Goal: Task Accomplishment & Management: Manage account settings

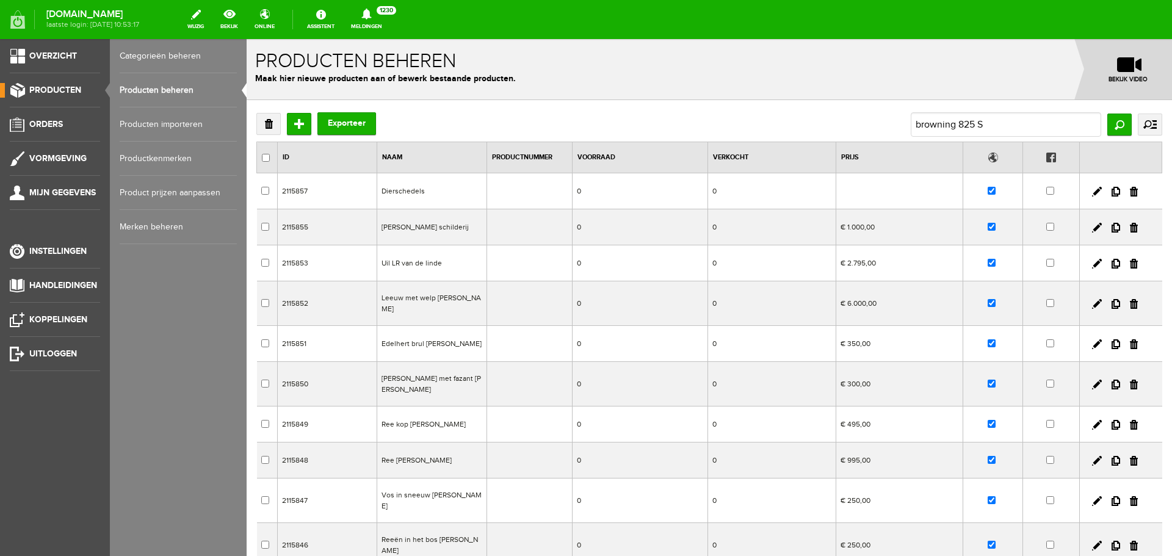
type input "browning 825 S3"
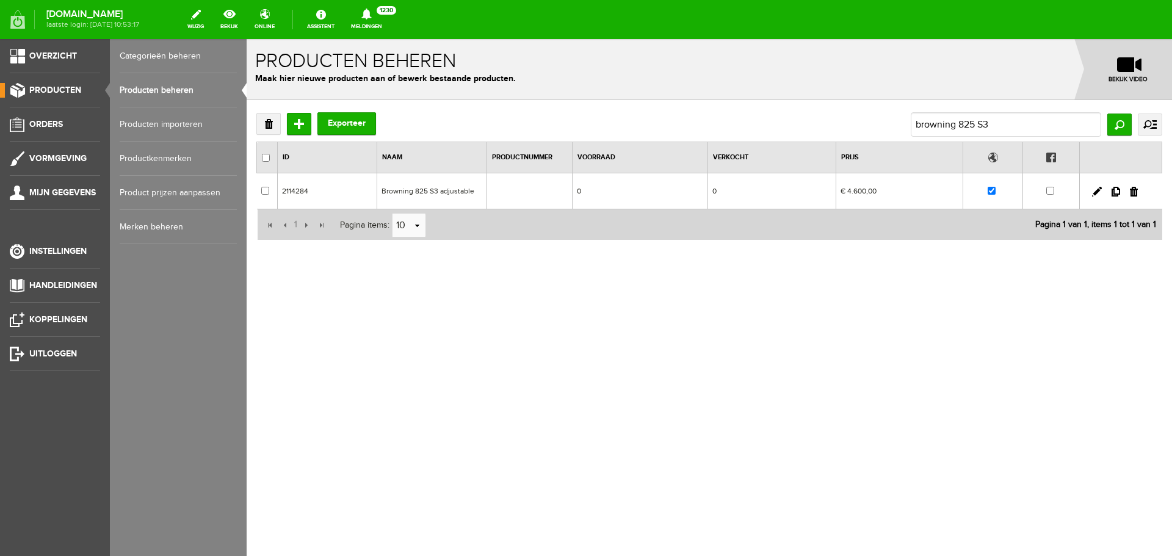
click at [648, 191] on td "0" at bounding box center [639, 191] width 135 height 36
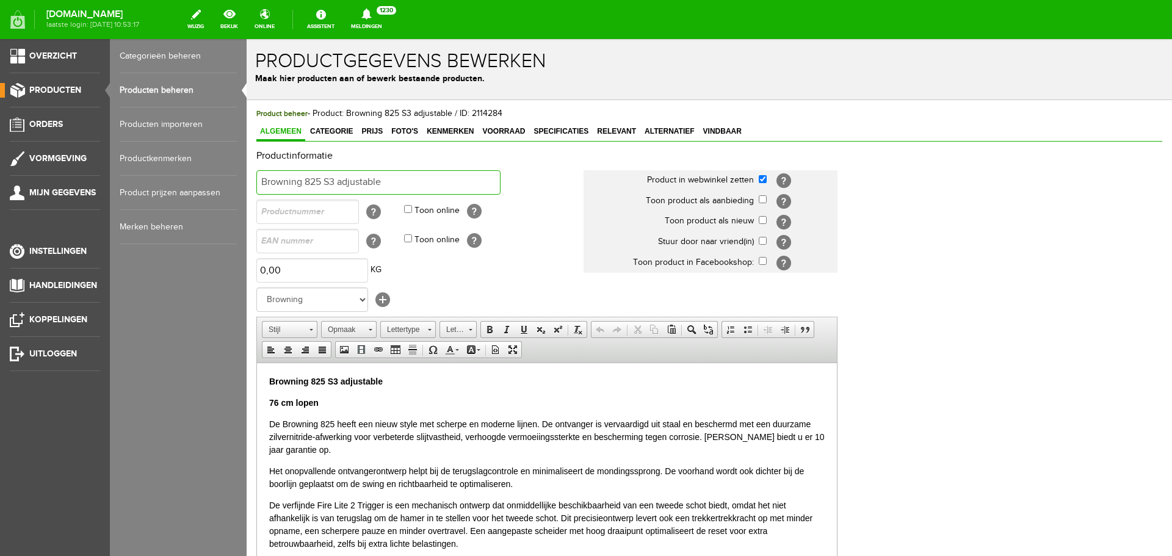
click at [386, 181] on input "Browning 825 S3 adjustable" at bounding box center [378, 182] width 244 height 24
type input "Browning 825 S3 adjustable /VERKOCHT"
click at [395, 377] on p "Browning 825 S3 adjustable" at bounding box center [546, 381] width 555 height 13
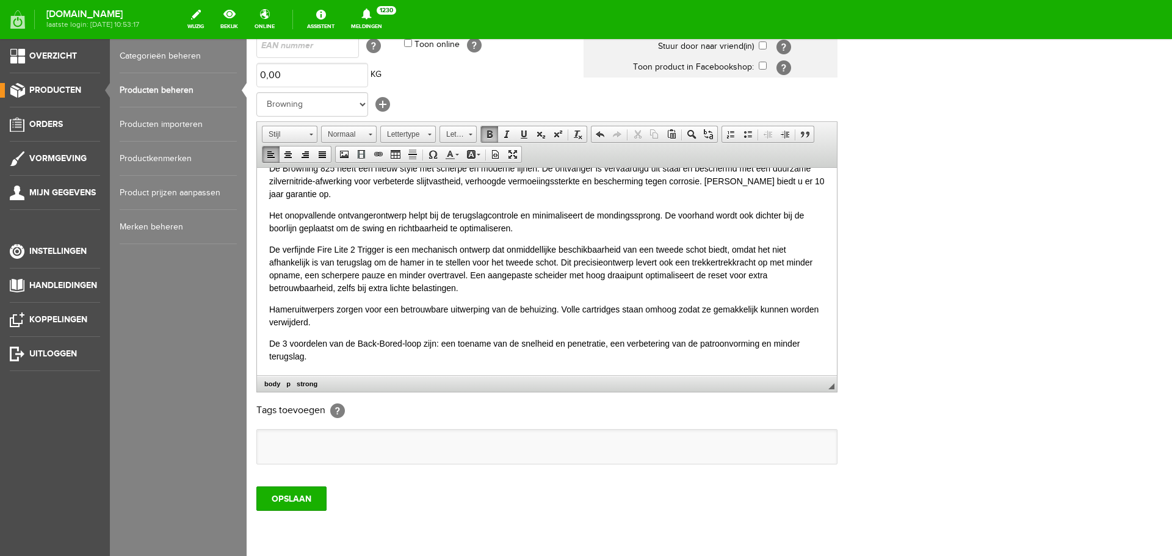
scroll to position [240, 0]
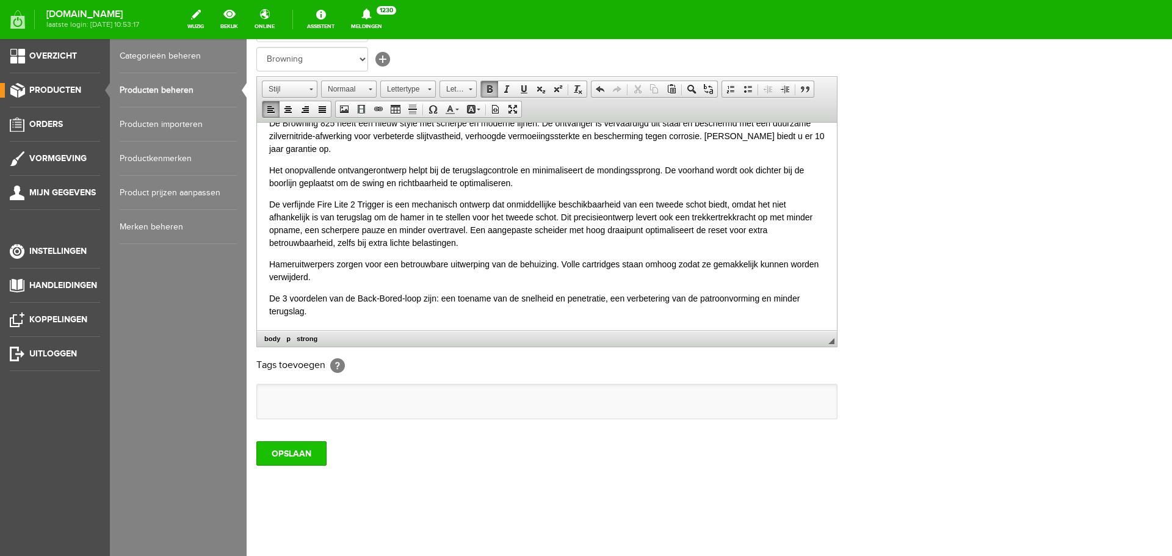
click at [303, 456] on input "OPSLAAN" at bounding box center [291, 453] width 70 height 24
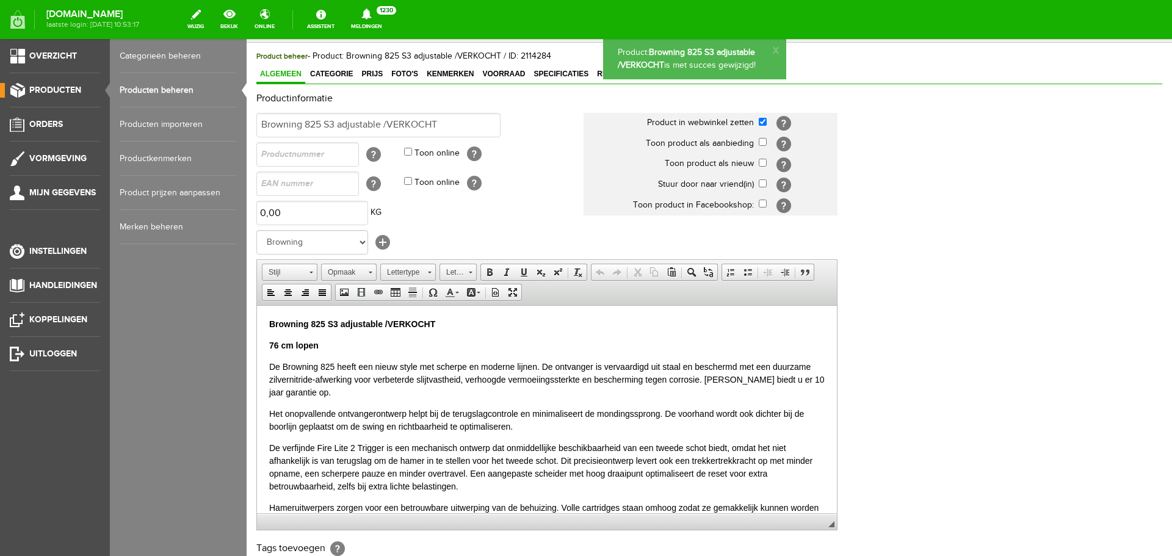
scroll to position [0, 0]
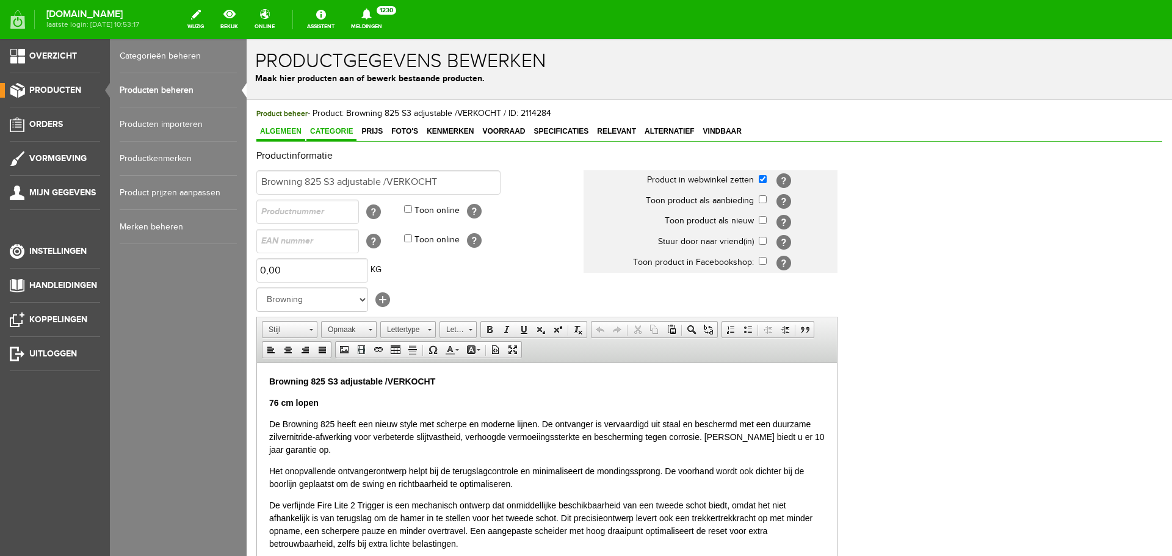
click at [316, 130] on span "Categorie" at bounding box center [331, 131] width 50 height 9
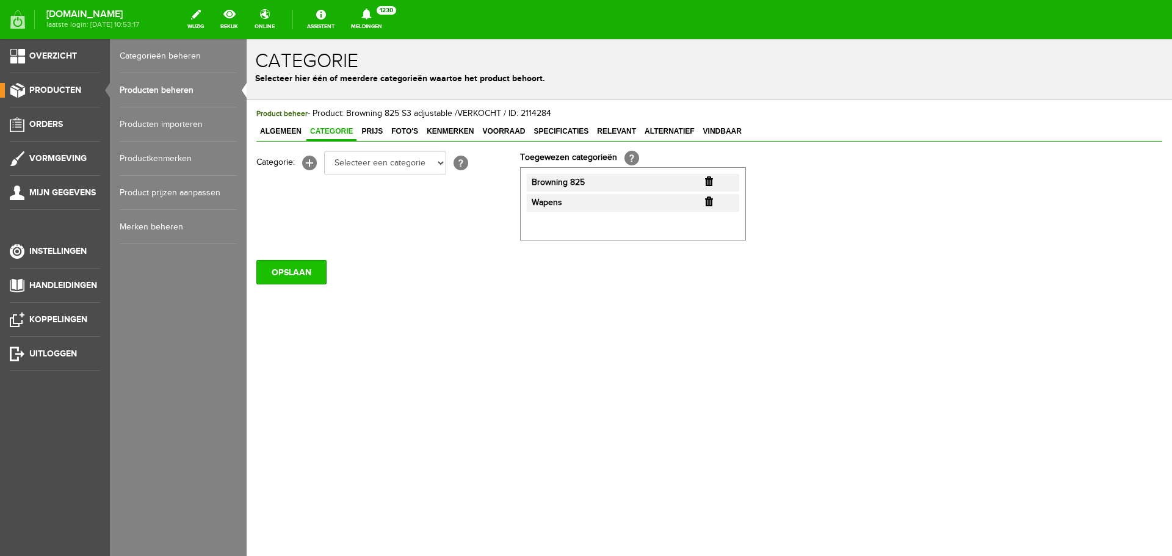
click at [312, 267] on input "OPSLAAN" at bounding box center [291, 272] width 70 height 24
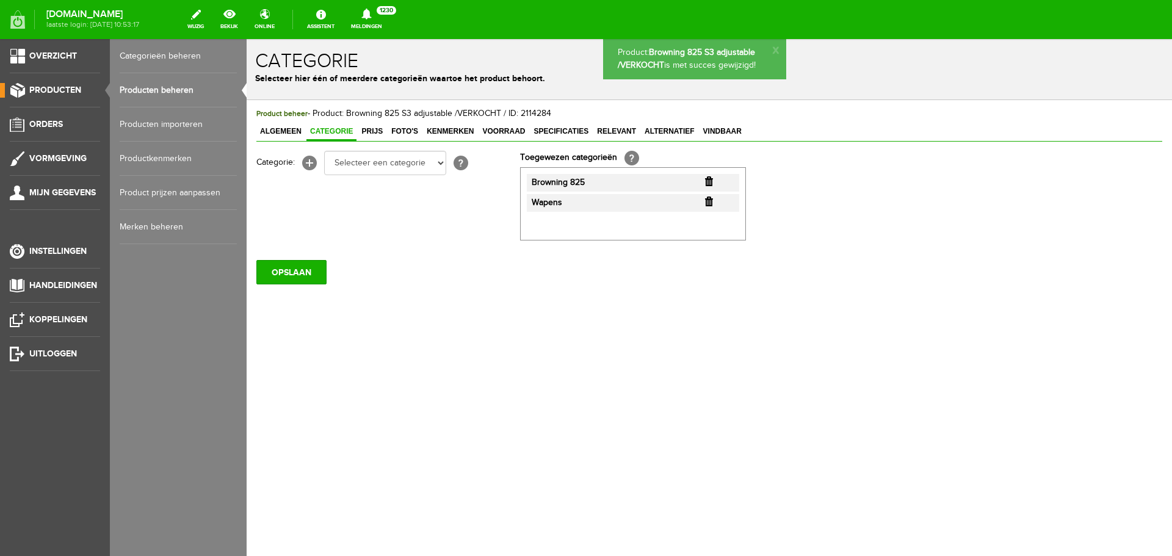
click at [190, 88] on link "Producten beheren" at bounding box center [178, 90] width 117 height 34
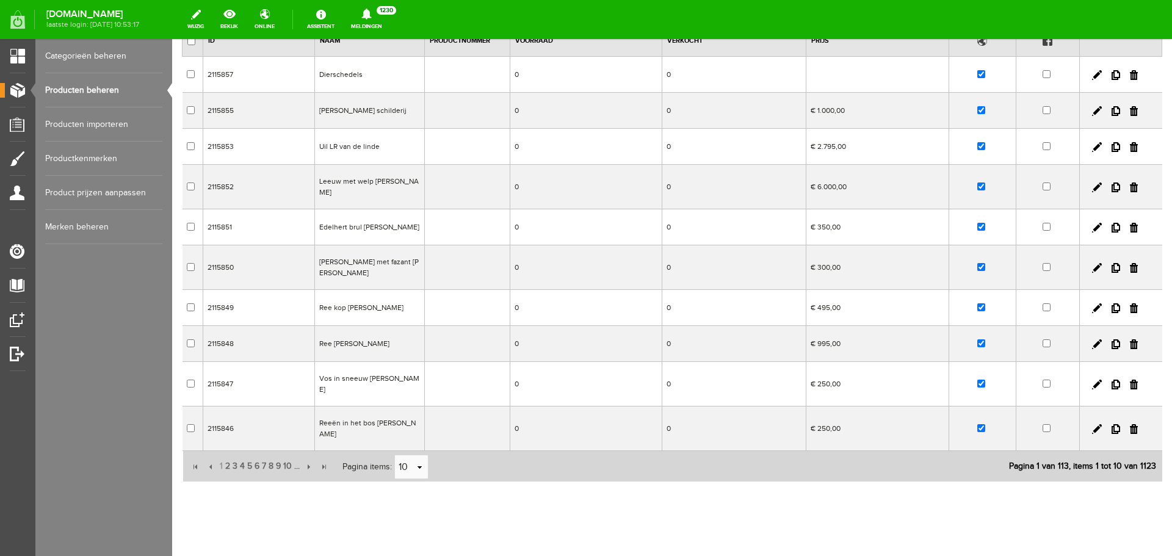
scroll to position [117, 0]
click at [226, 453] on span "2" at bounding box center [227, 465] width 7 height 24
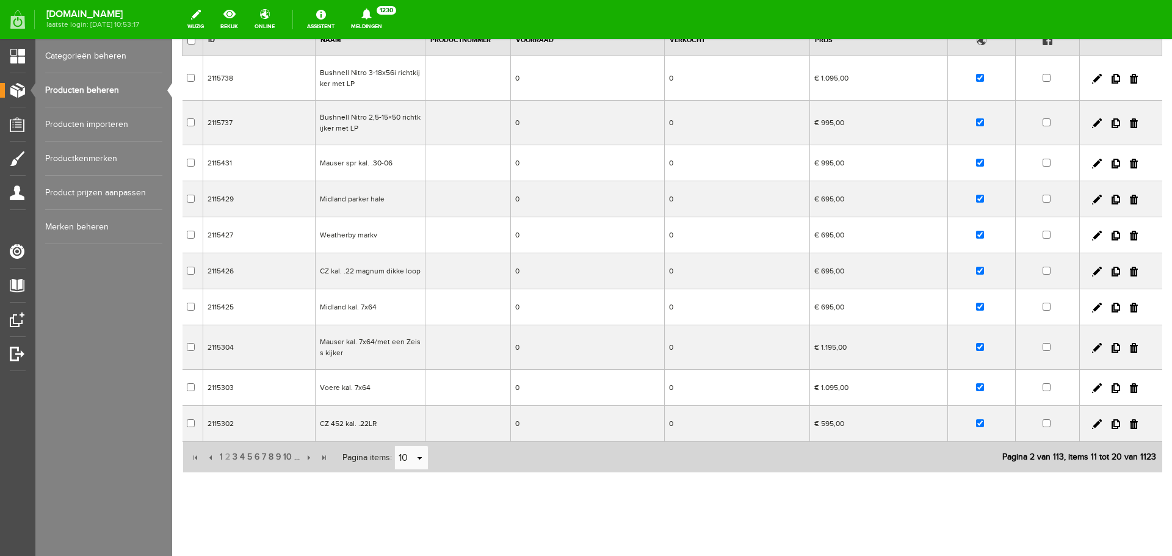
click at [413, 421] on td "CZ 452 kal. .22LR" at bounding box center [371, 424] width 110 height 36
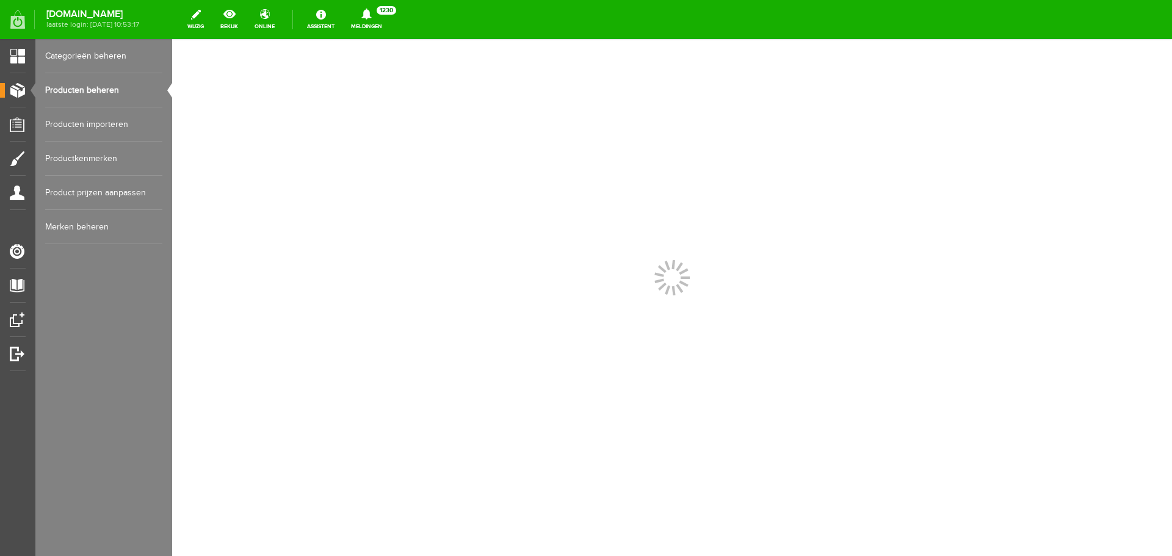
scroll to position [0, 0]
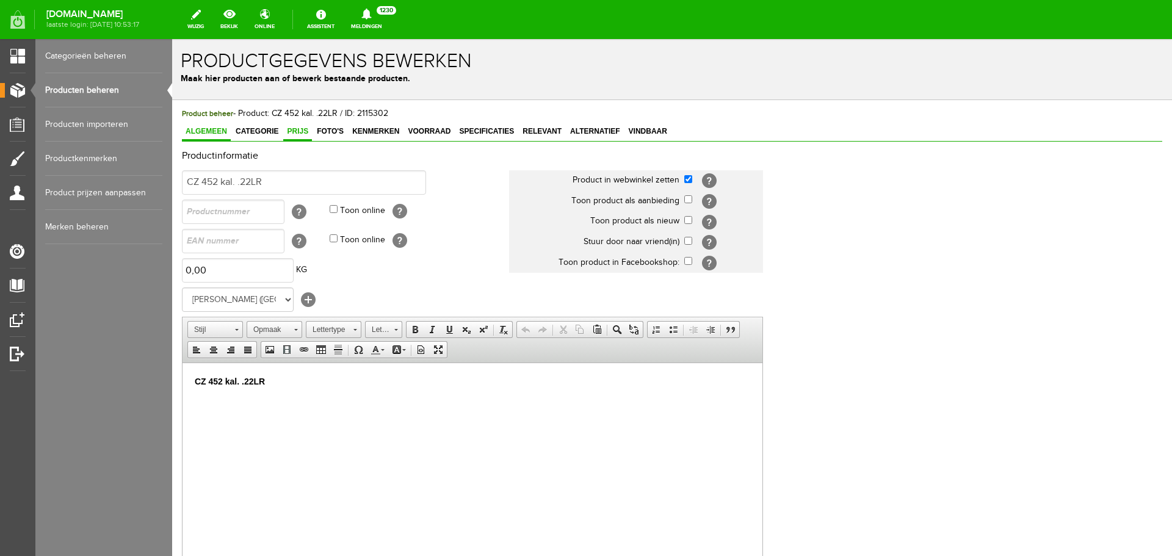
click at [293, 126] on link "Prijs" at bounding box center [297, 132] width 29 height 18
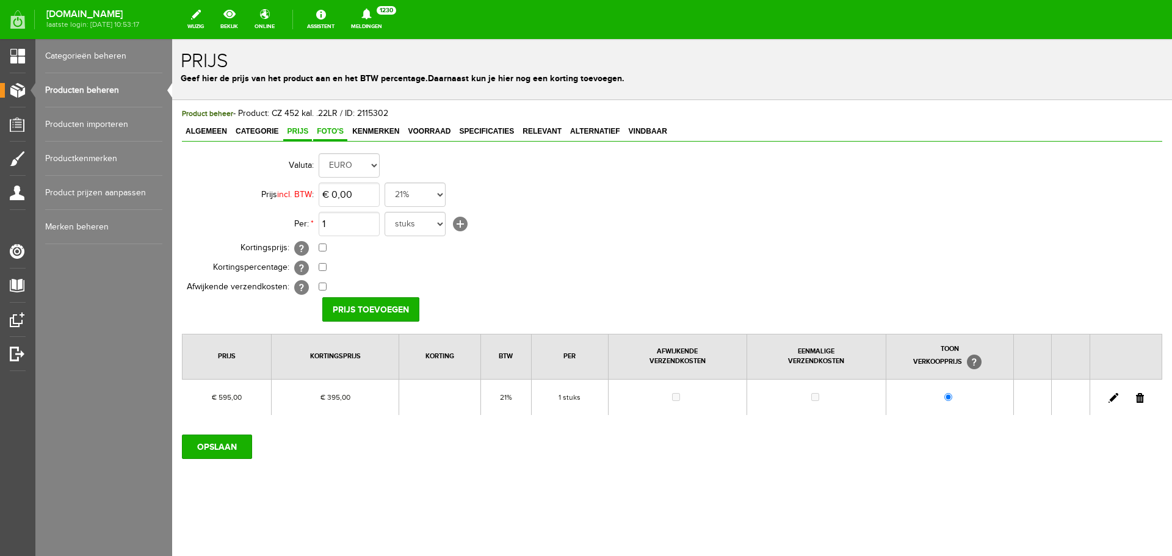
click at [336, 131] on span "Foto's" at bounding box center [330, 131] width 34 height 9
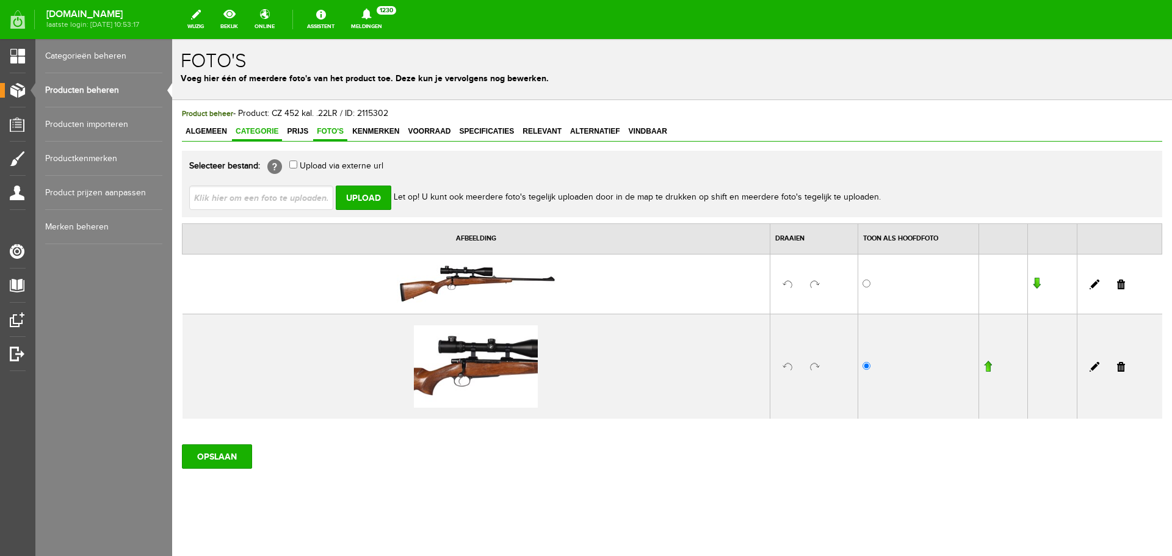
click at [269, 132] on span "Categorie" at bounding box center [257, 131] width 50 height 9
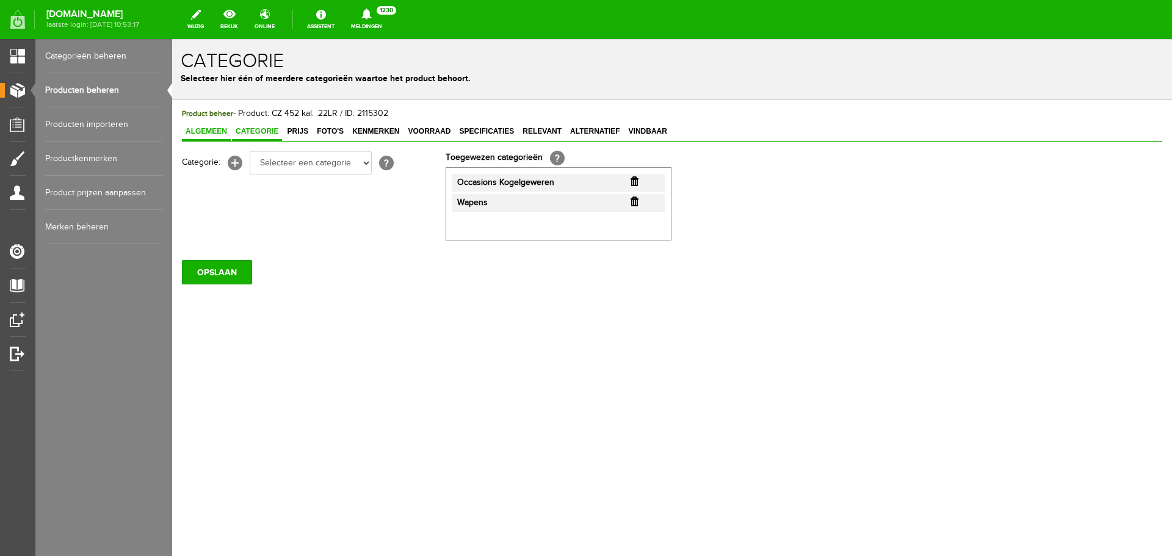
click at [223, 131] on span "Algemeen" at bounding box center [206, 131] width 49 height 9
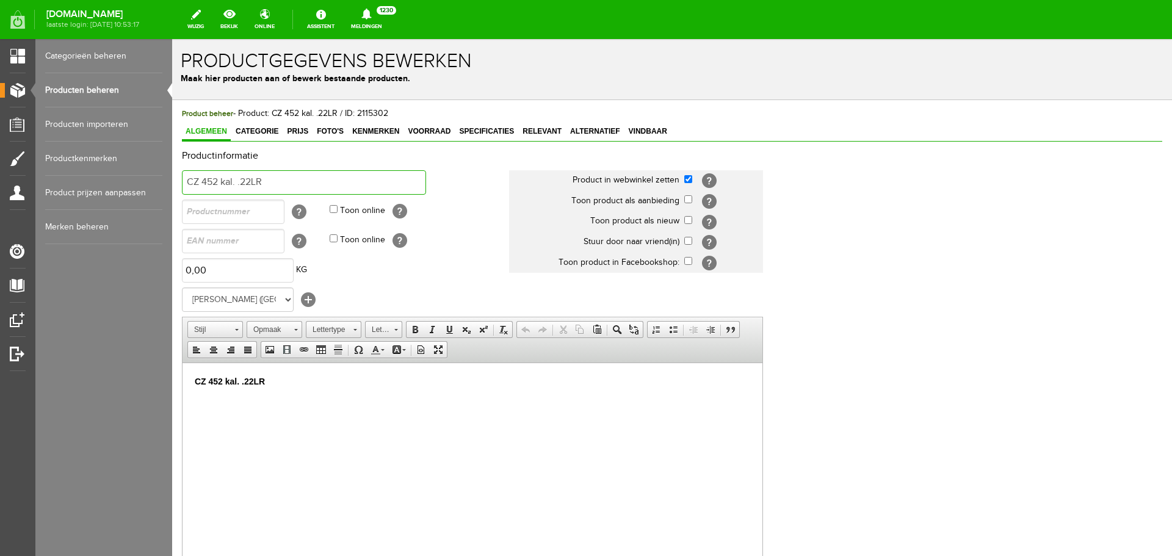
click at [268, 178] on input "CZ 452 kal. .22LR" at bounding box center [304, 182] width 244 height 24
click at [278, 131] on span "Categorie" at bounding box center [257, 131] width 50 height 9
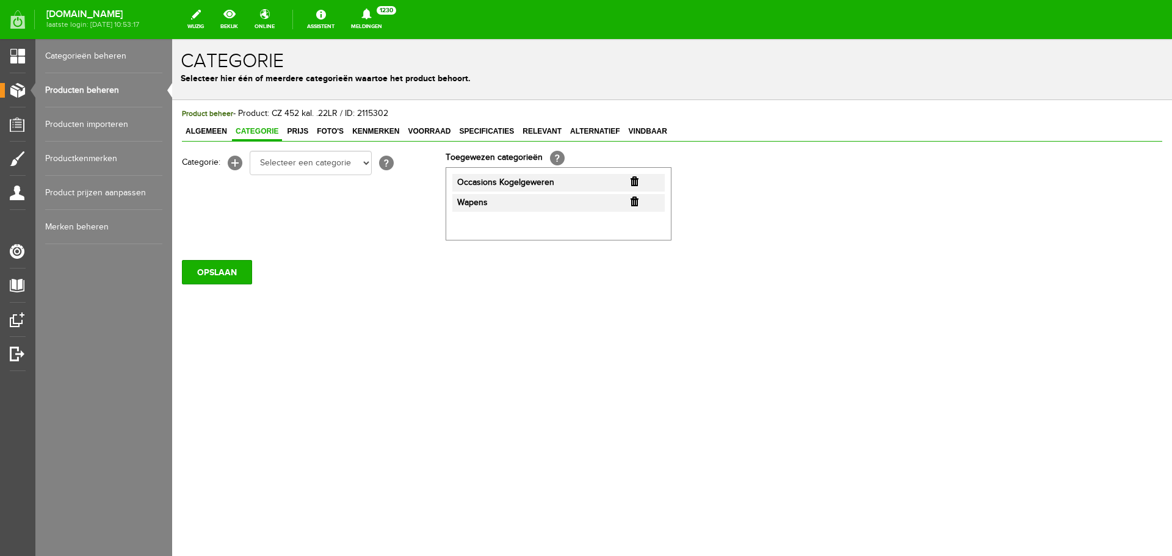
click at [112, 93] on link "Producten beheren" at bounding box center [103, 90] width 117 height 34
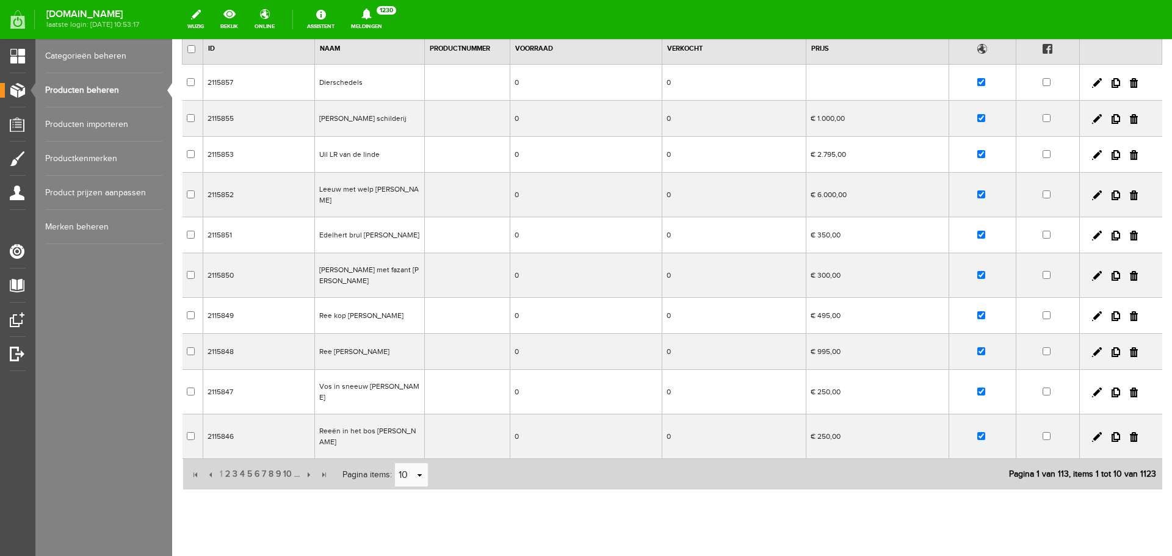
scroll to position [117, 0]
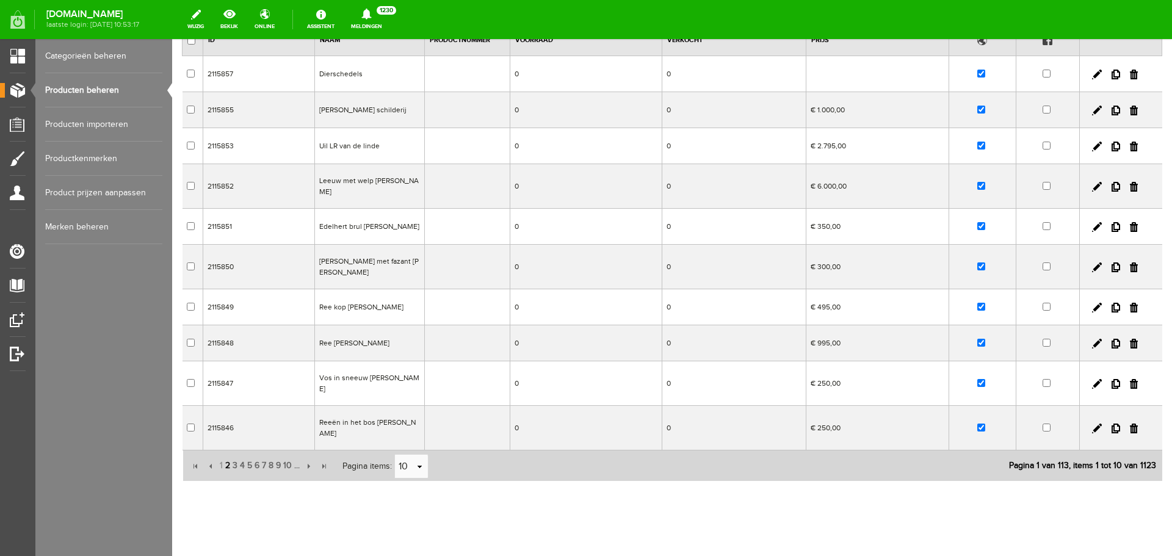
click at [226, 453] on span "2" at bounding box center [227, 465] width 7 height 24
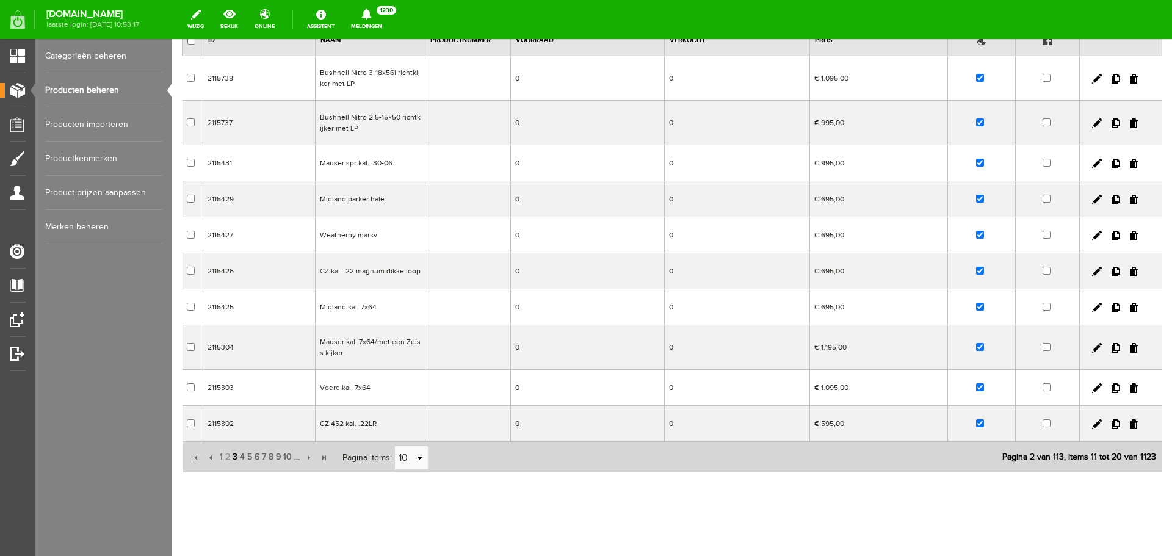
click at [234, 458] on span "3" at bounding box center [234, 457] width 7 height 24
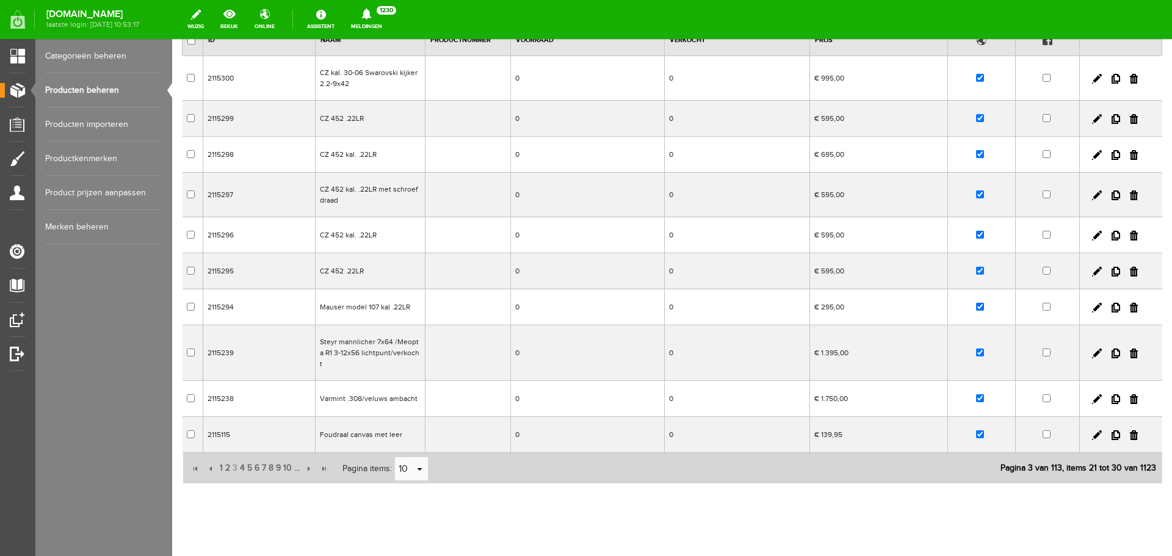
click at [637, 225] on td "0" at bounding box center [587, 235] width 153 height 36
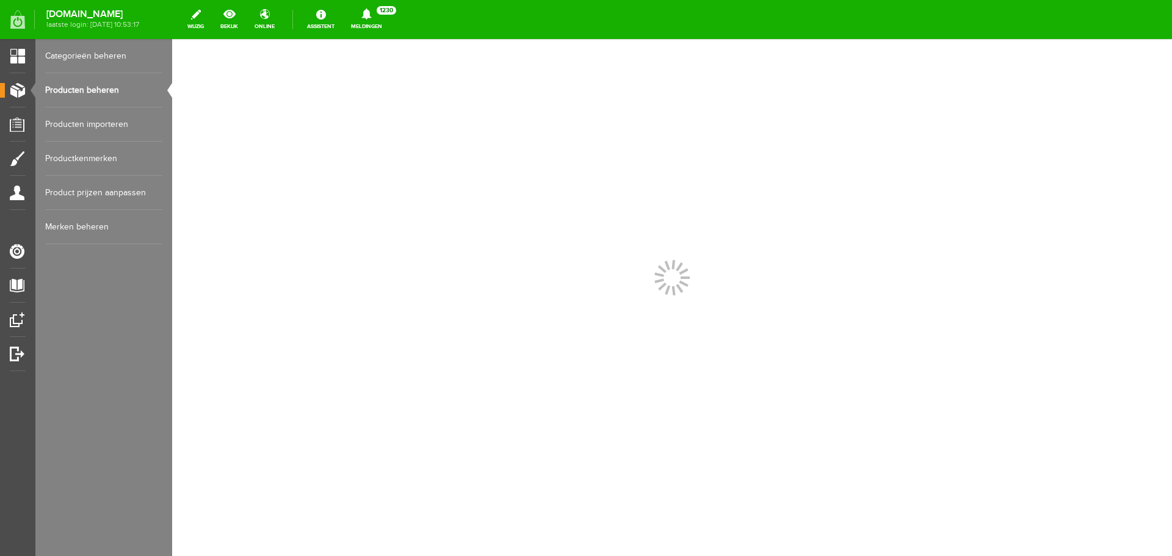
scroll to position [0, 0]
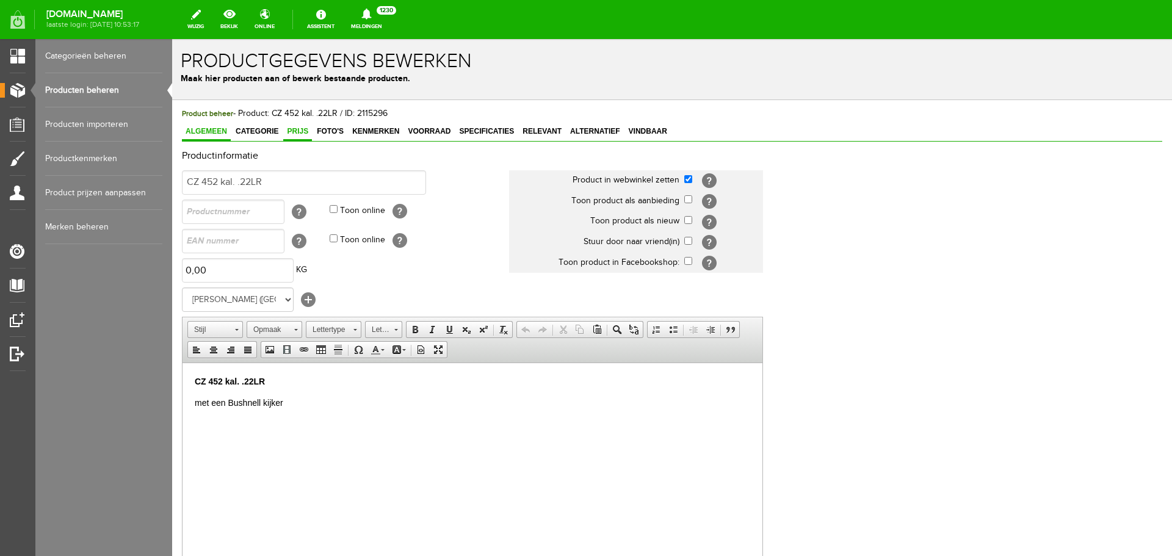
click at [300, 132] on span "Prijs" at bounding box center [297, 131] width 29 height 9
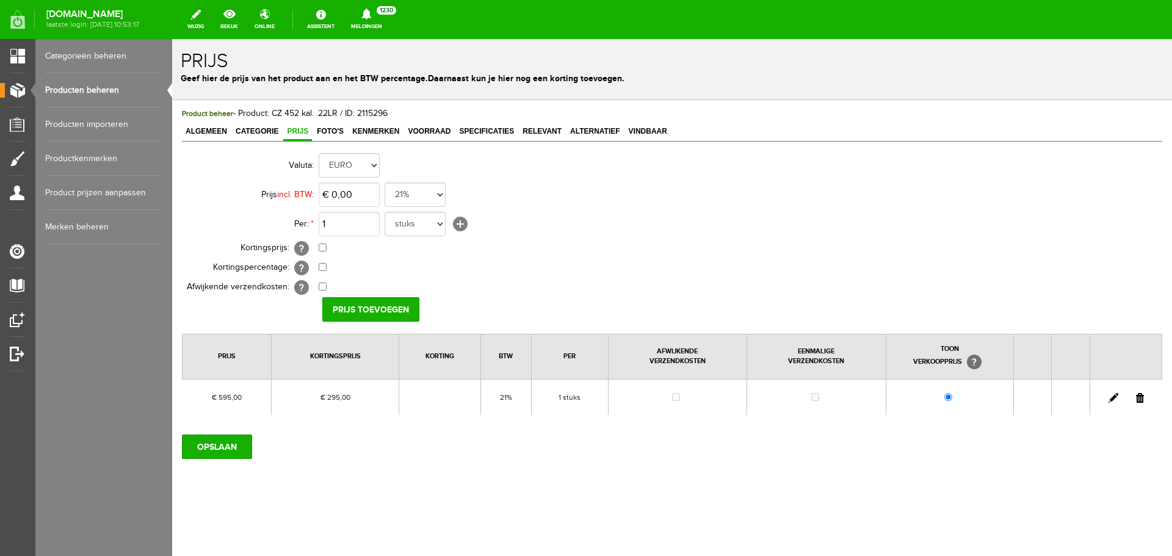
click at [114, 89] on link "Producten beheren" at bounding box center [103, 90] width 117 height 34
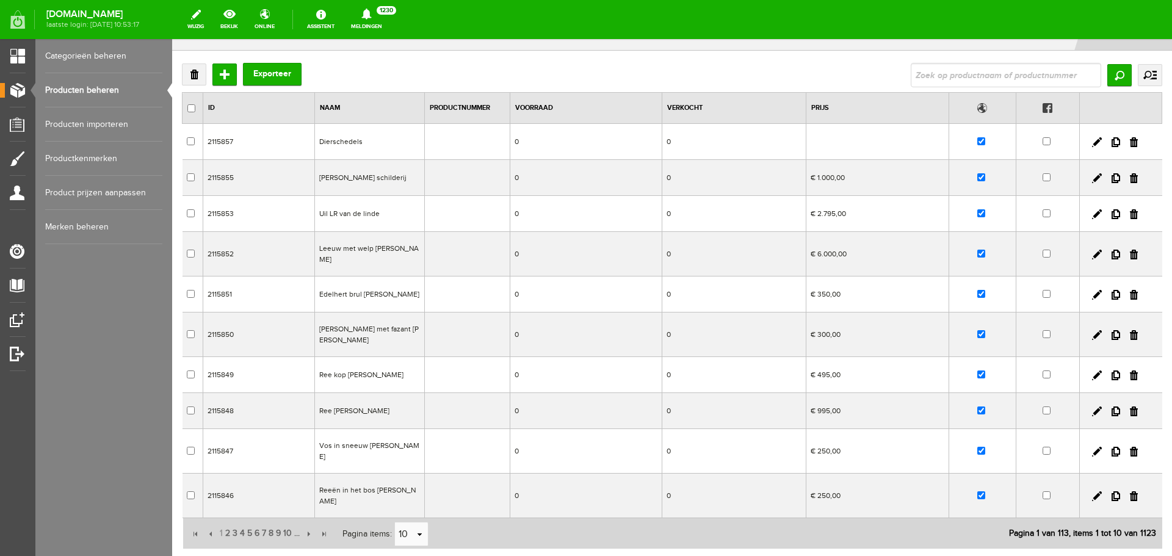
scroll to position [117, 0]
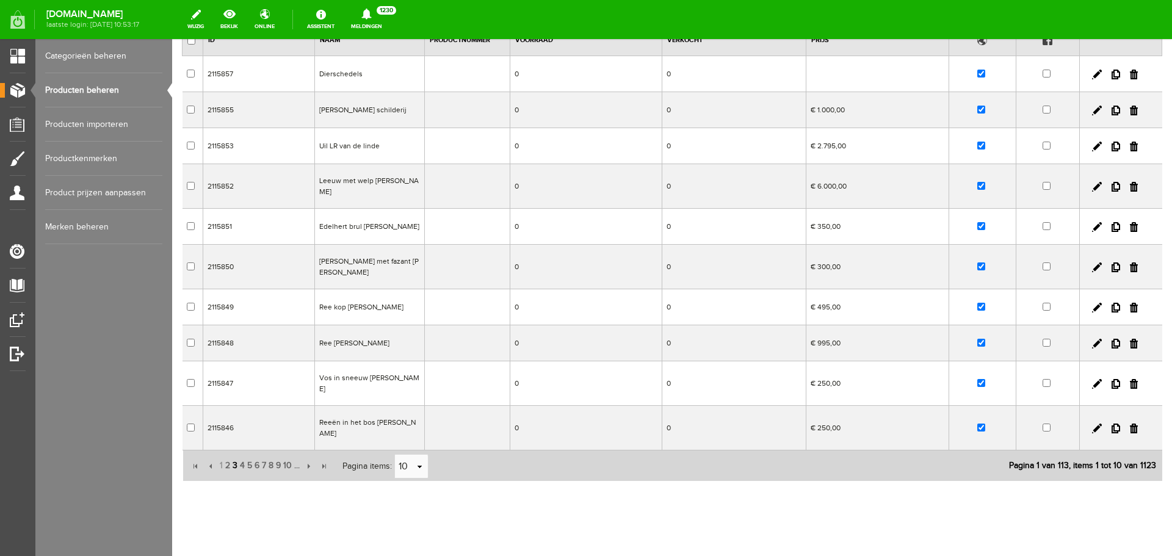
click at [236, 453] on span "3" at bounding box center [234, 465] width 7 height 24
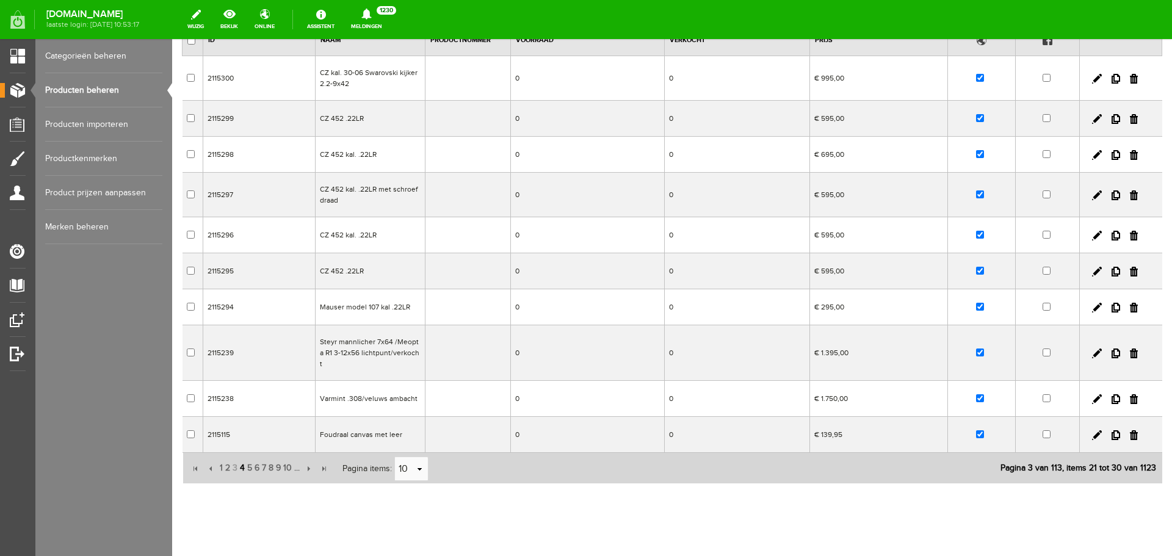
click at [243, 456] on span "4" at bounding box center [242, 468] width 7 height 24
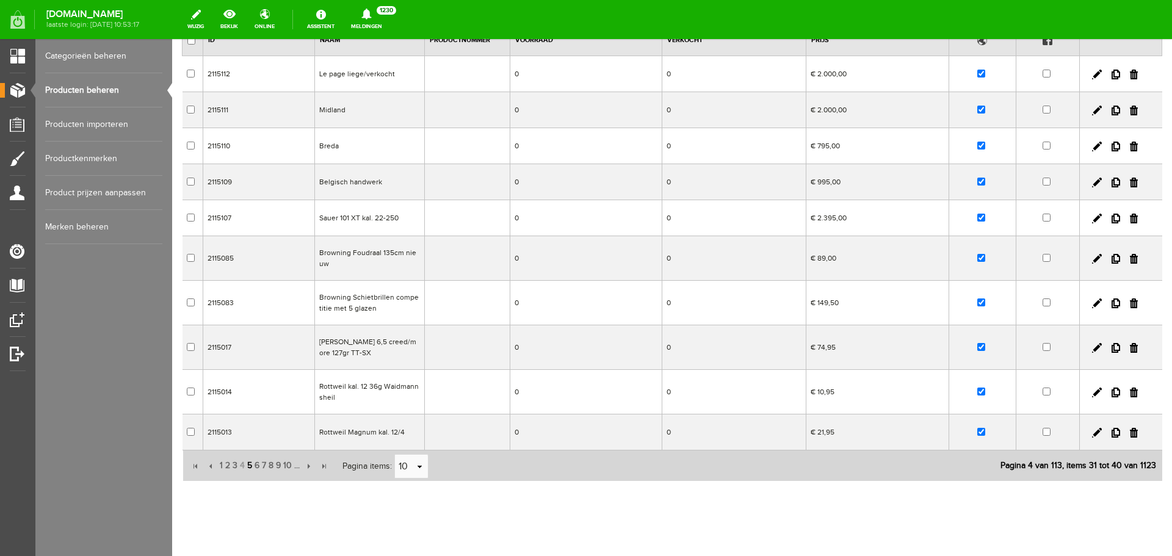
click at [248, 465] on span "5" at bounding box center [249, 465] width 7 height 24
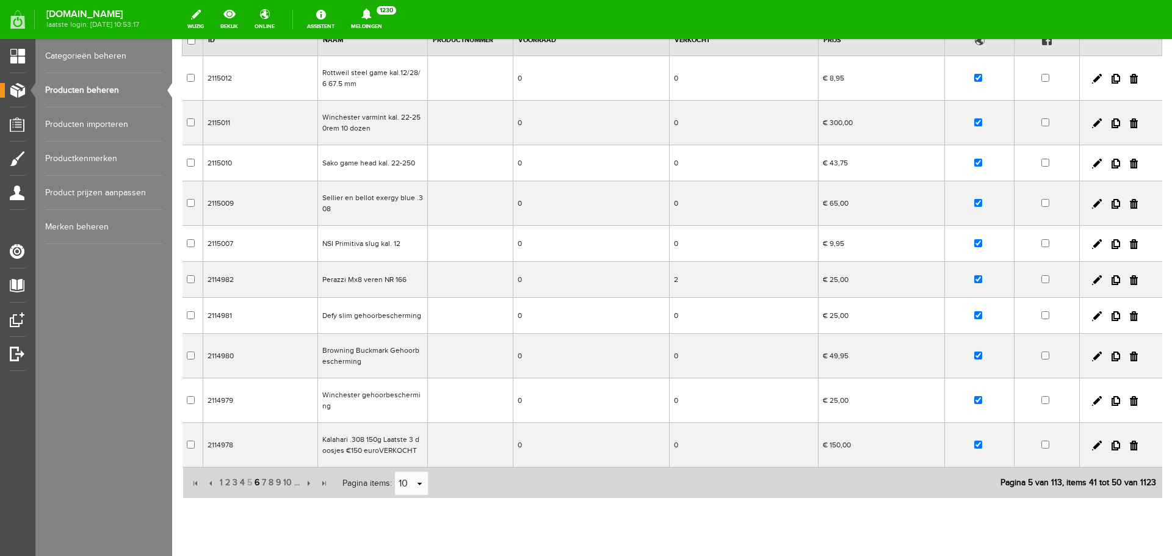
click at [254, 480] on span "6" at bounding box center [256, 483] width 7 height 24
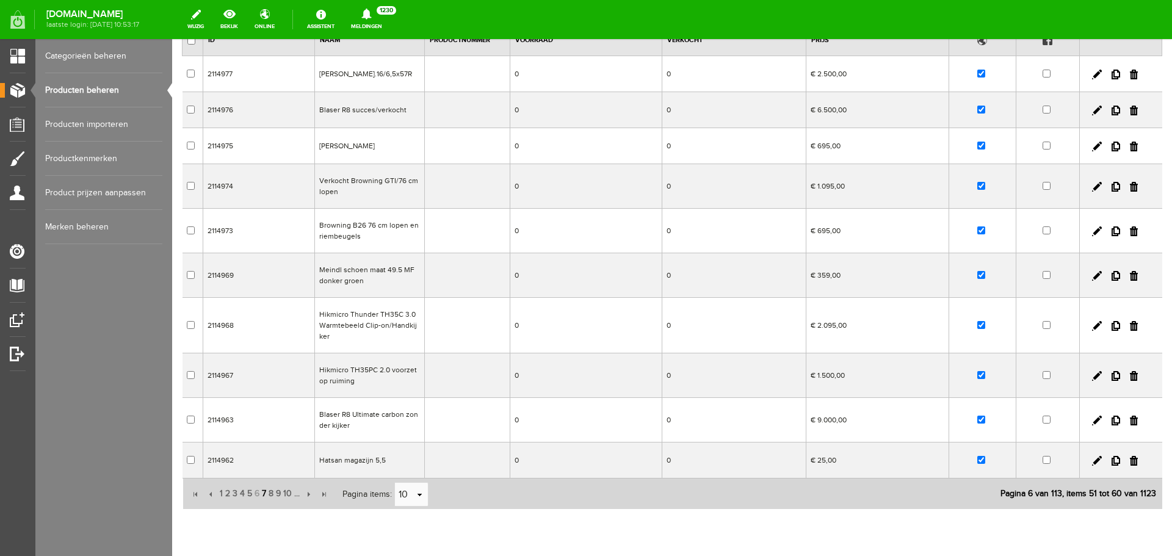
click at [264, 492] on span "7" at bounding box center [264, 494] width 7 height 24
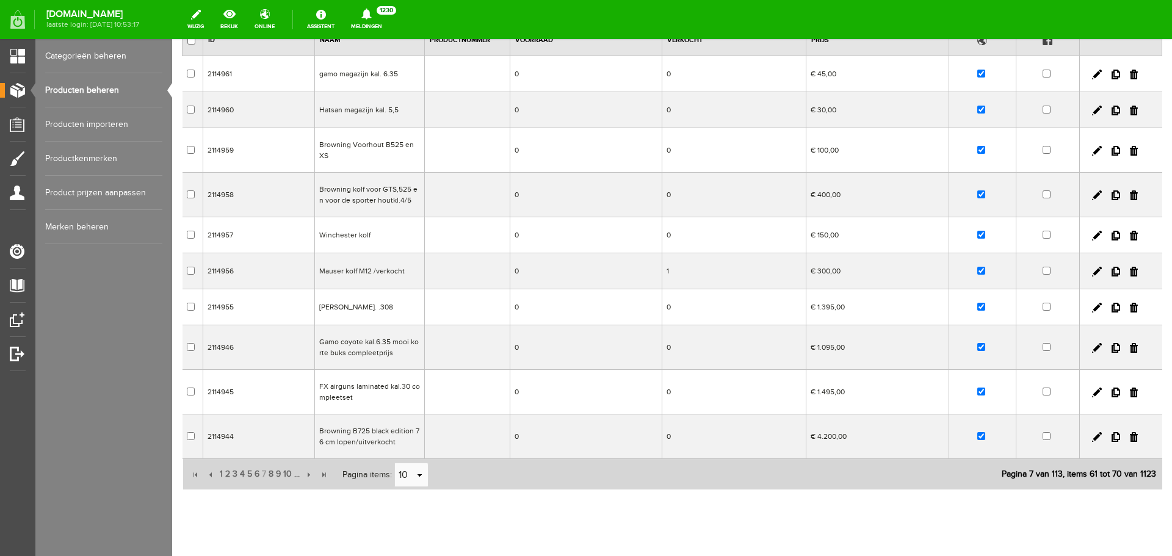
click at [389, 192] on td "Browning kolf voor GTS,525 en voor de sporter houtkl.4/5" at bounding box center [369, 195] width 110 height 45
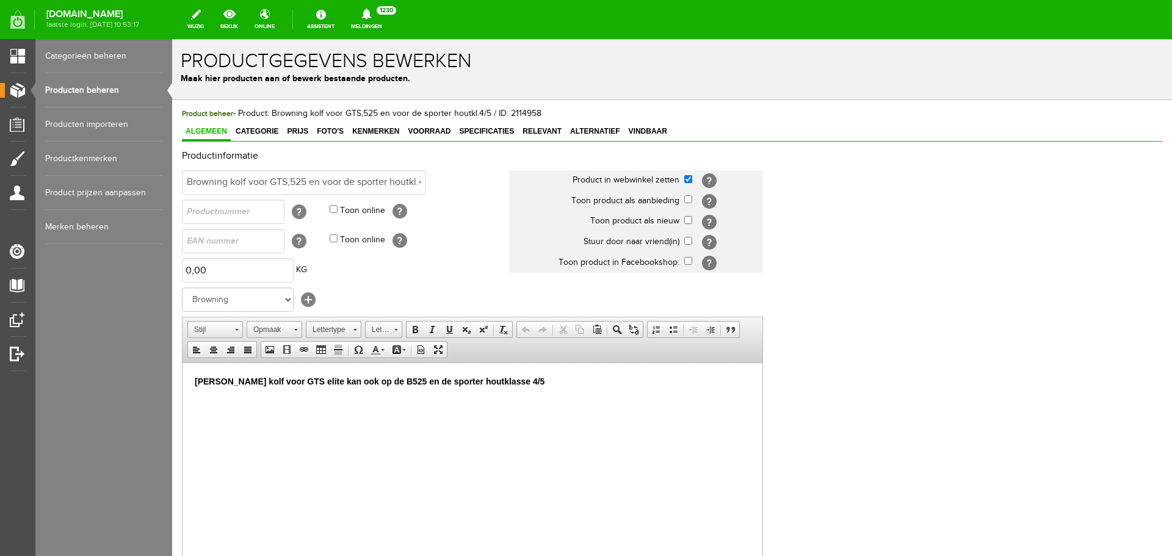
click at [525, 380] on p "Browning kolf voor GTS elite kan ook op de B525 en de sporter houtklasse 4/5" at bounding box center [472, 381] width 555 height 13
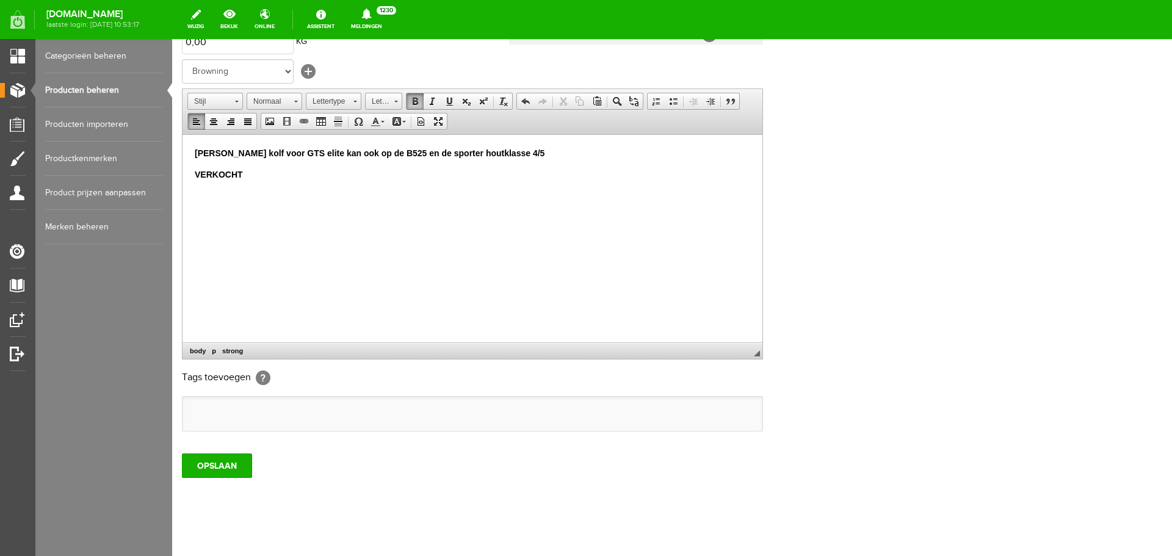
scroll to position [240, 0]
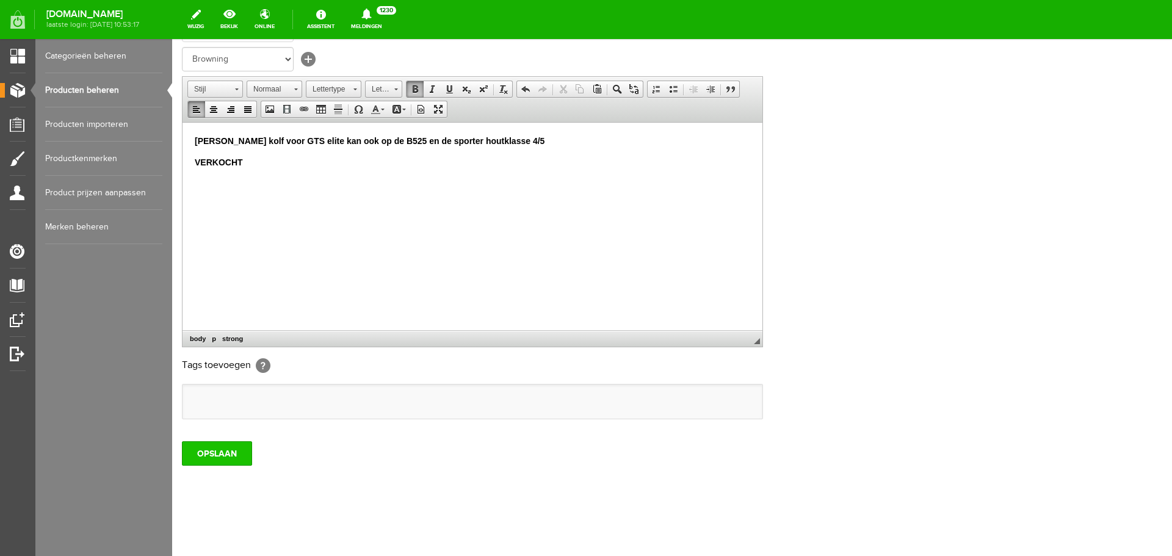
click at [229, 455] on input "OPSLAAN" at bounding box center [217, 453] width 70 height 24
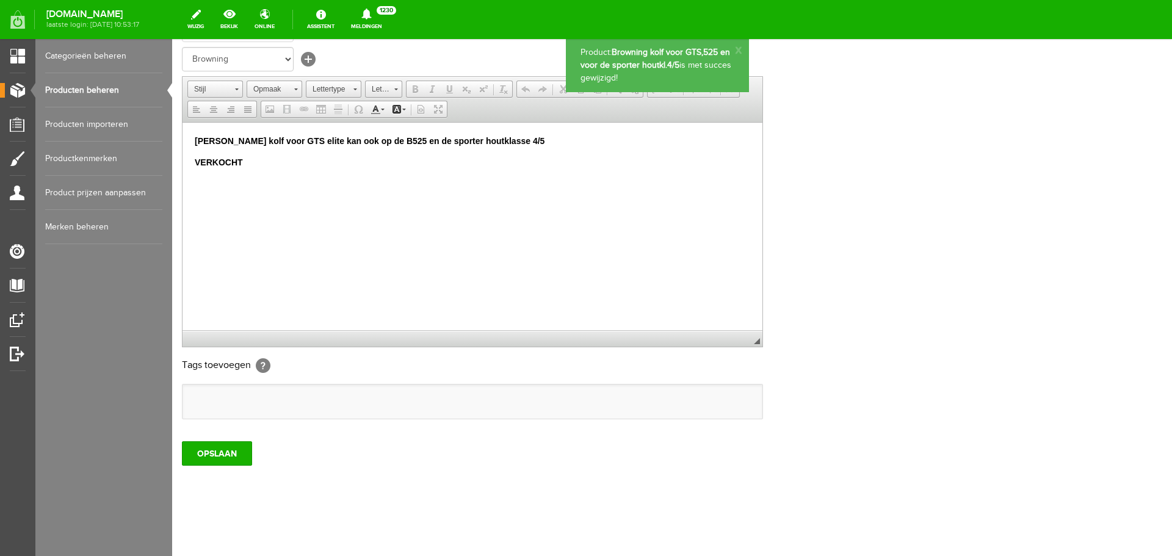
scroll to position [0, 0]
click at [87, 85] on link "Producten beheren" at bounding box center [103, 90] width 117 height 34
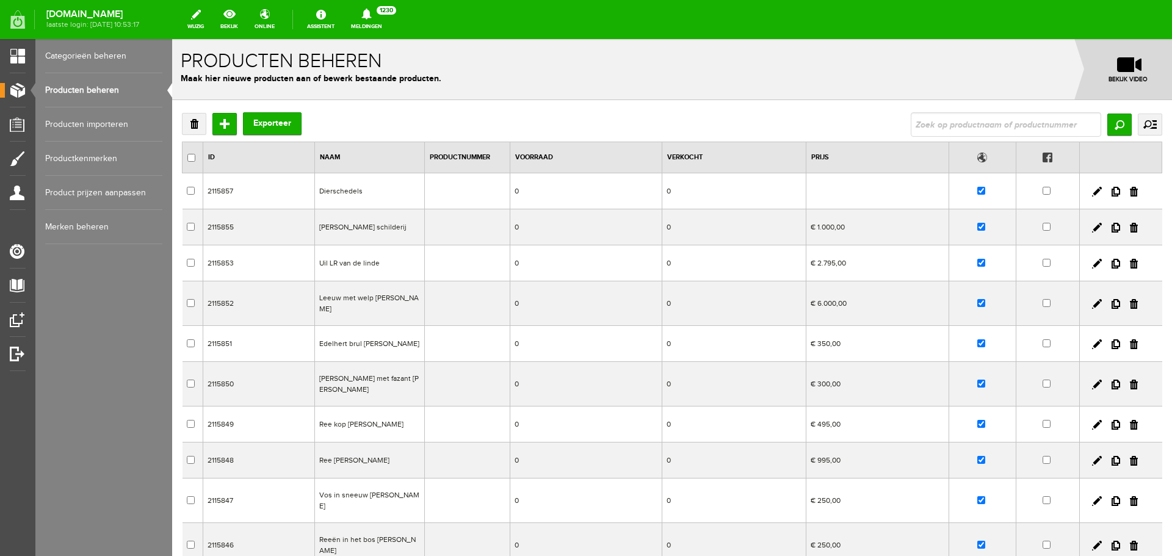
scroll to position [117, 0]
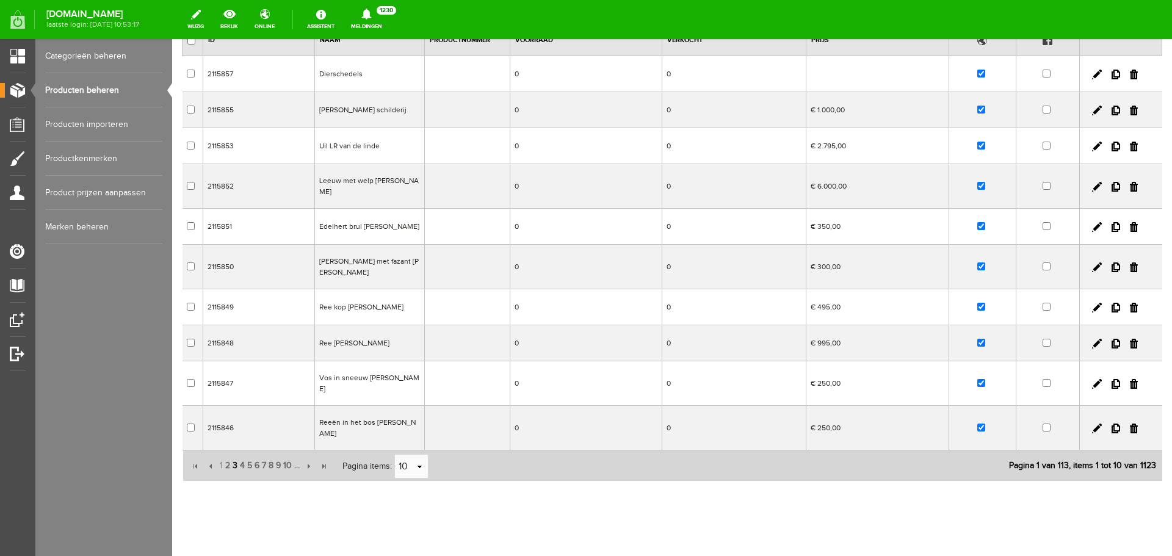
click at [234, 453] on span "3" at bounding box center [234, 465] width 7 height 24
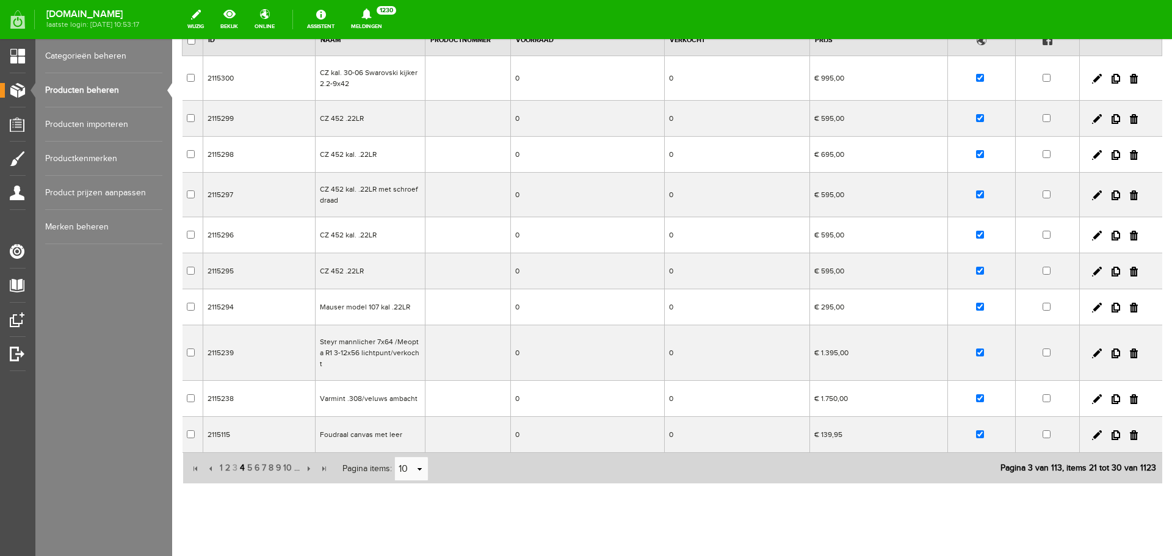
click at [241, 456] on span "4" at bounding box center [242, 468] width 7 height 24
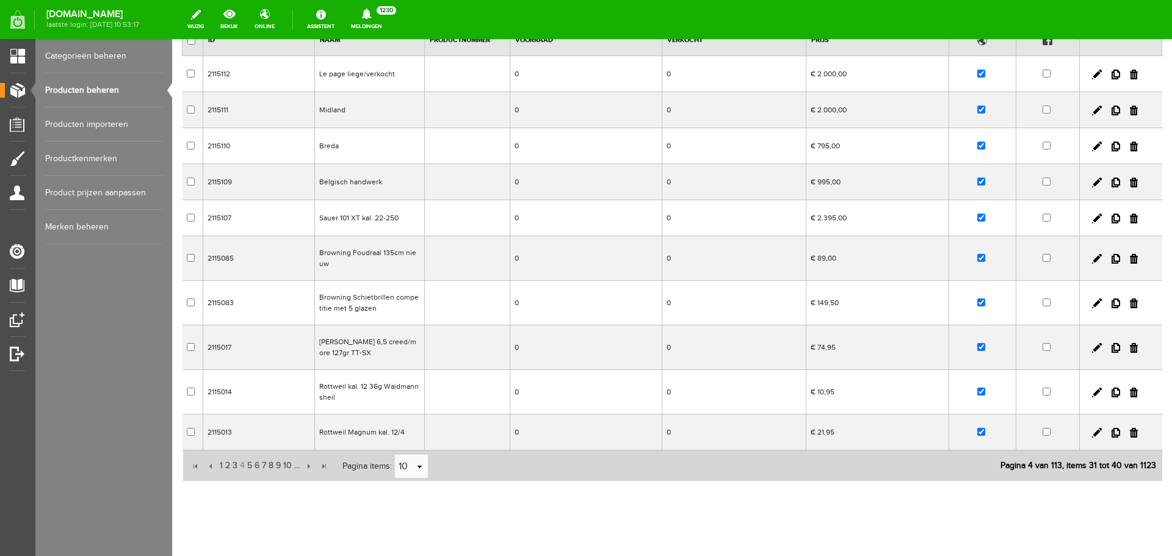
click at [377, 184] on td "Belgisch handwerk" at bounding box center [369, 182] width 110 height 36
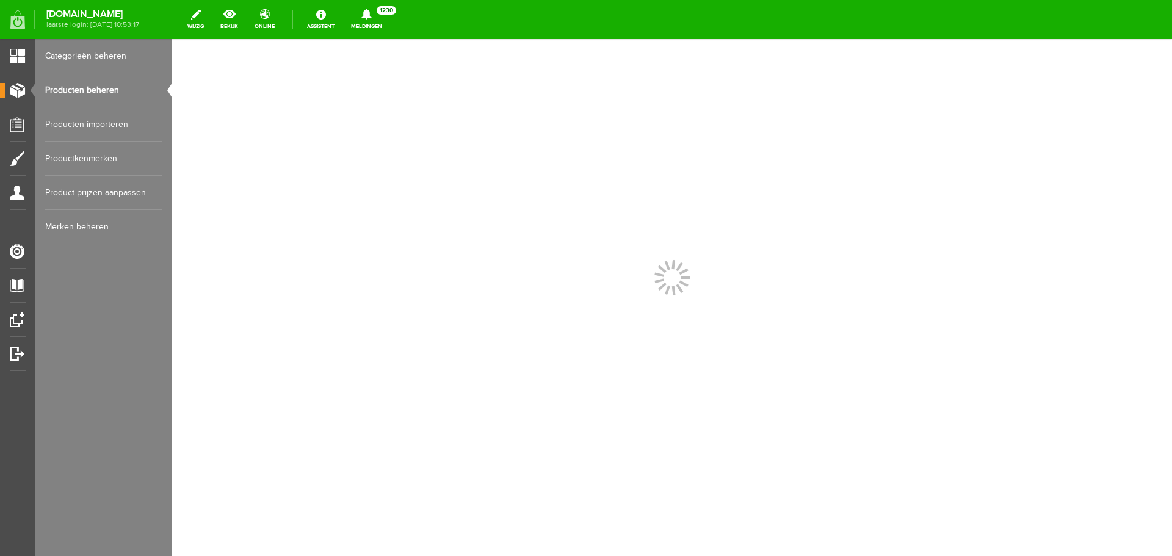
scroll to position [0, 0]
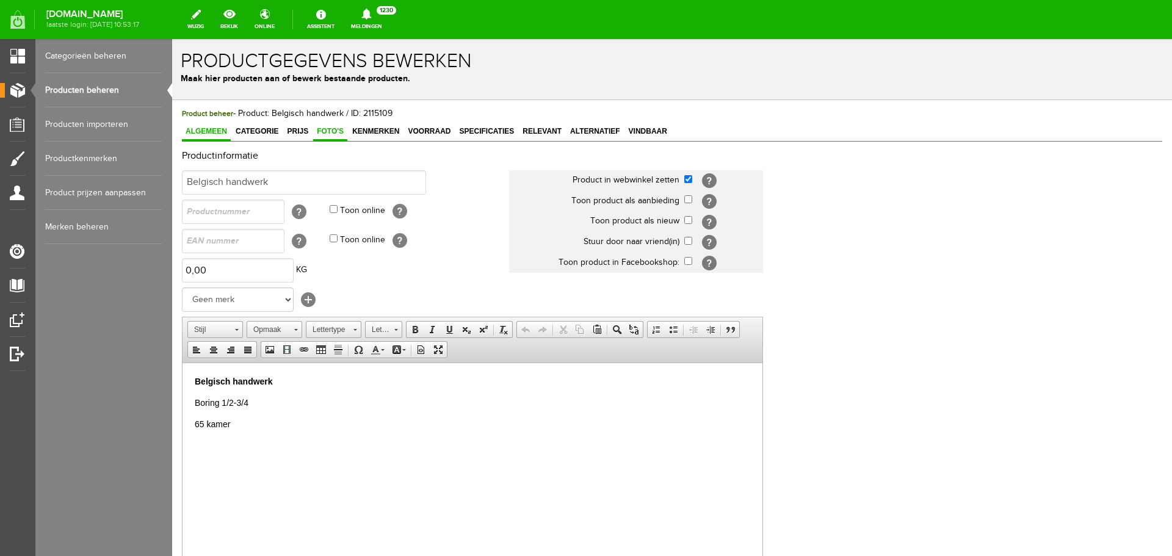
click at [327, 130] on span "Foto's" at bounding box center [330, 131] width 34 height 9
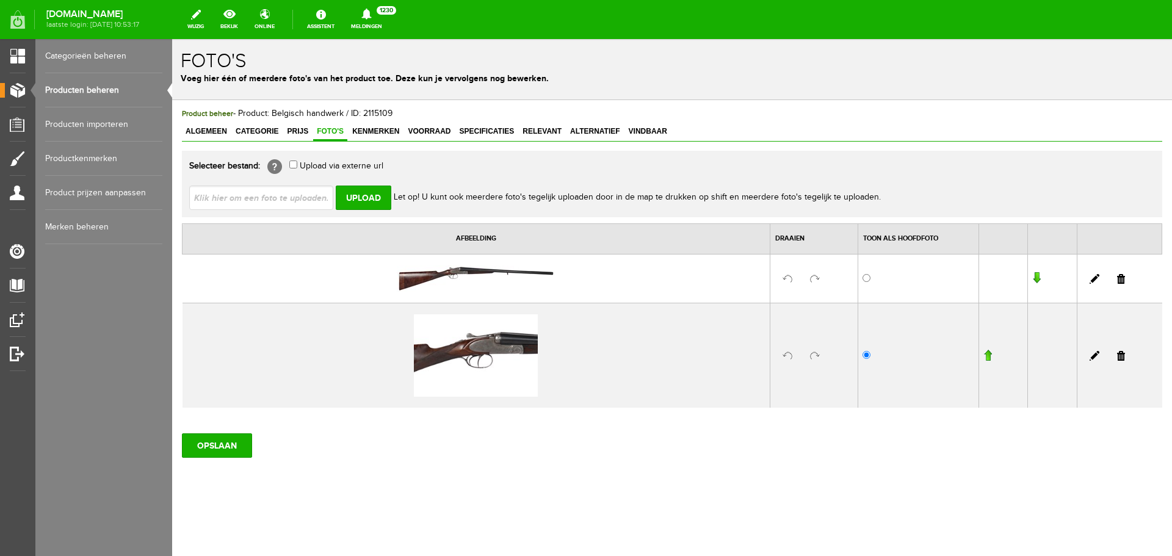
click at [116, 92] on link "Producten beheren" at bounding box center [103, 90] width 117 height 34
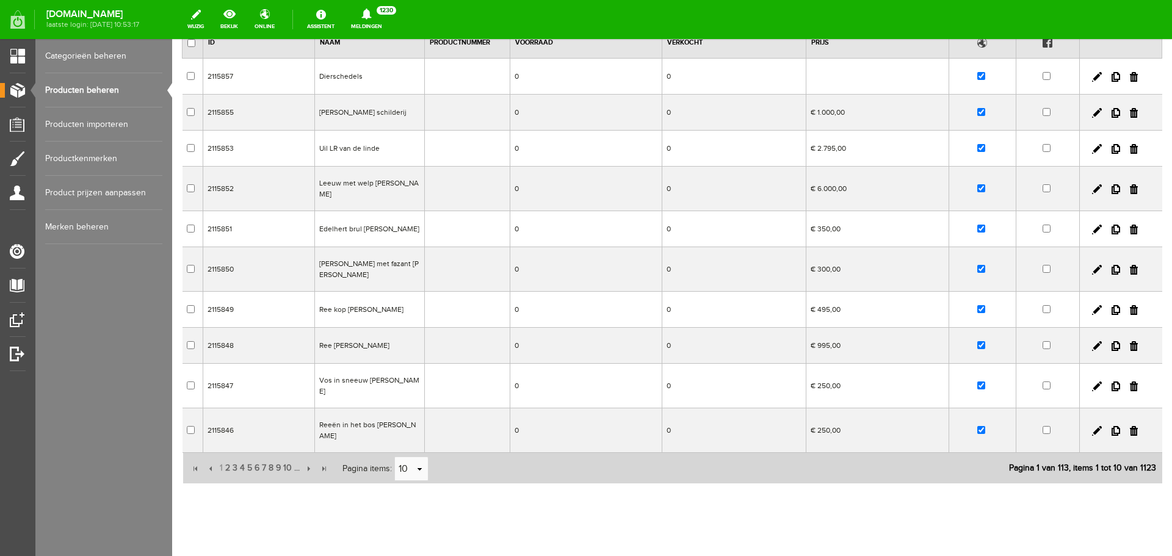
scroll to position [117, 0]
click at [228, 453] on span "2" at bounding box center [227, 465] width 7 height 24
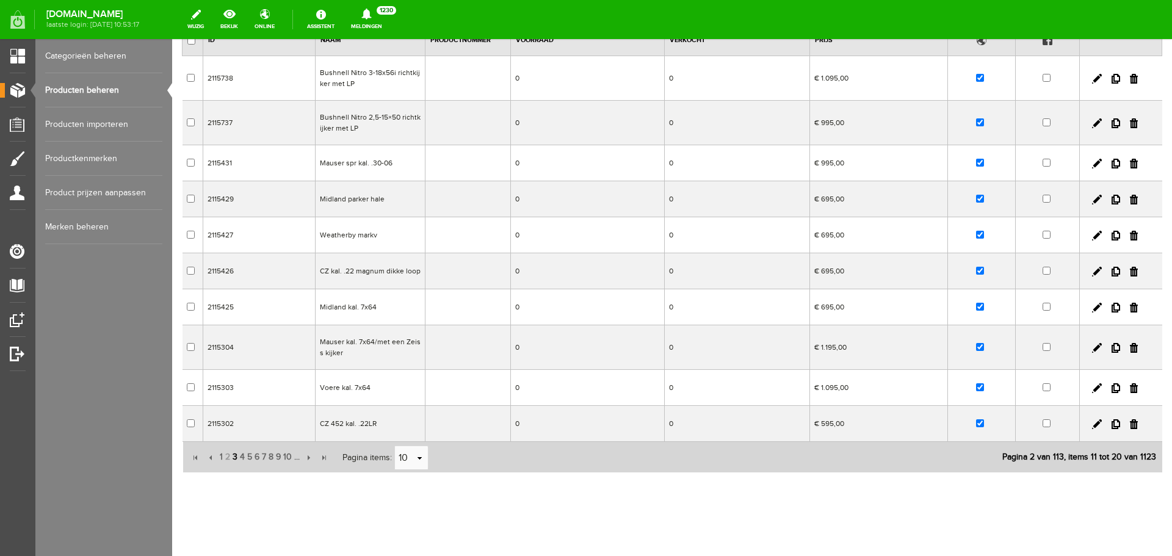
click at [237, 459] on span "3" at bounding box center [234, 457] width 7 height 24
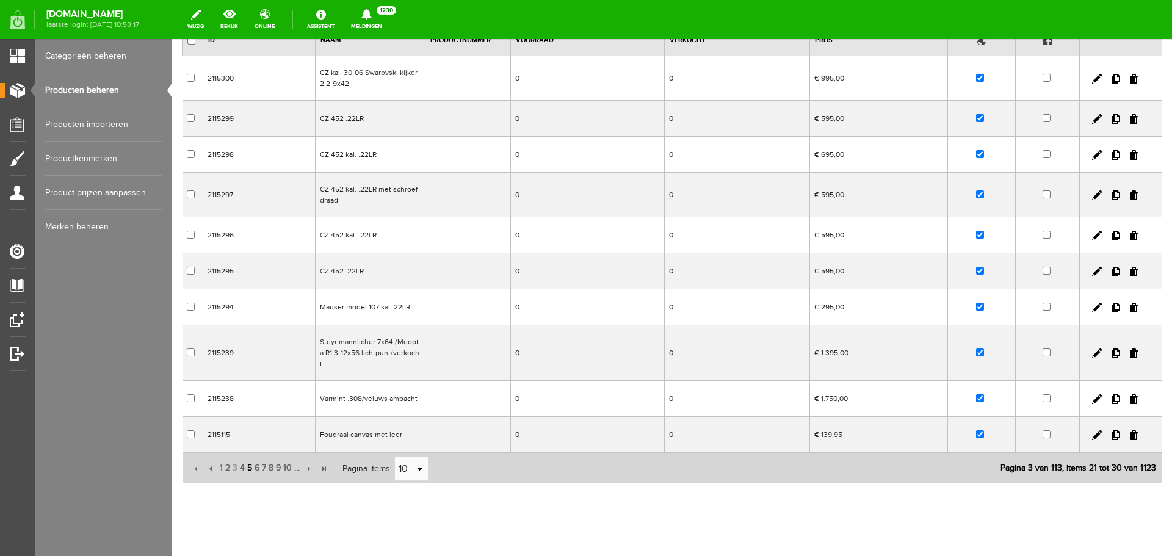
click at [250, 458] on span "5" at bounding box center [249, 468] width 7 height 24
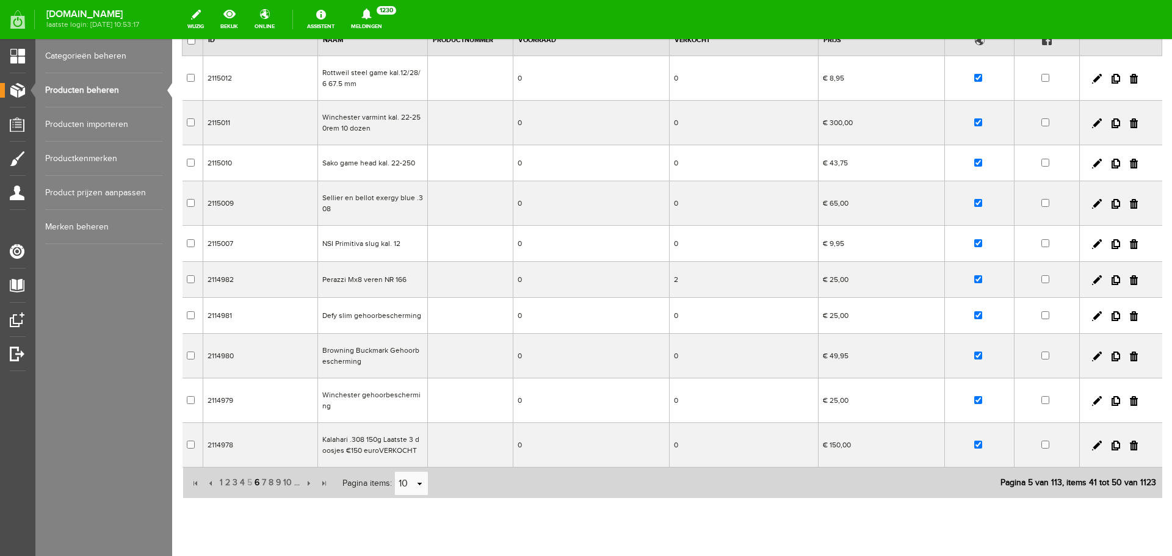
click at [257, 483] on span "6" at bounding box center [256, 483] width 7 height 24
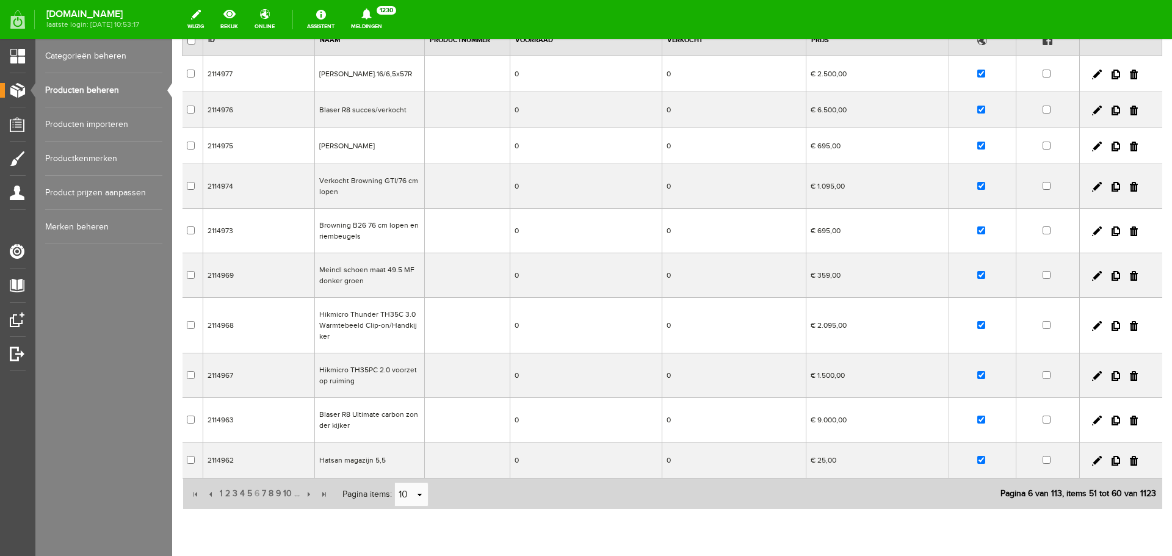
click at [354, 422] on td "Blaser R8 Ultimate carbon zonder kijker" at bounding box center [369, 420] width 110 height 45
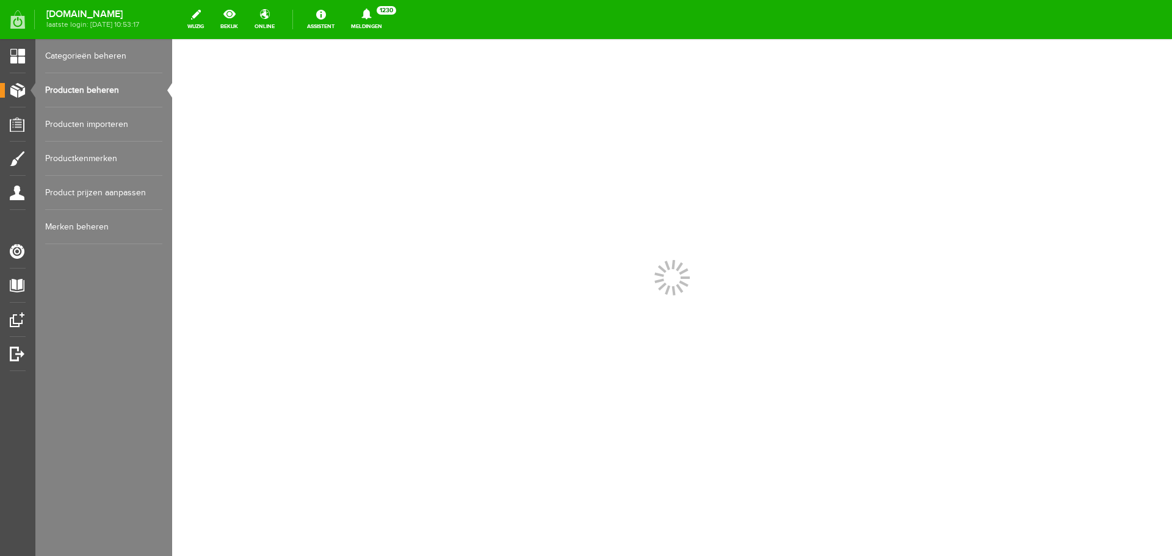
scroll to position [0, 0]
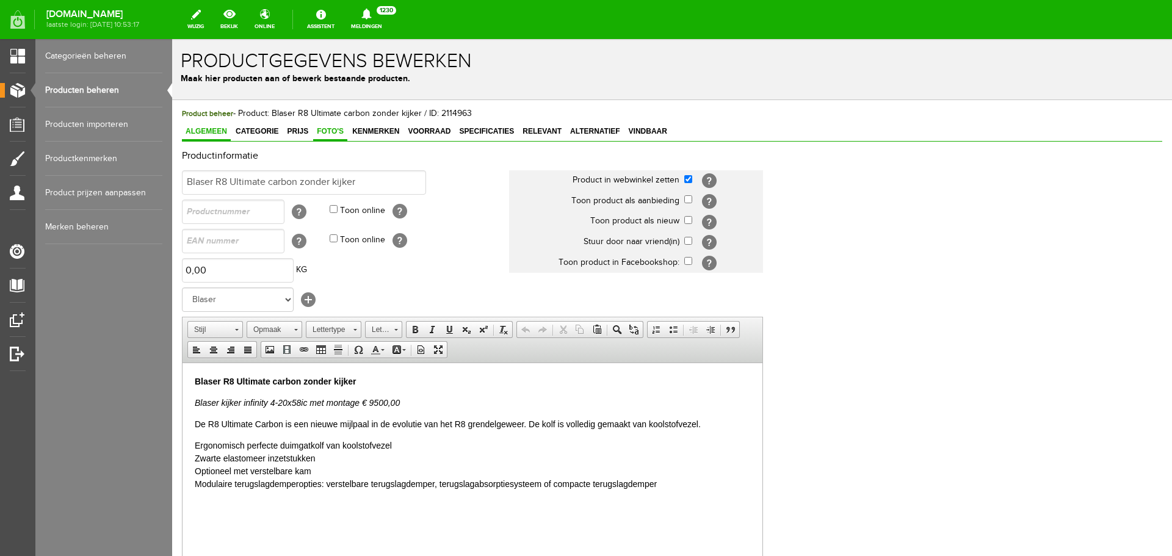
click at [322, 129] on span "Foto's" at bounding box center [330, 131] width 34 height 9
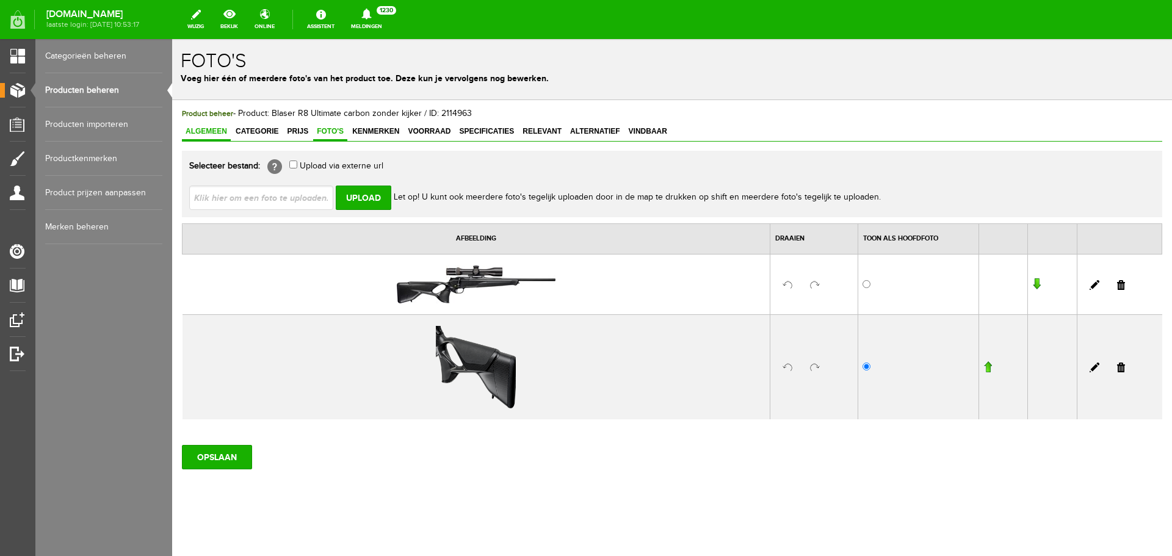
click at [223, 131] on span "Algemeen" at bounding box center [206, 131] width 49 height 9
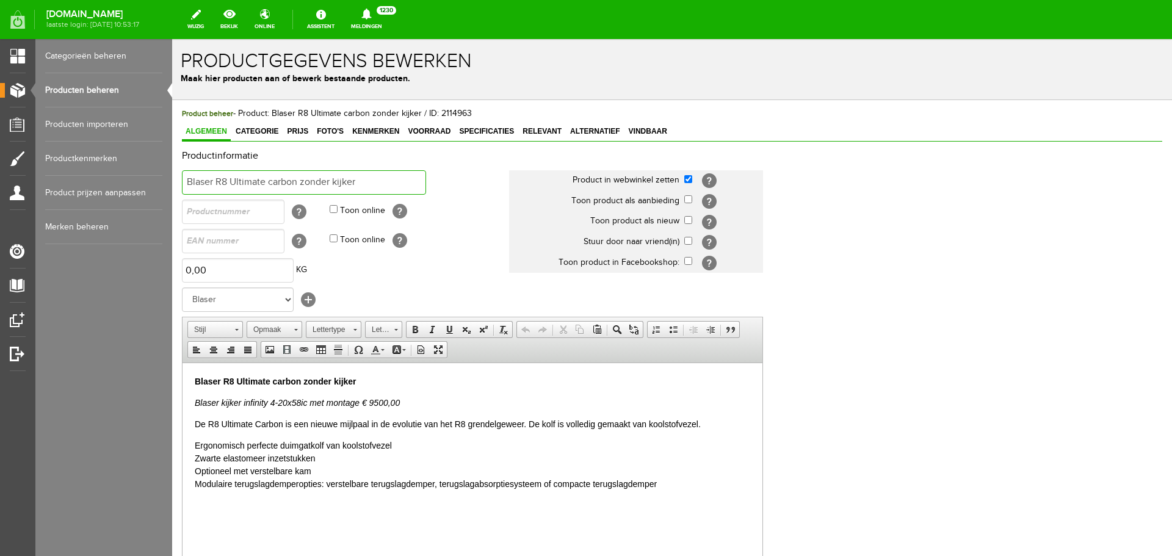
click at [358, 180] on input "Blaser R8 Ultimate carbon zonder kijker" at bounding box center [304, 182] width 244 height 24
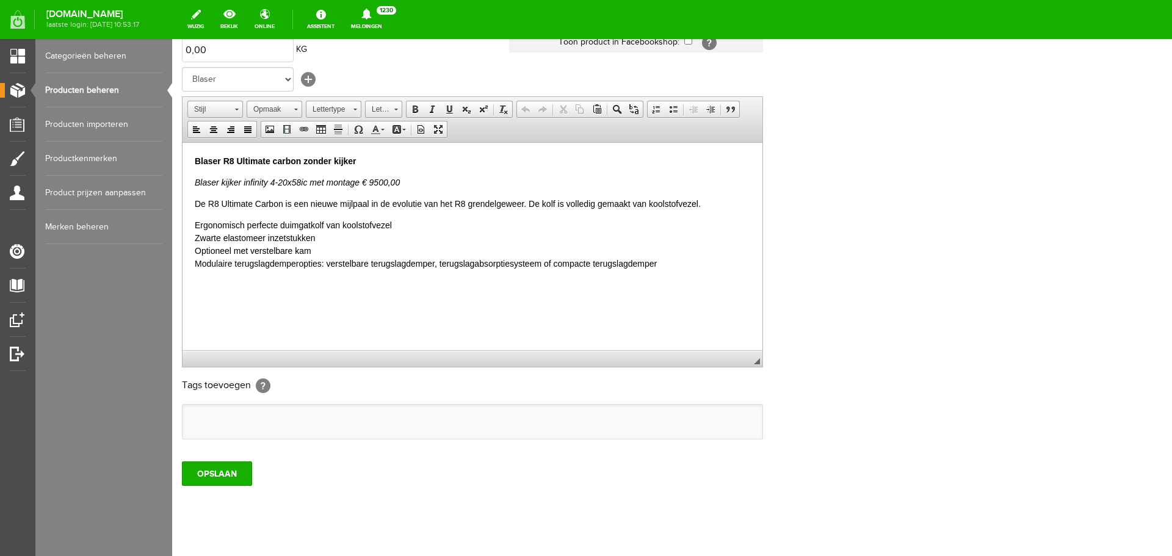
scroll to position [240, 0]
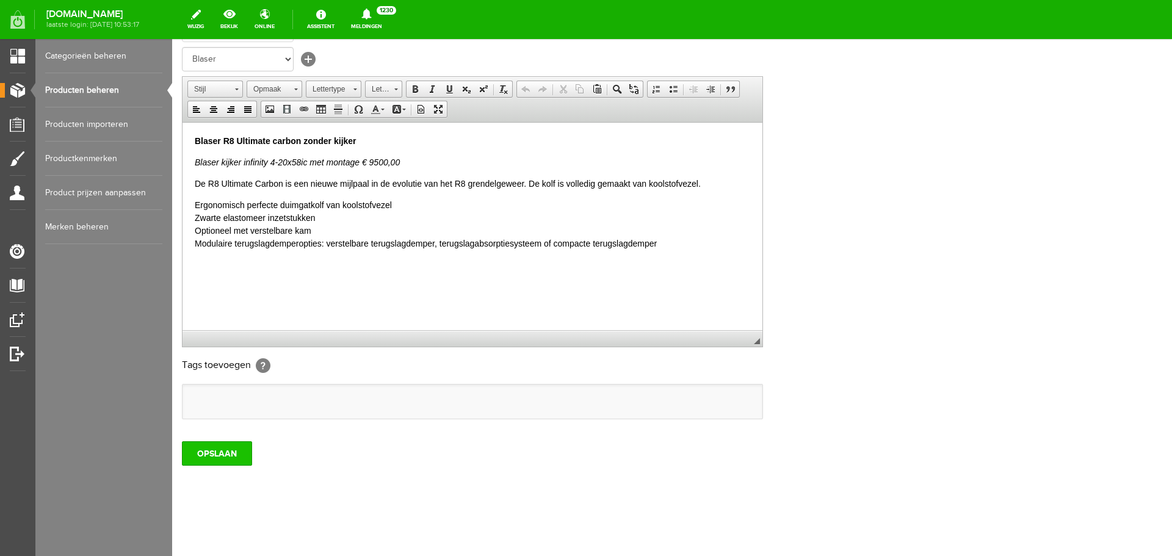
type input "Blaser R8 Ultimate carbon zonder kijker/VERKOCHT"
click at [208, 449] on input "OPSLAAN" at bounding box center [217, 453] width 70 height 24
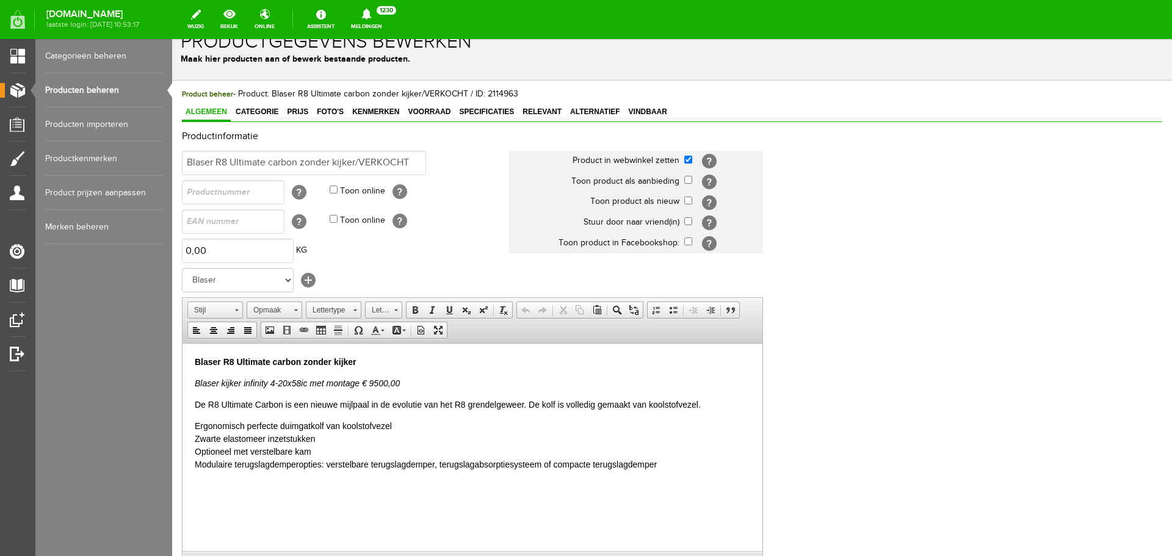
scroll to position [0, 0]
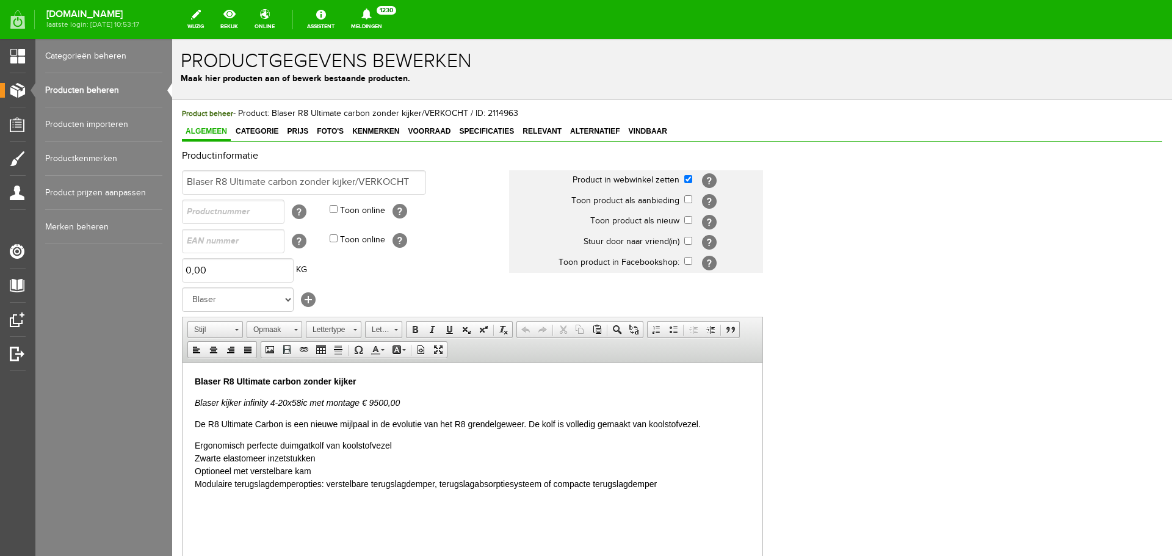
click at [101, 90] on link "Producten beheren" at bounding box center [103, 90] width 117 height 34
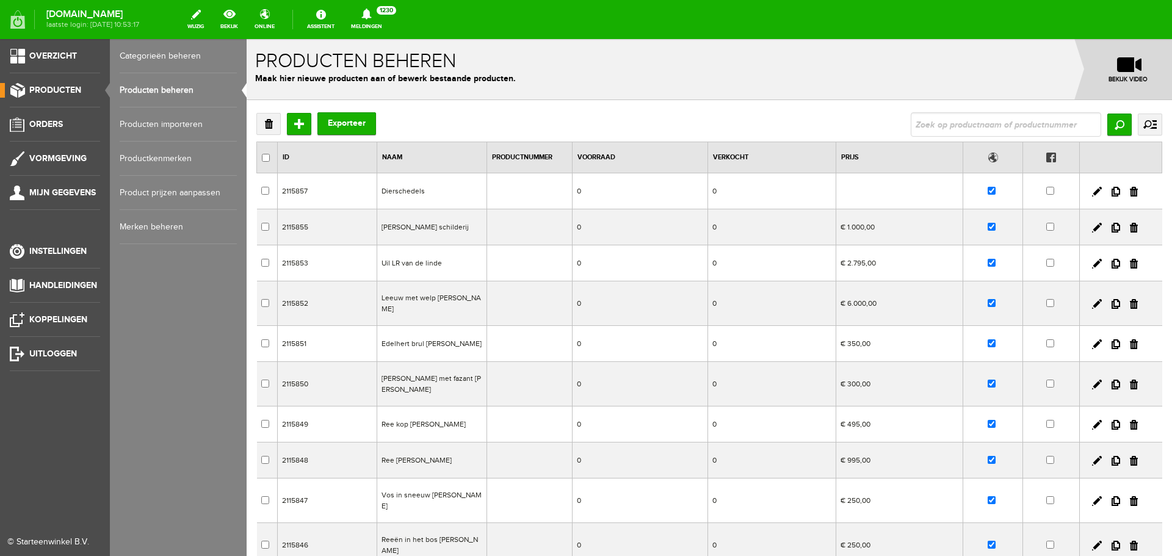
click at [136, 88] on link "Producten beheren" at bounding box center [178, 90] width 117 height 34
click at [138, 86] on link "Producten beheren" at bounding box center [178, 90] width 117 height 34
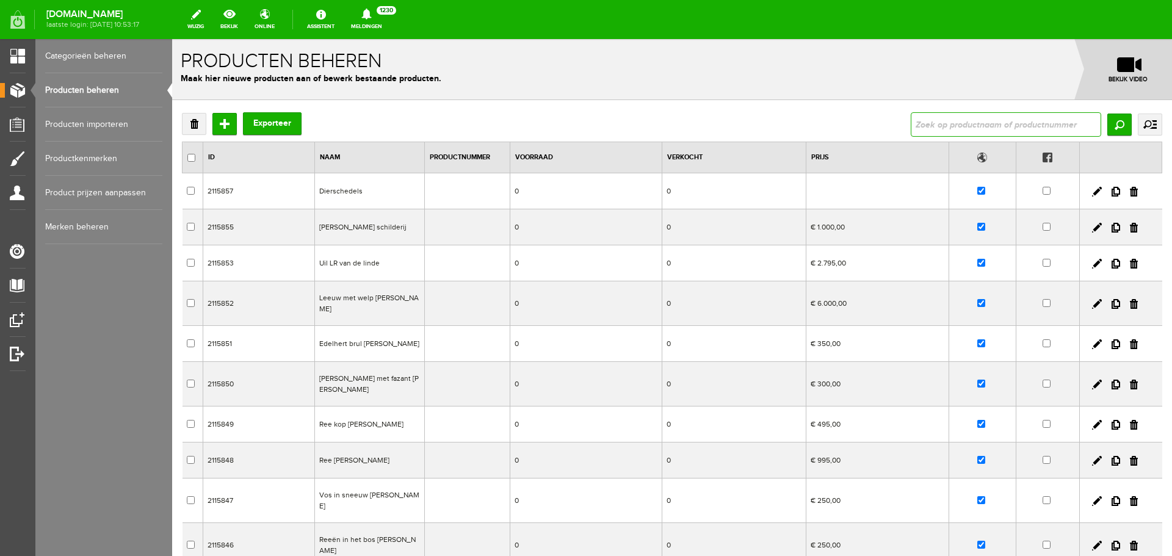
click at [926, 120] on input "text" at bounding box center [1006, 124] width 190 height 24
type input "wilde zwijnen"
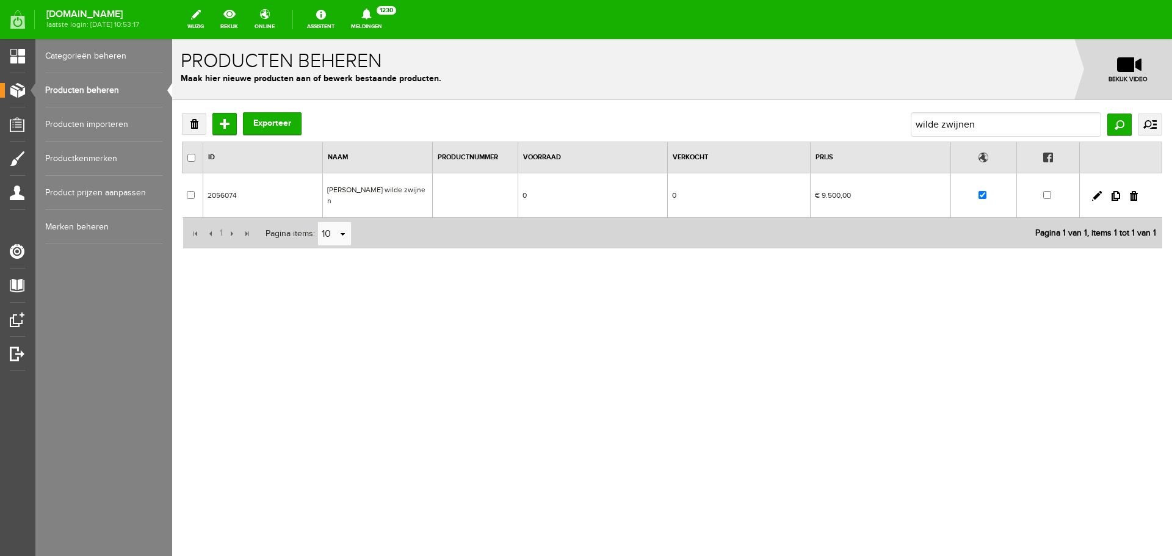
click at [424, 194] on td "Schilderij Pieter dik winter wilde zwijnen" at bounding box center [377, 195] width 110 height 45
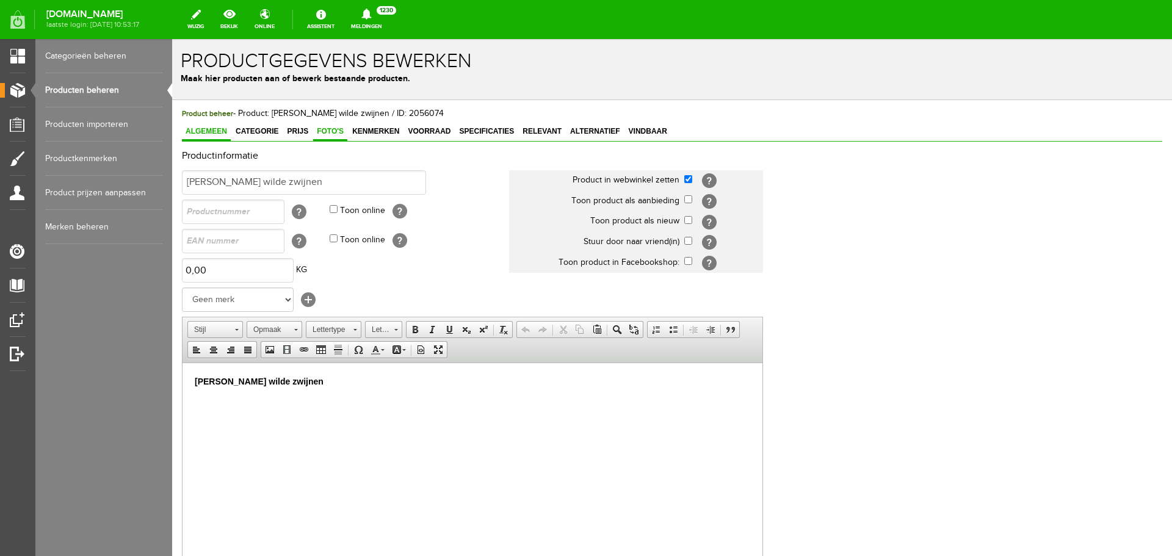
click at [328, 130] on span "Foto's" at bounding box center [330, 131] width 34 height 9
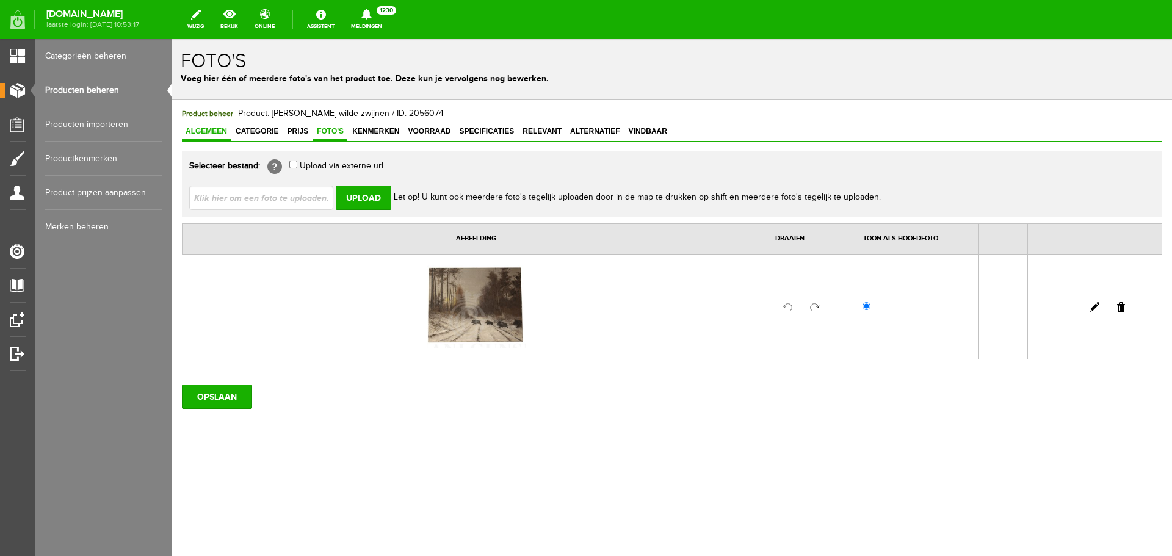
click at [222, 131] on span "Algemeen" at bounding box center [206, 131] width 49 height 9
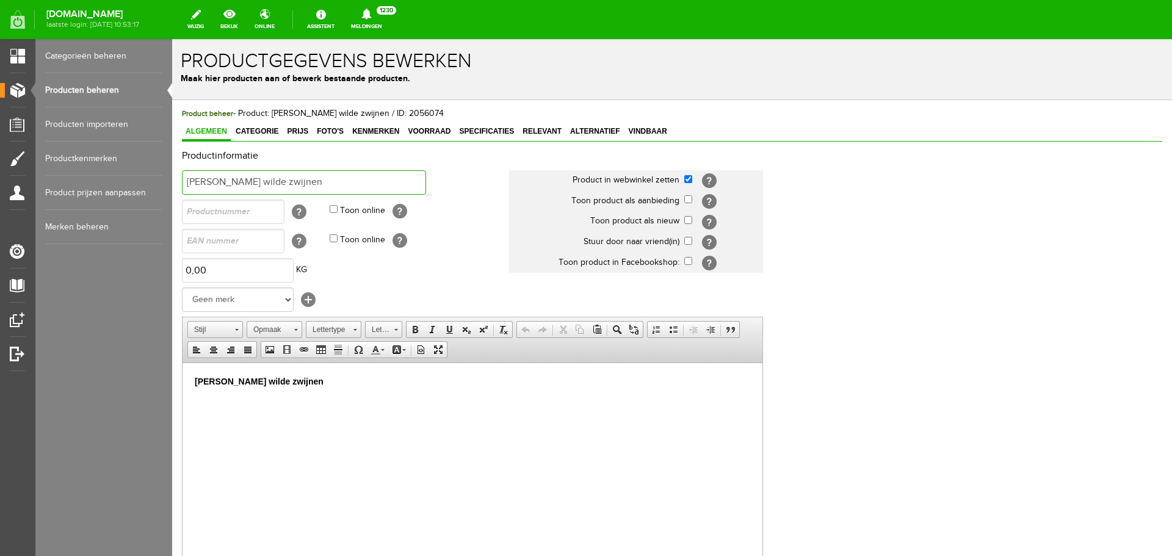
click at [362, 181] on input "Schilderij Pieter dik winter wilde zwijnen" at bounding box center [304, 182] width 244 height 24
type input "Schilderij Pieter dik winter wilde zwijnen/verkocht"
click at [368, 384] on p "Schilderij Pieter dik winter wilde zwijnen" at bounding box center [472, 381] width 555 height 13
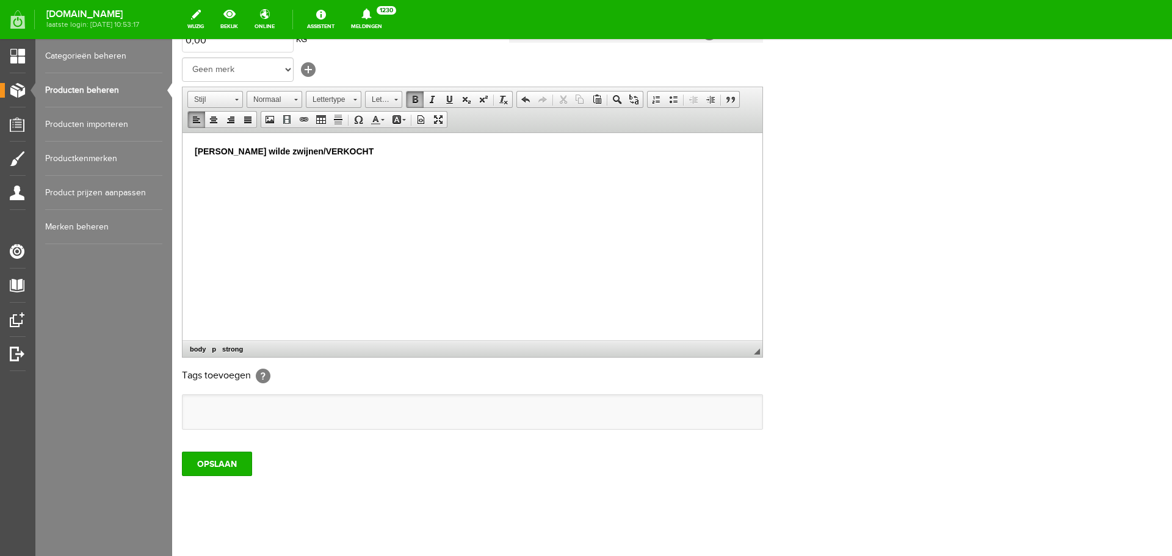
scroll to position [240, 0]
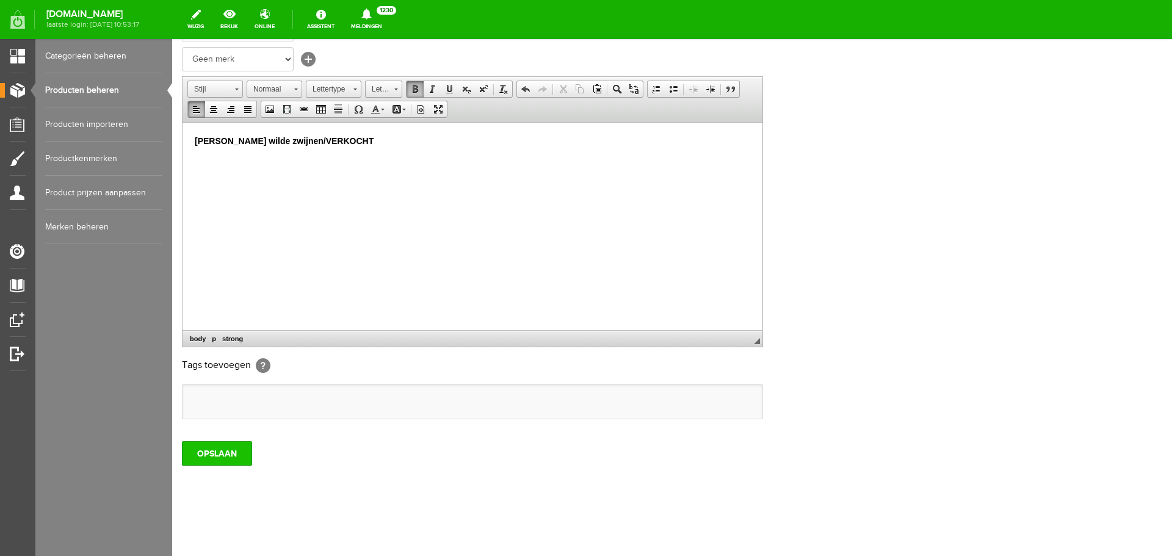
click at [219, 448] on input "OPSLAAN" at bounding box center [217, 453] width 70 height 24
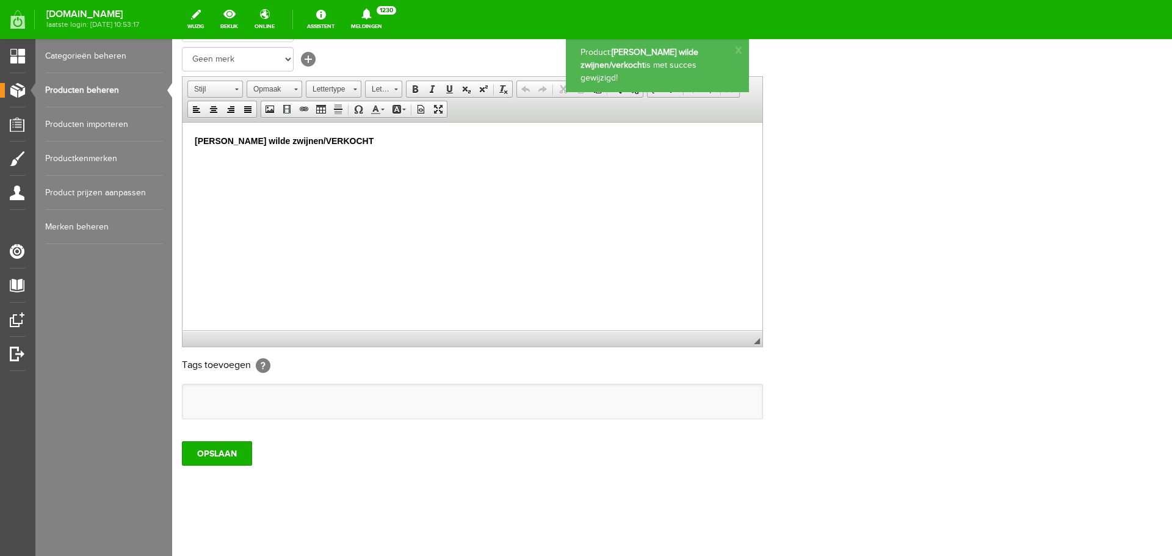
scroll to position [0, 0]
click at [103, 86] on link "Producten beheren" at bounding box center [103, 90] width 117 height 34
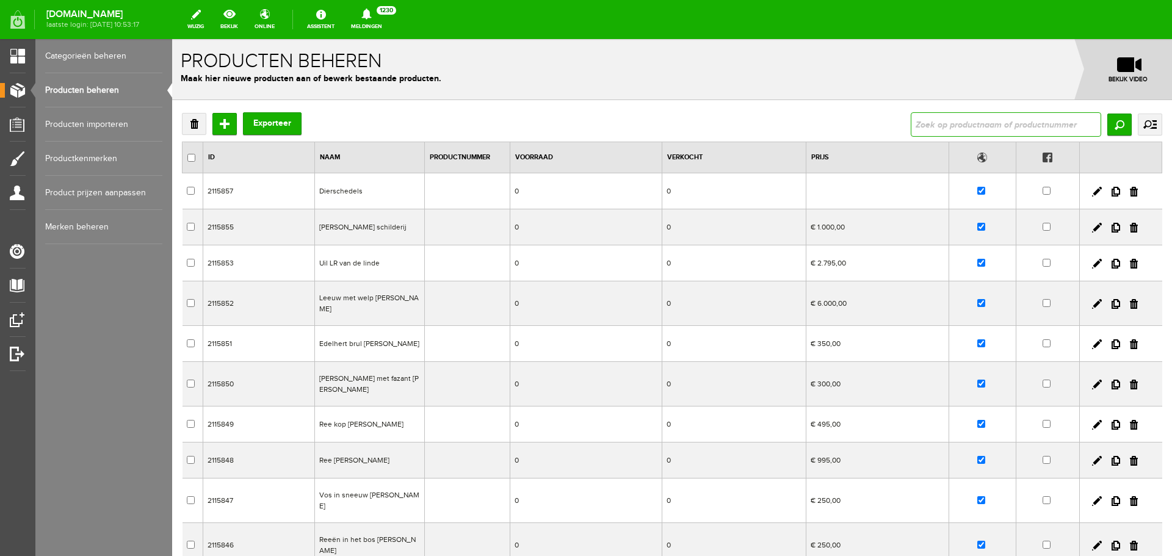
click at [923, 117] on input "text" at bounding box center [1006, 124] width 190 height 24
type input "pieter dick"
click at [1111, 124] on input "Zoeken" at bounding box center [1119, 125] width 24 height 22
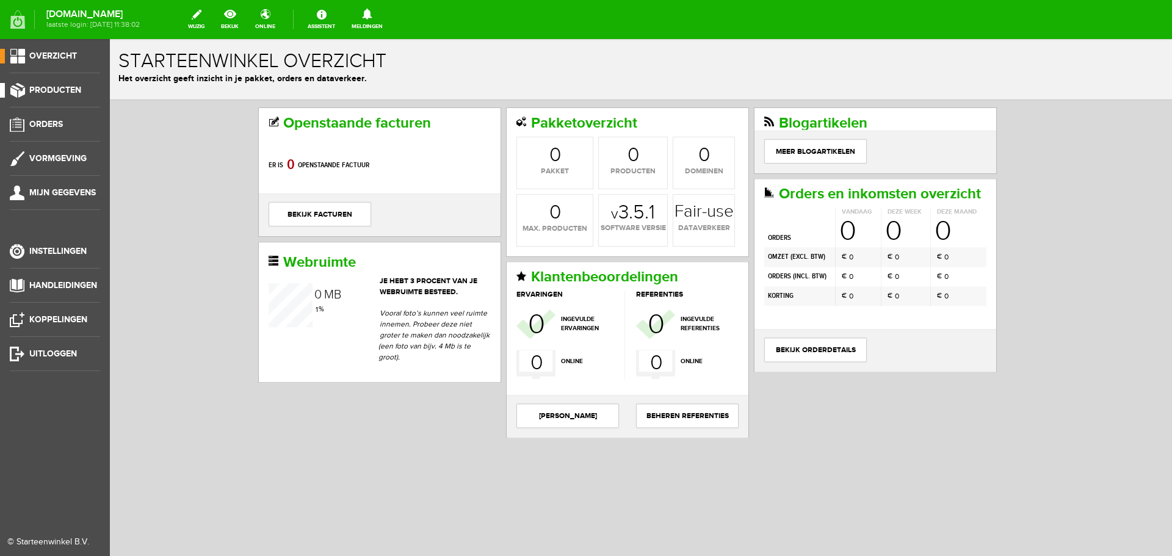
click at [59, 92] on span "Producten" at bounding box center [55, 90] width 52 height 10
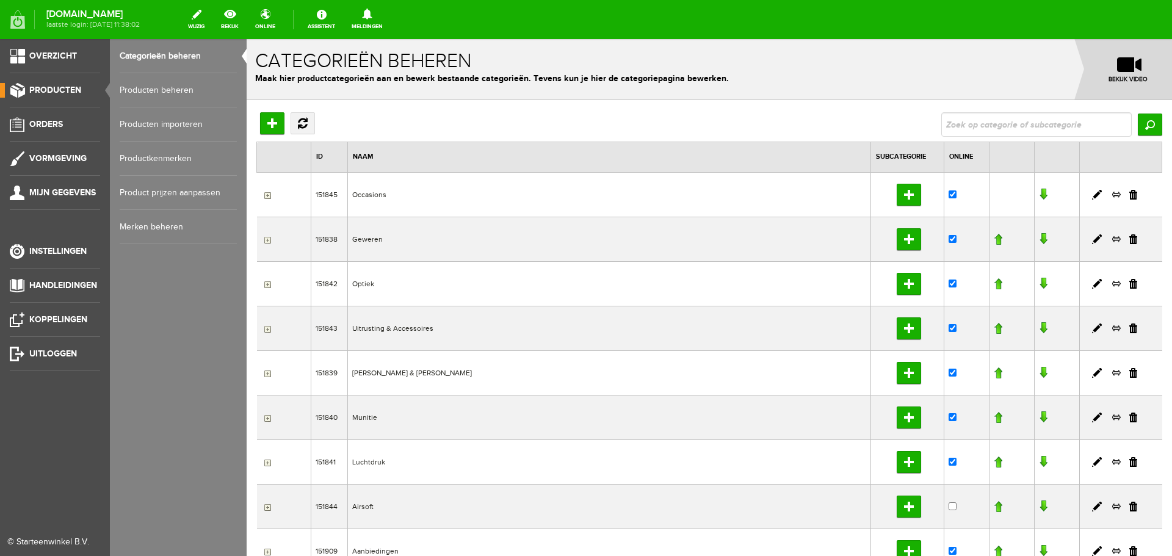
click at [150, 89] on link "Producten beheren" at bounding box center [178, 90] width 117 height 34
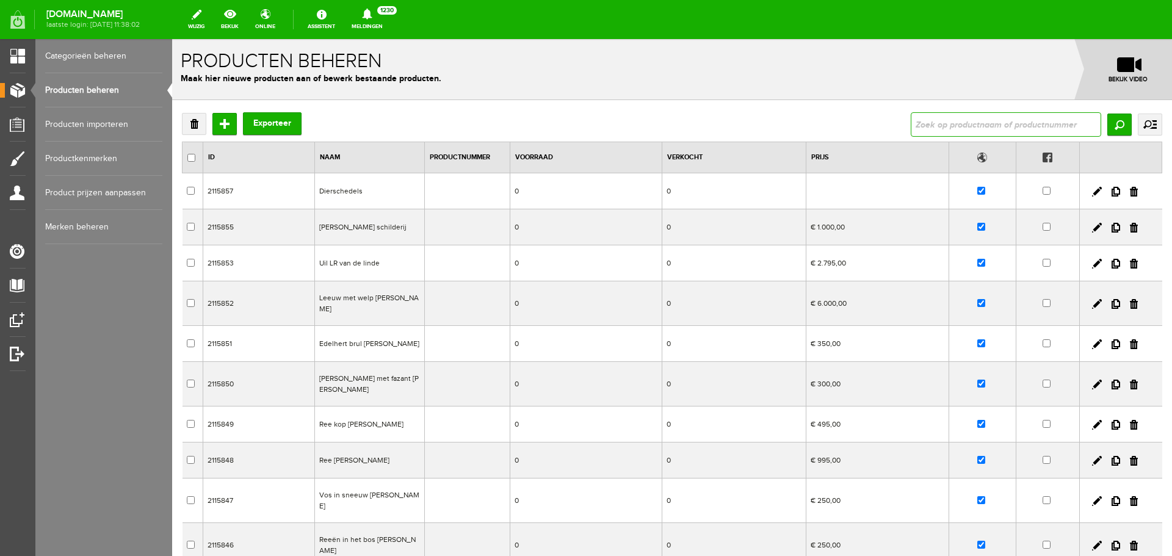
click at [956, 124] on input "text" at bounding box center [1006, 124] width 190 height 24
type input "nobel sport"
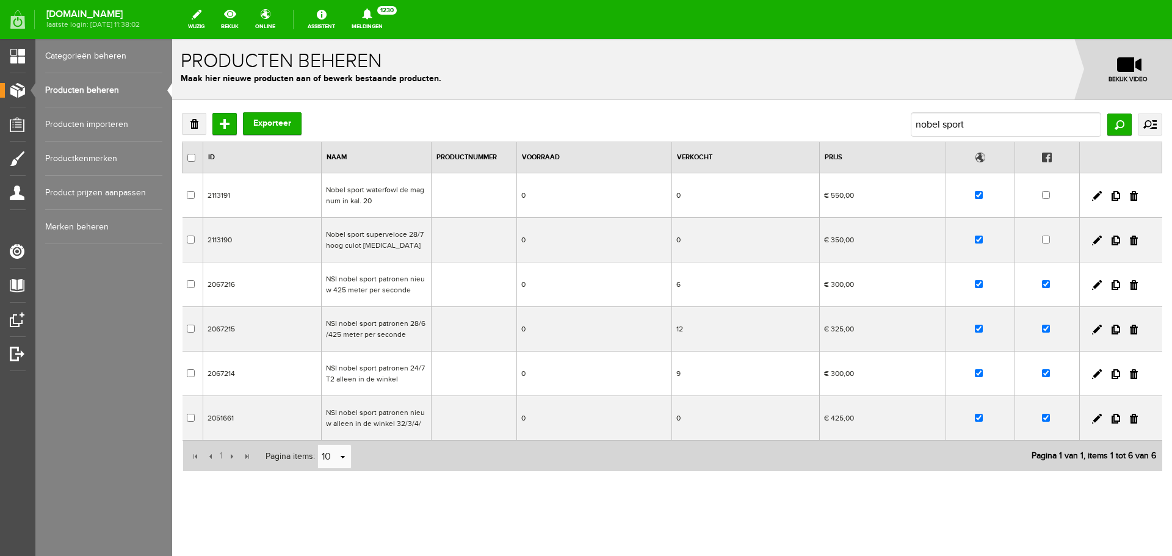
click at [375, 192] on td "Nobel sport waterfowl de magnum in kal. 20" at bounding box center [376, 195] width 110 height 45
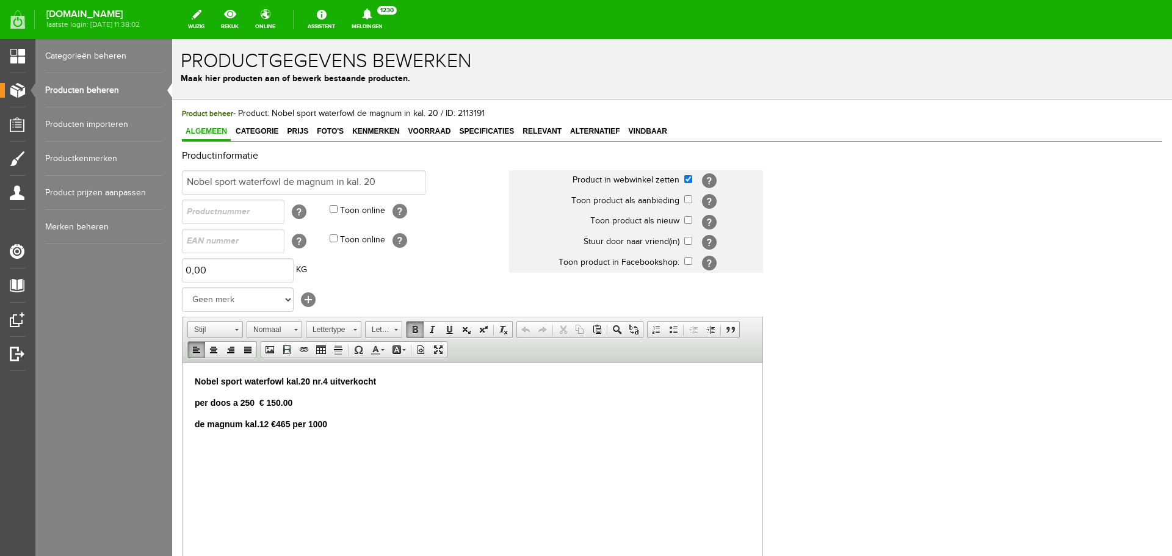
click at [336, 424] on p "de magnum kal.12 €465 per 1000" at bounding box center [472, 423] width 555 height 13
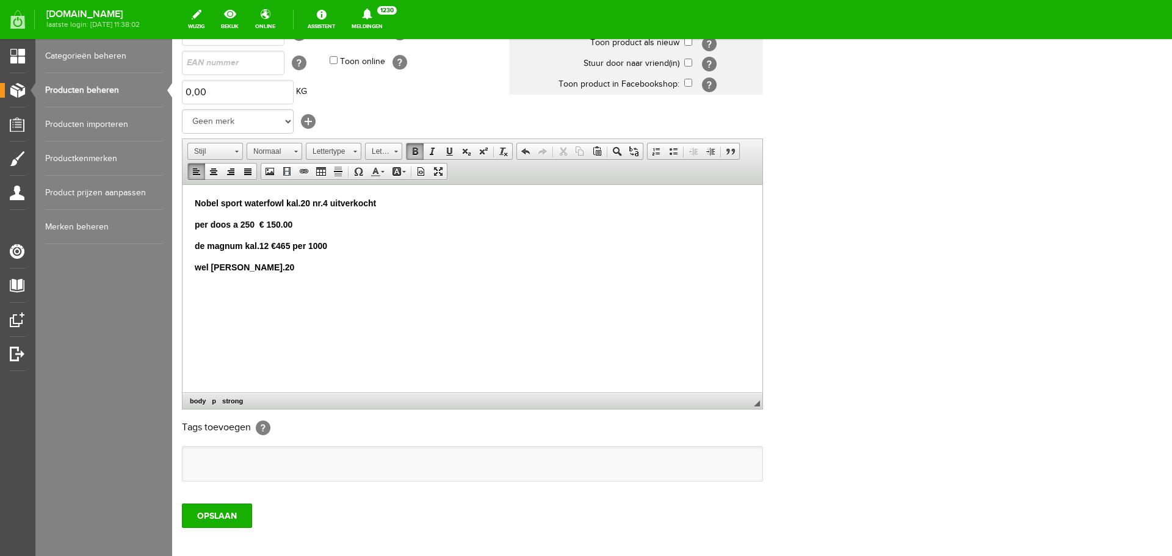
scroll to position [183, 0]
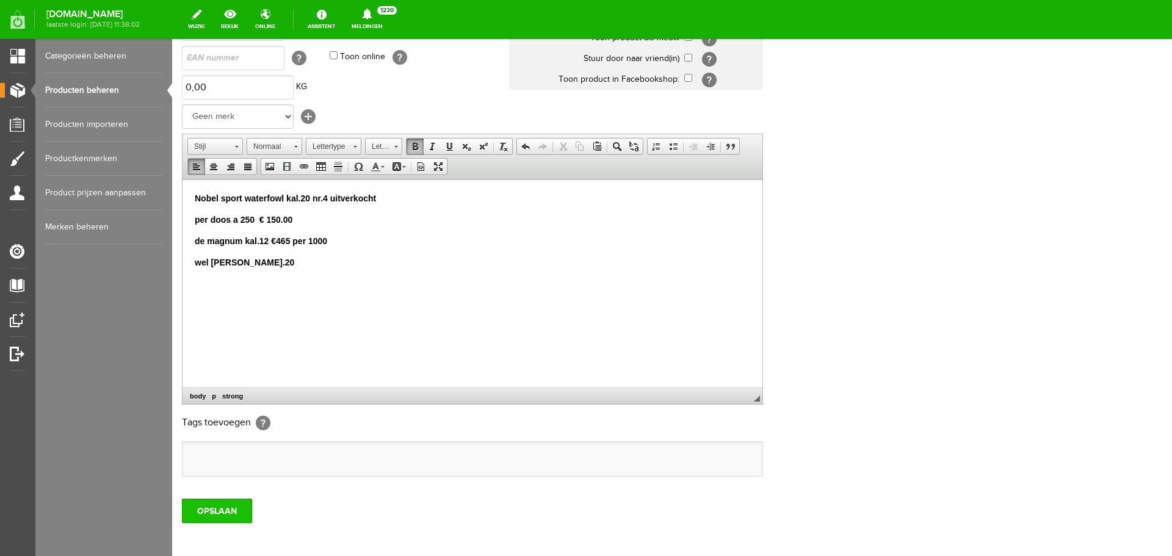
click at [243, 513] on input "OPSLAAN" at bounding box center [217, 511] width 70 height 24
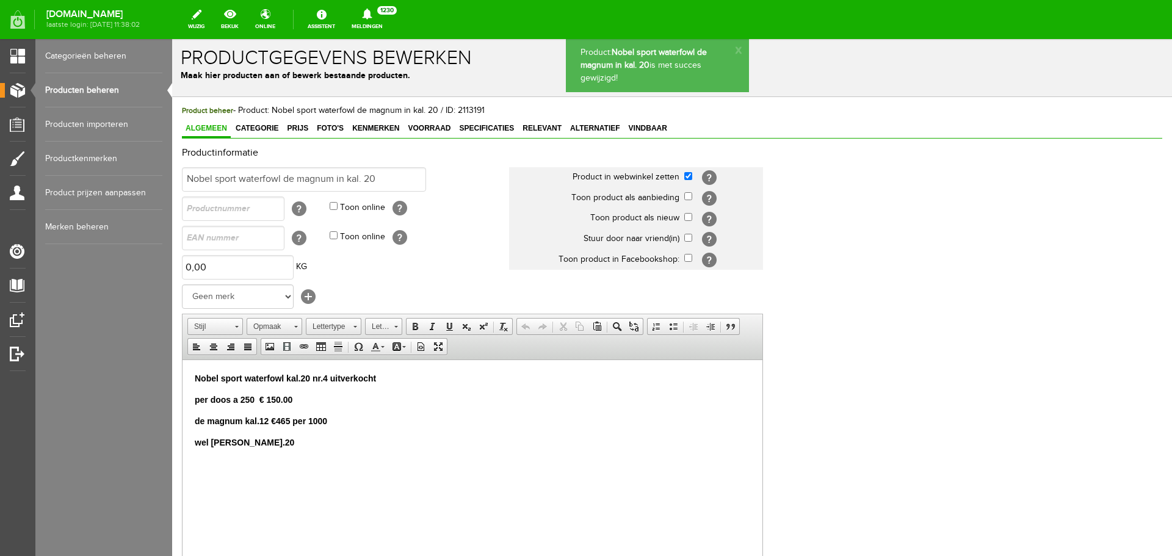
scroll to position [0, 0]
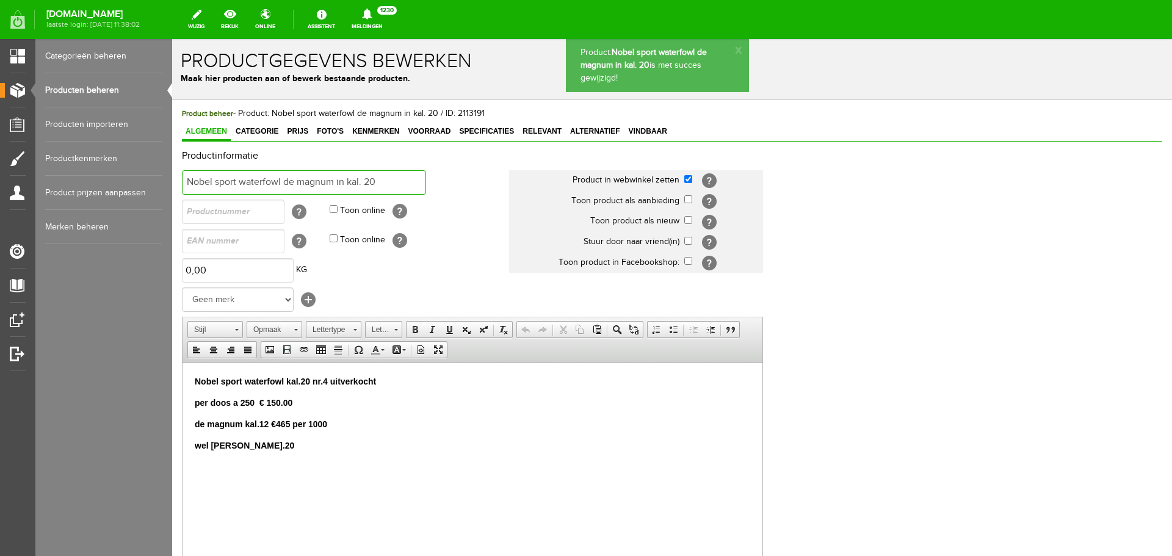
click at [383, 181] on input "Nobel sport waterfowl de magnum in kal. 20" at bounding box center [304, 182] width 244 height 24
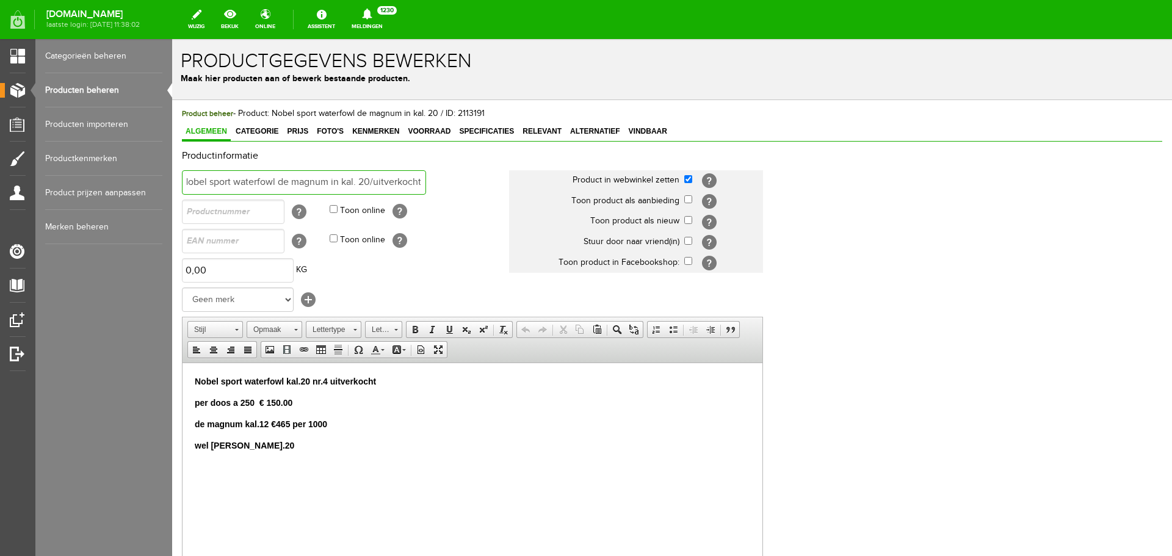
scroll to position [240, 0]
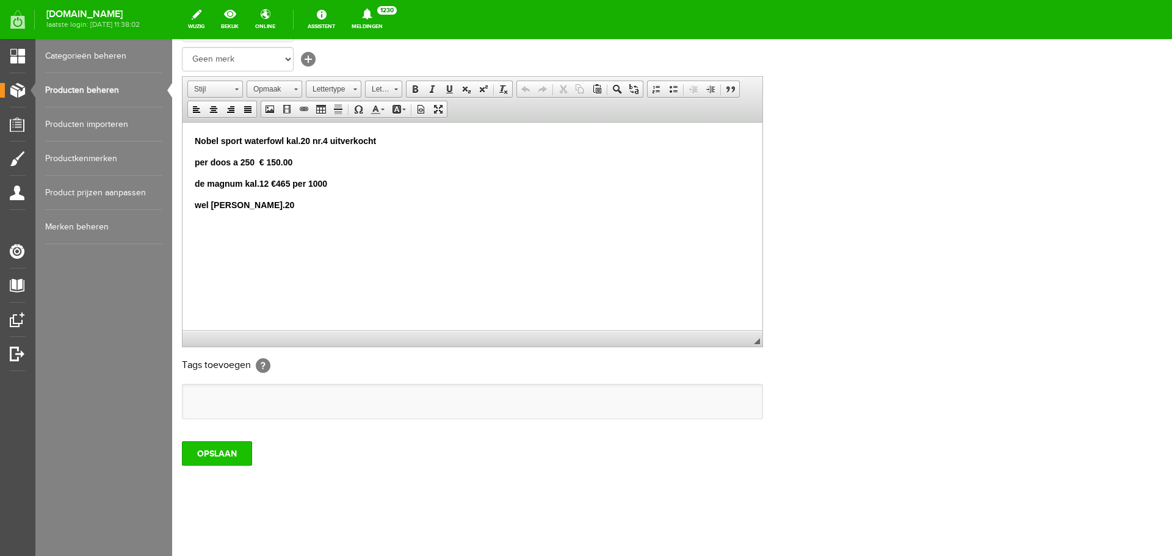
type input "Nobel sport waterfowl de magnum in kal. 20/uitverkocht"
click at [228, 456] on input "OPSLAAN" at bounding box center [217, 453] width 70 height 24
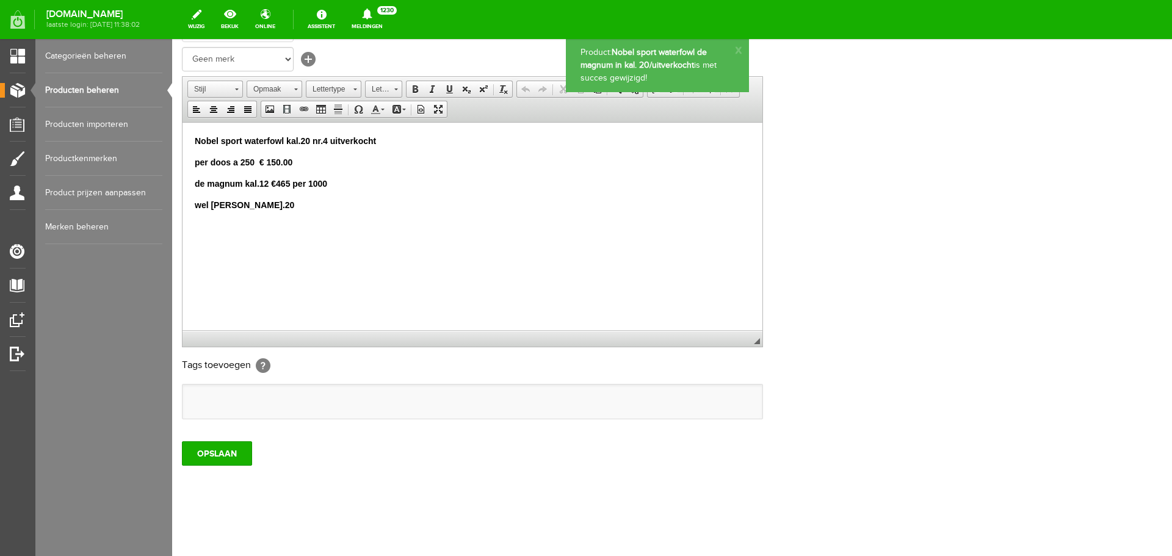
click at [93, 92] on link "Producten beheren" at bounding box center [103, 90] width 117 height 34
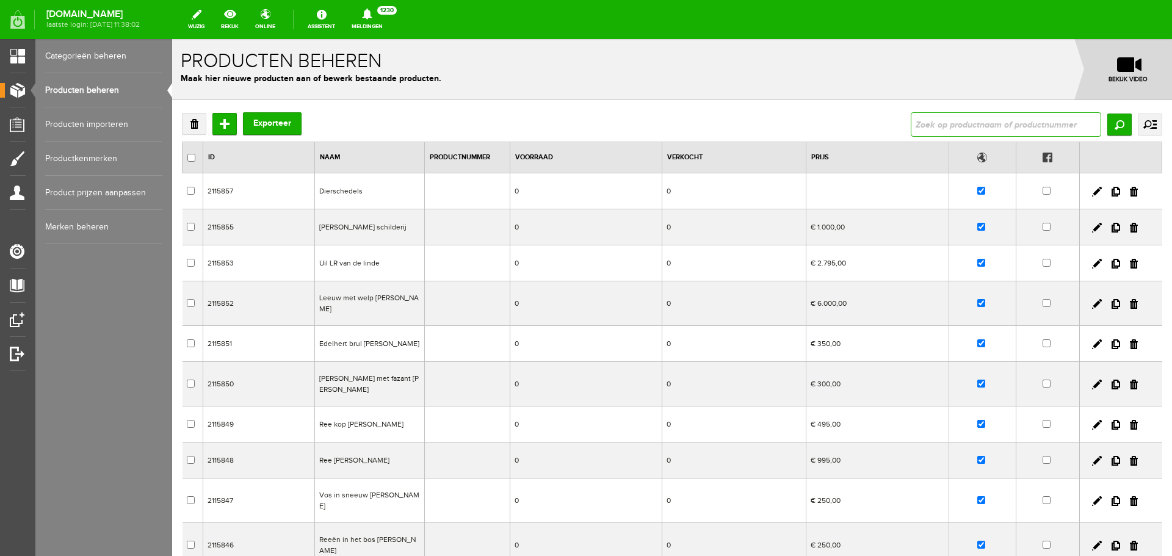
click at [925, 127] on input "text" at bounding box center [1006, 124] width 190 height 24
type input "browning special"
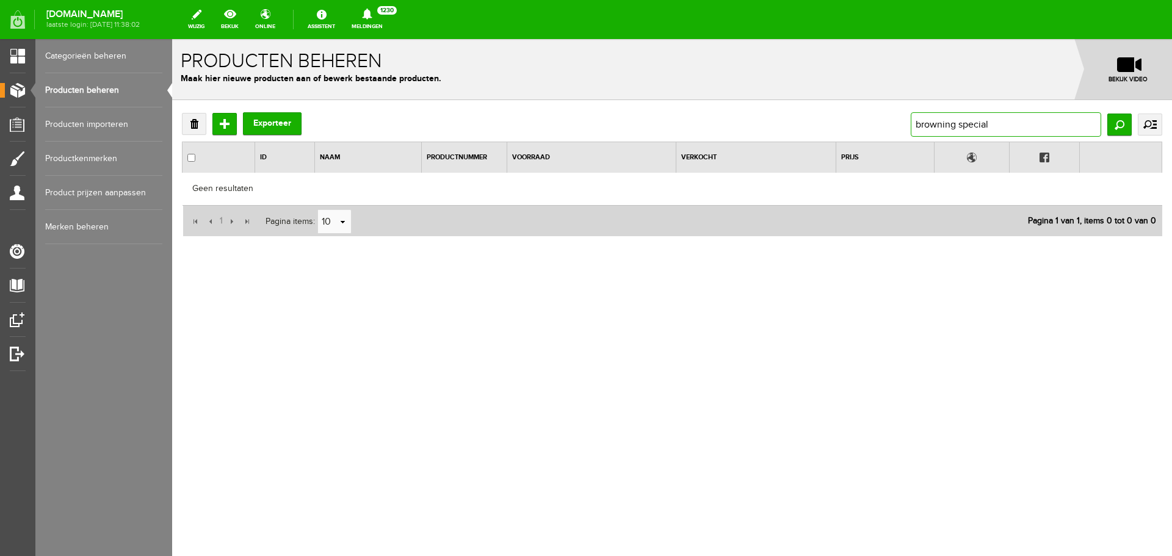
click at [922, 124] on input "browning special" at bounding box center [1006, 124] width 190 height 24
type input "Browning special"
click at [1004, 123] on input "Browning special" at bounding box center [1006, 124] width 190 height 24
type input "B"
type input "autumn"
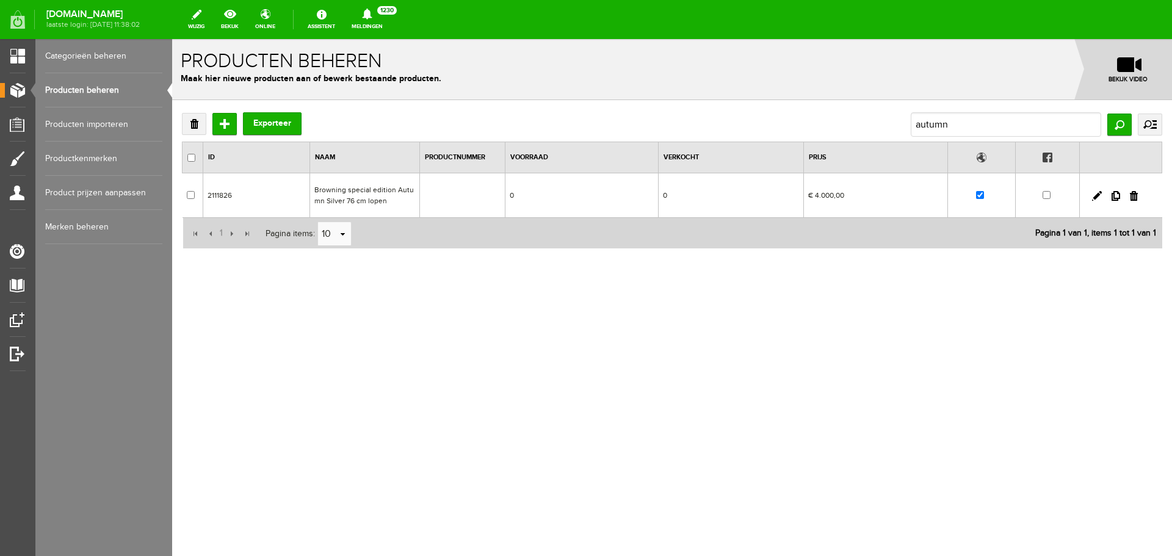
click at [430, 193] on td at bounding box center [461, 195] width 85 height 45
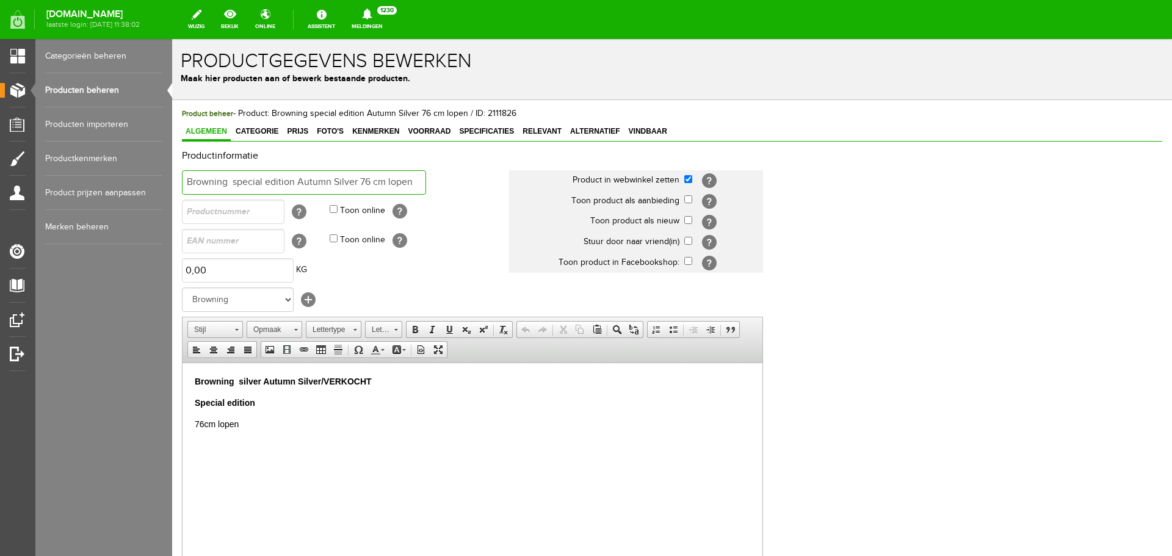
click at [414, 179] on input "Browning special edition Autumn Silver 76 cm lopen" at bounding box center [304, 182] width 244 height 24
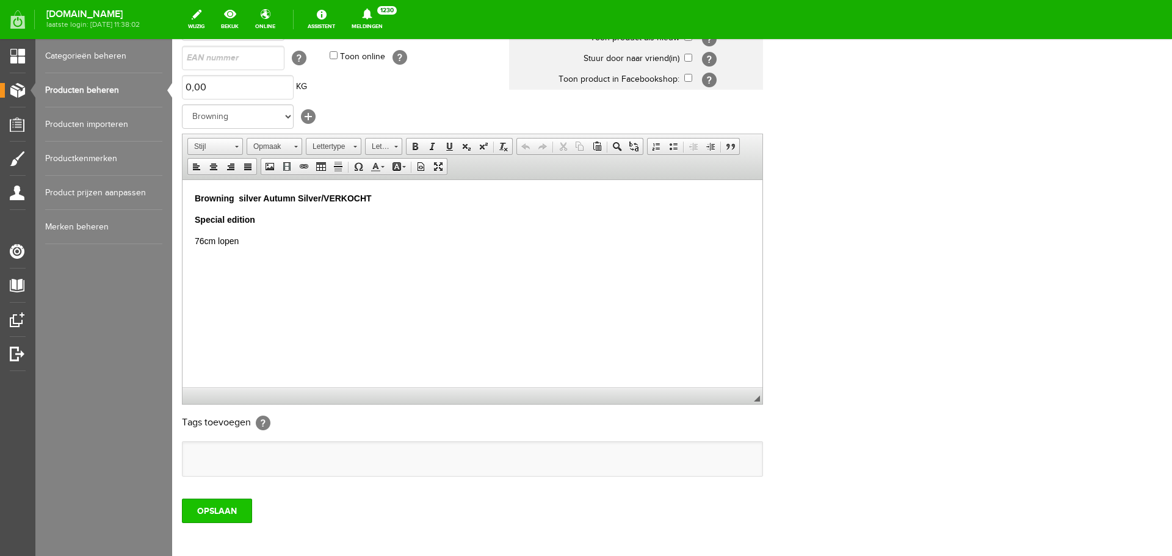
type input "Browning special edition Autumn Silver 76 cm lopen /VERKOCHT"
click at [241, 510] on input "OPSLAAN" at bounding box center [217, 511] width 70 height 24
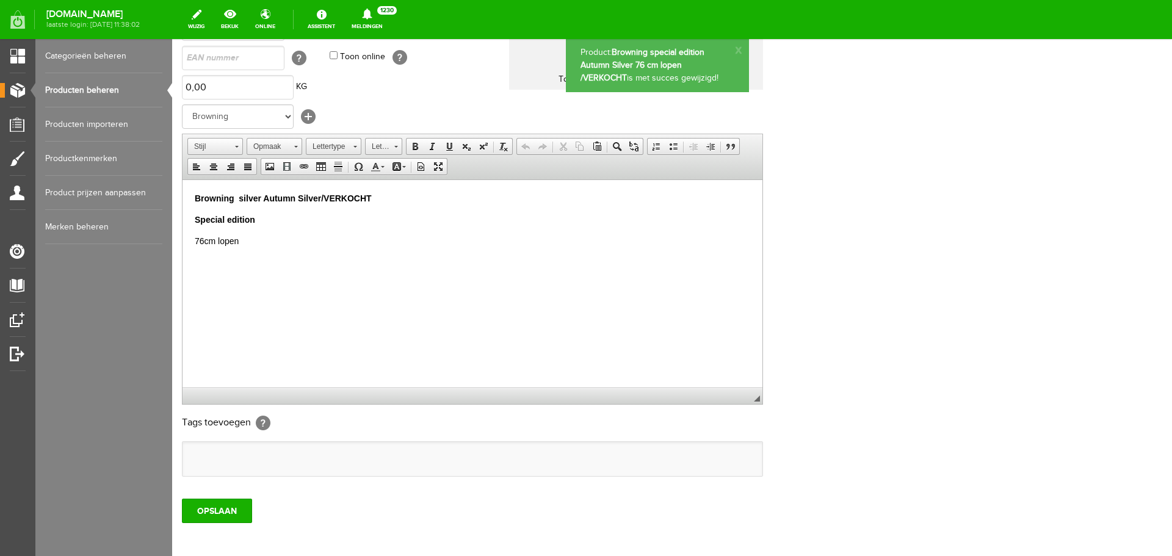
scroll to position [0, 0]
click at [85, 85] on link "Producten beheren" at bounding box center [103, 90] width 117 height 34
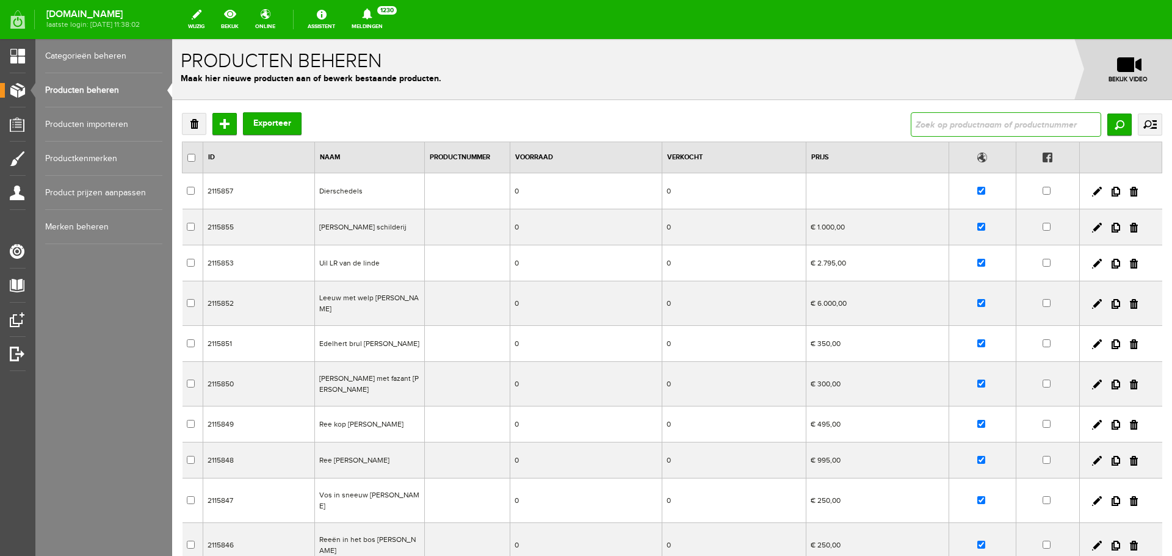
click at [936, 115] on input "text" at bounding box center [1006, 124] width 190 height 24
type input "T-BOLT"
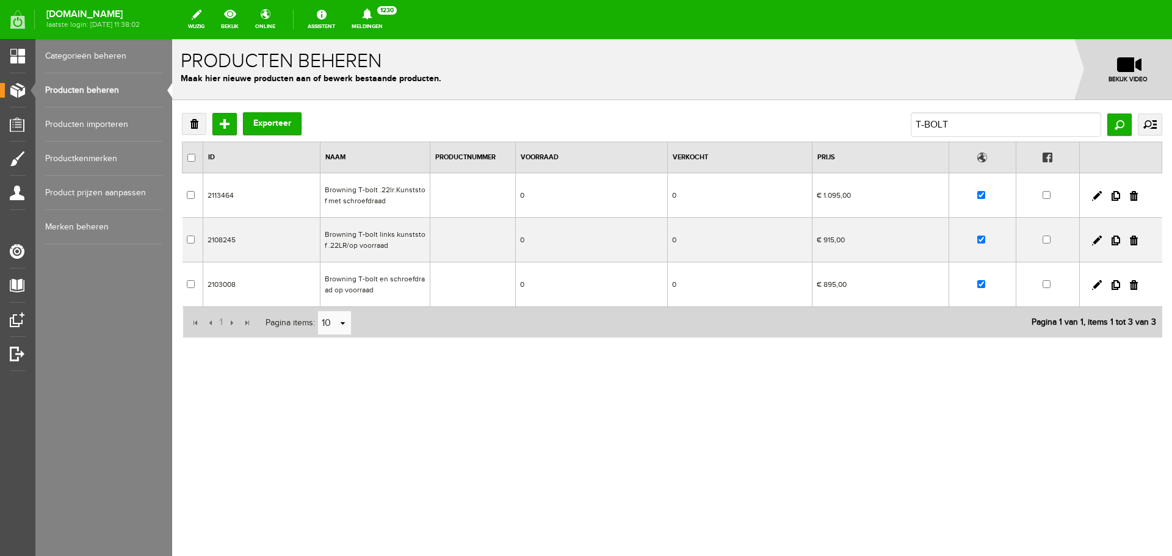
click at [848, 199] on td "€ 1.095,00" at bounding box center [880, 195] width 137 height 45
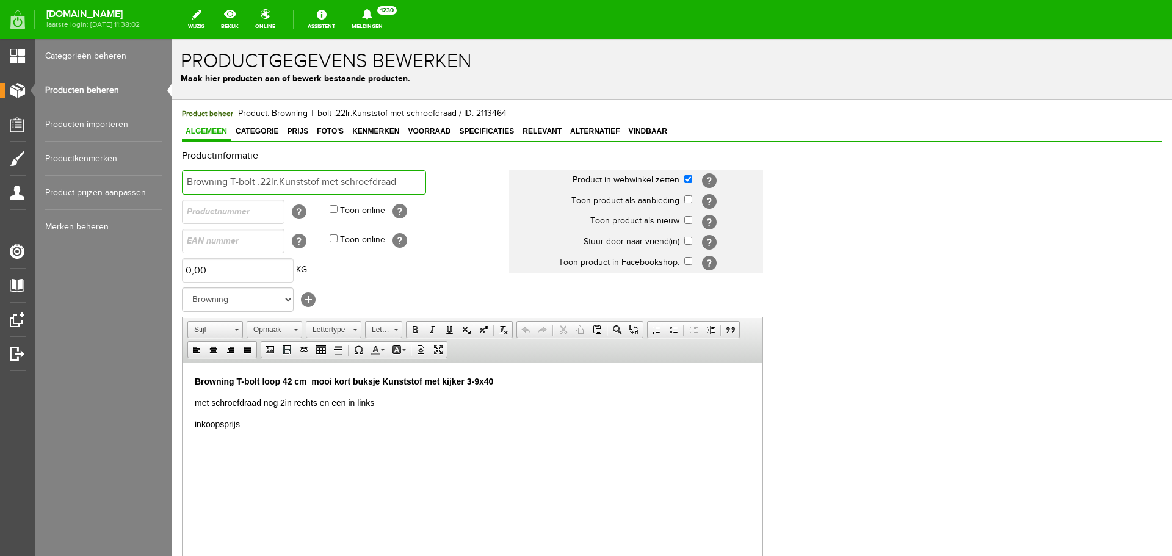
click at [403, 181] on input "Browning T-bolt .22lr.Kunststof met schroefdraad" at bounding box center [304, 182] width 244 height 24
click at [303, 128] on span "Prijs" at bounding box center [297, 131] width 29 height 9
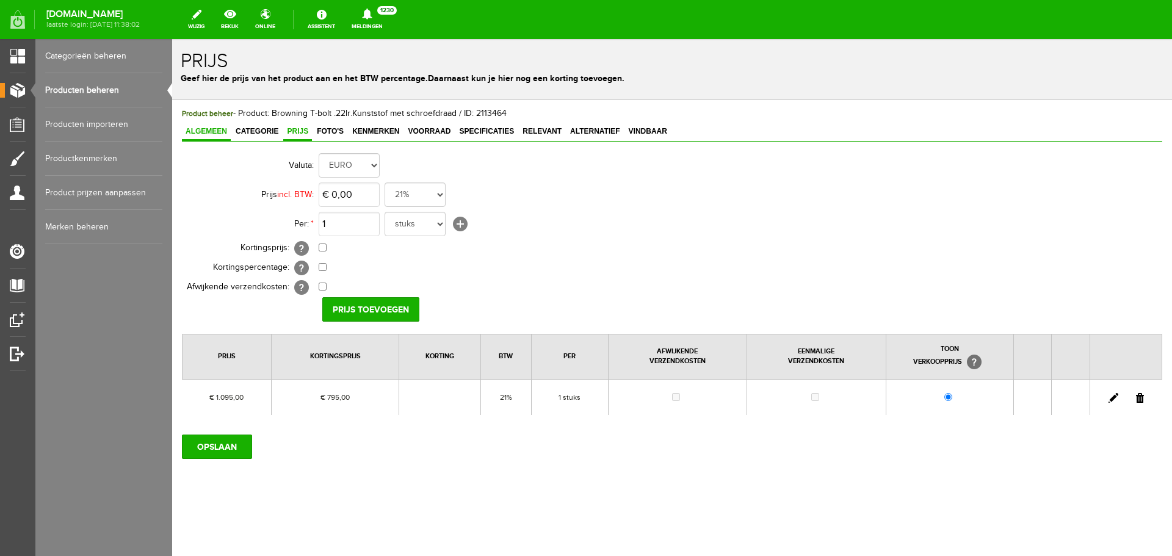
click at [207, 132] on span "Algemeen" at bounding box center [206, 131] width 49 height 9
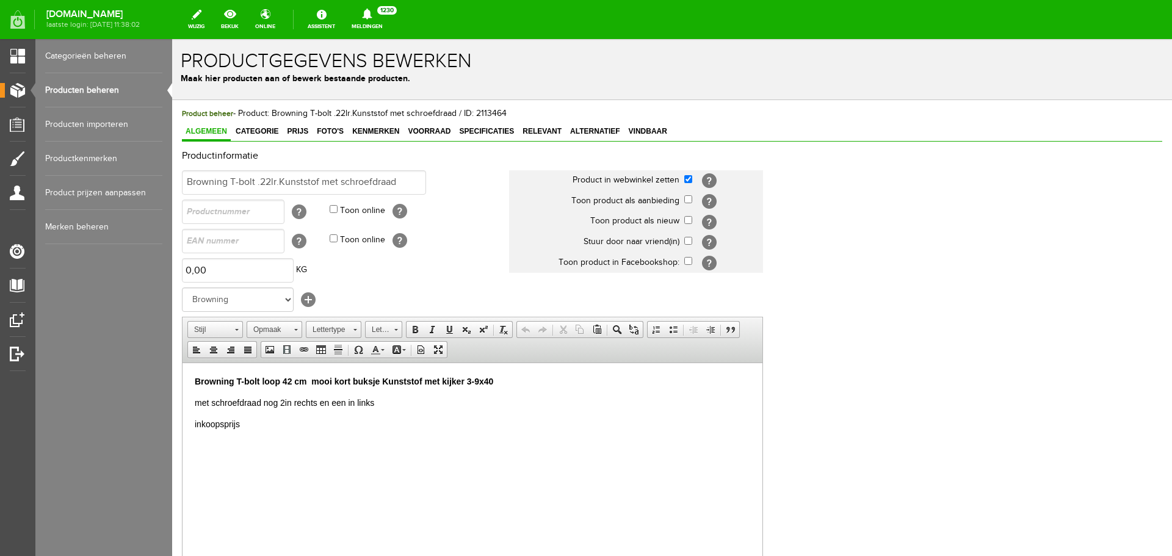
click at [498, 382] on p "Browning T-bolt loop 42 cm mooi kort buksje Kunststof met kijker 3-9x40" at bounding box center [472, 381] width 555 height 13
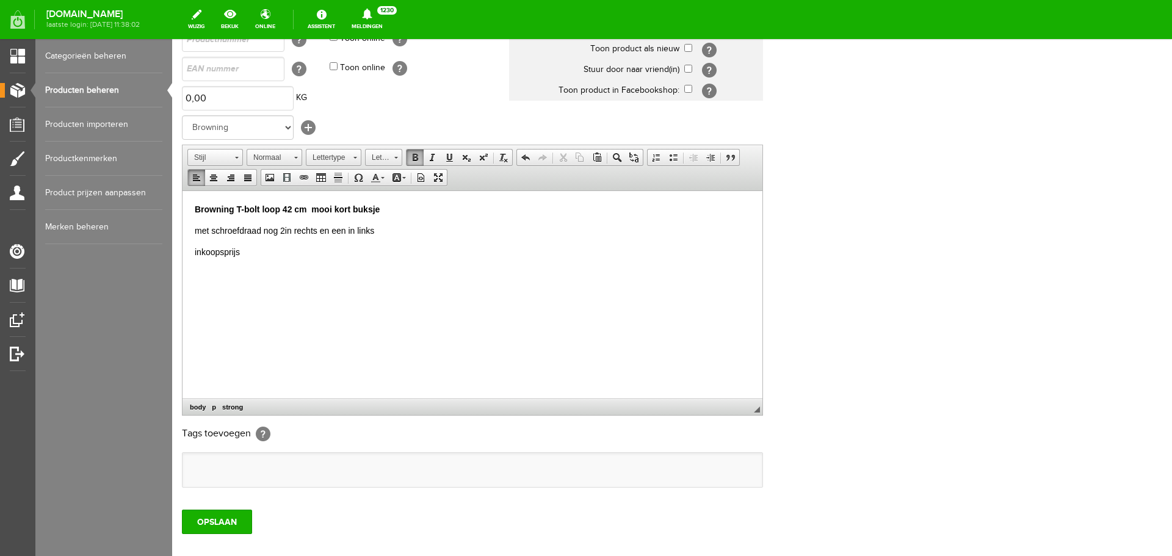
scroll to position [240, 0]
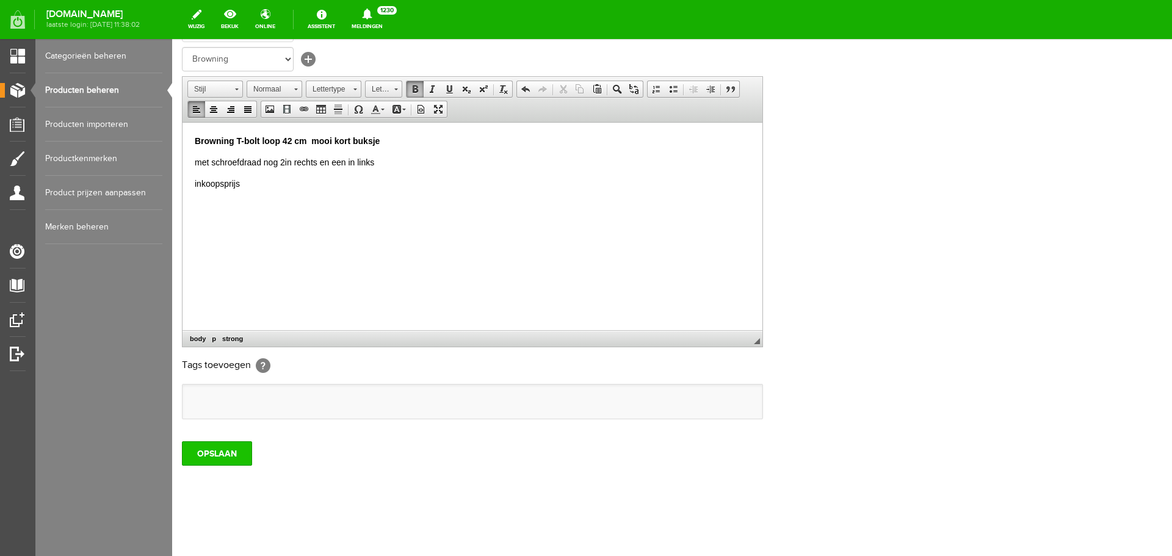
click at [218, 457] on input "OPSLAAN" at bounding box center [217, 453] width 70 height 24
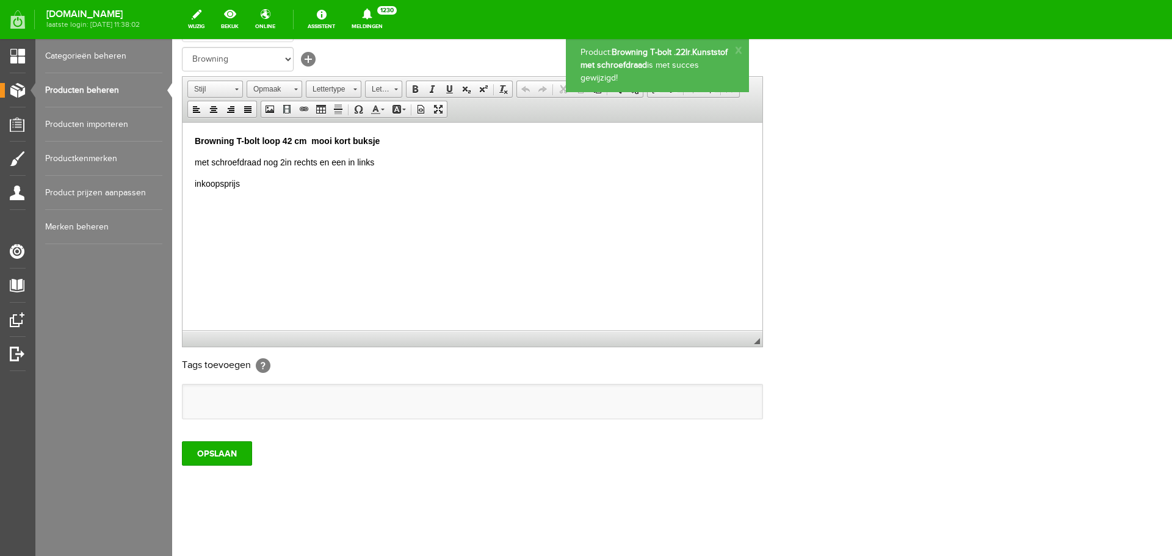
scroll to position [0, 0]
click at [99, 88] on link "Producten beheren" at bounding box center [103, 90] width 117 height 34
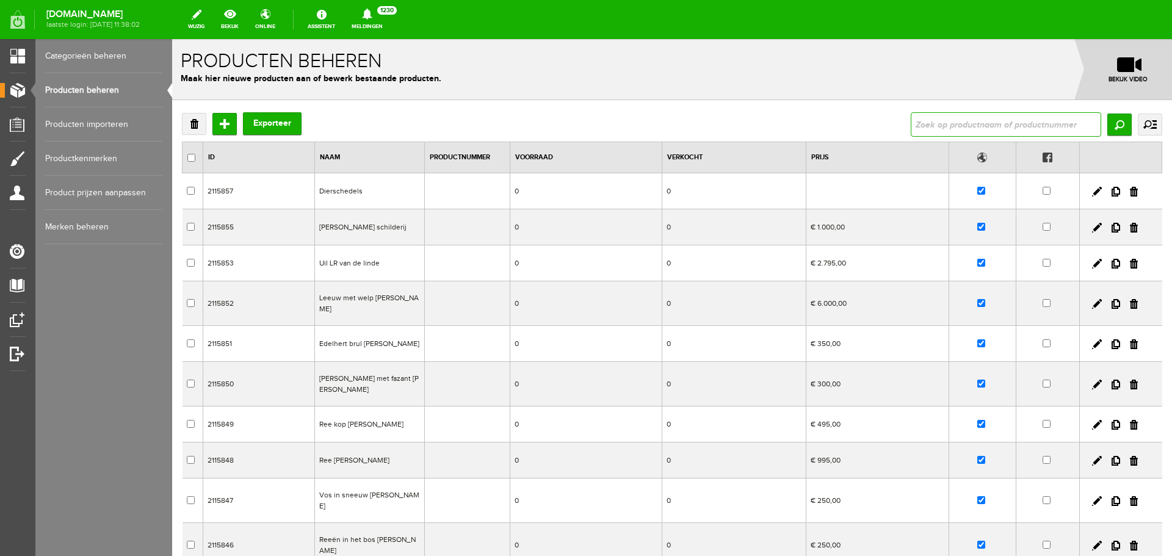
click at [920, 120] on input "text" at bounding box center [1006, 124] width 190 height 24
type input "T_BOLT"
click at [1107, 123] on input "Zoeken" at bounding box center [1119, 125] width 24 height 22
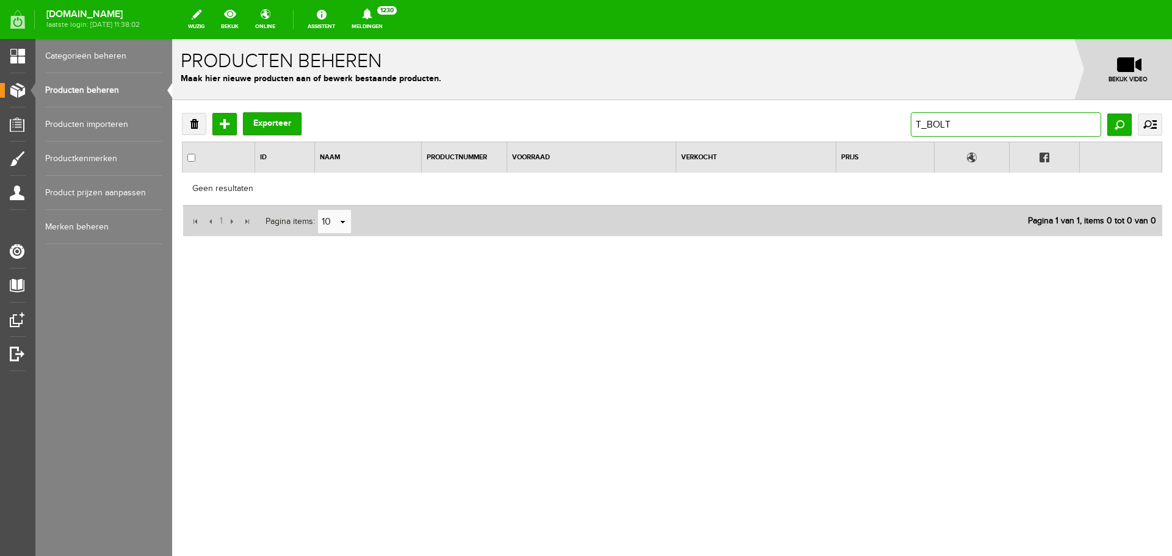
click at [959, 123] on input "T_BOLT" at bounding box center [1006, 124] width 190 height 24
type input "T"
type input "t-bolt"
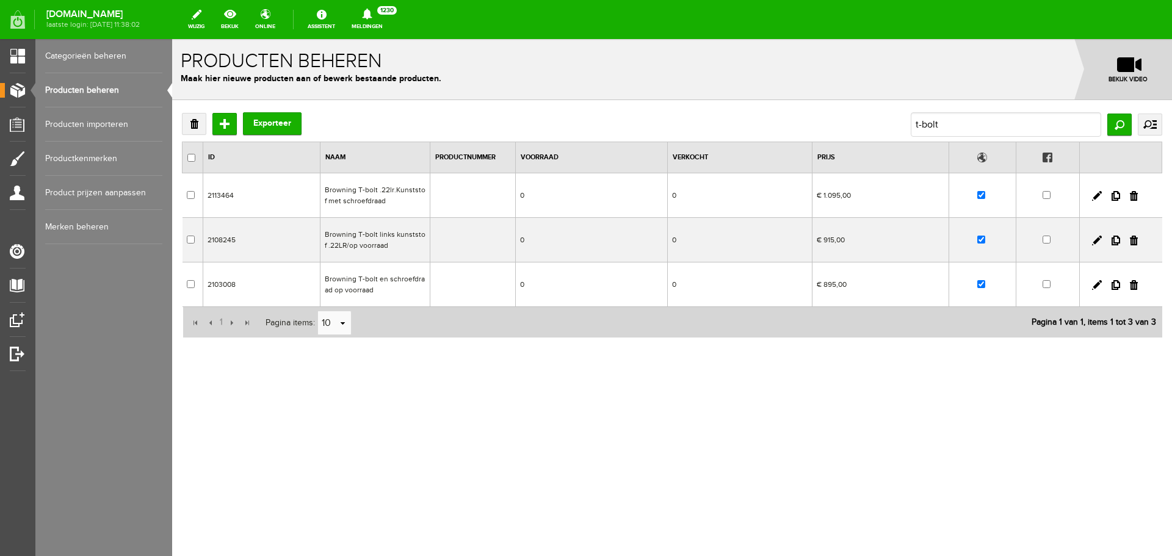
click at [413, 284] on td "Browning T-bolt en schroefdraad op voorraad" at bounding box center [375, 284] width 110 height 45
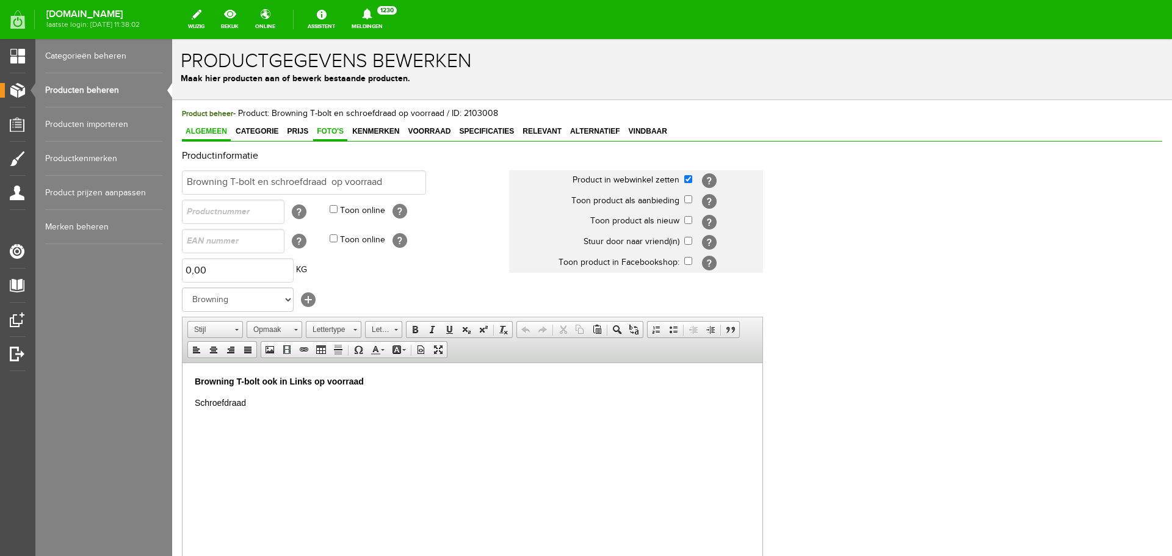
click at [339, 131] on span "Foto's" at bounding box center [330, 131] width 34 height 9
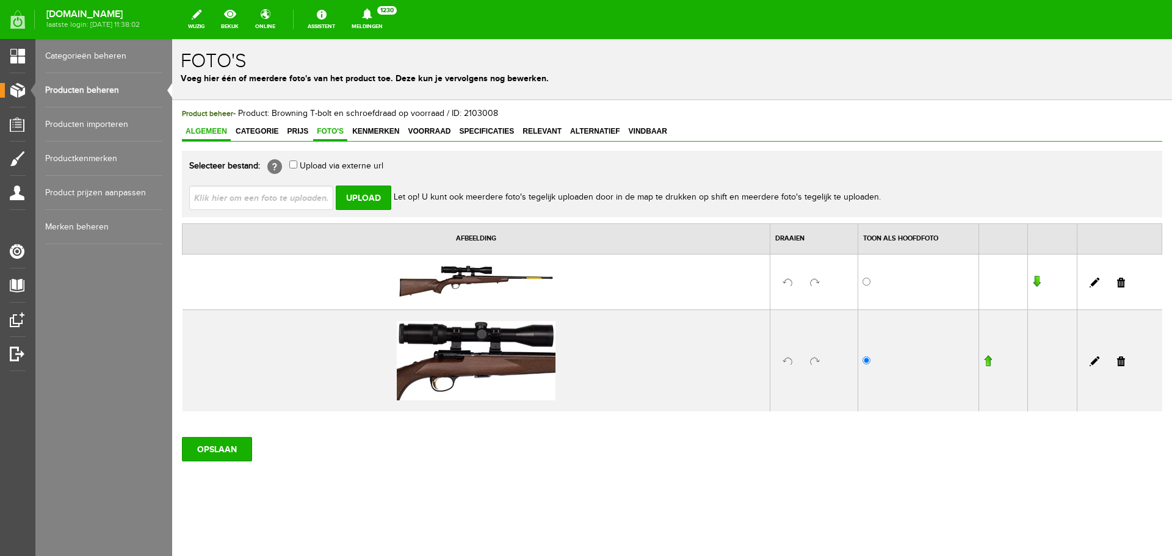
click at [211, 129] on span "Algemeen" at bounding box center [206, 131] width 49 height 9
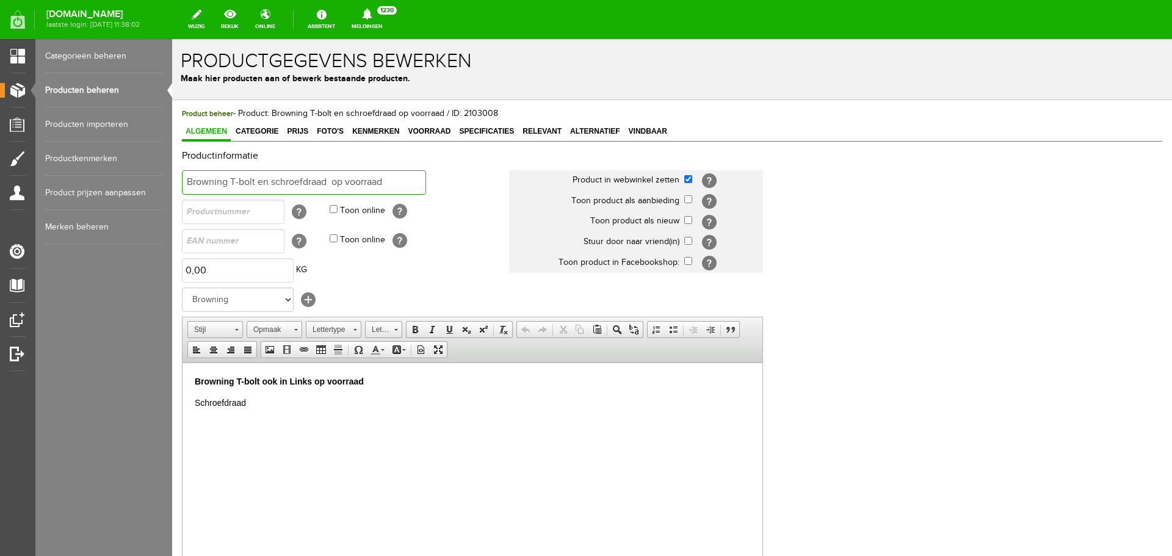
click at [395, 185] on input "Browning T-bolt en schroefdraad op voorraad" at bounding box center [304, 182] width 244 height 24
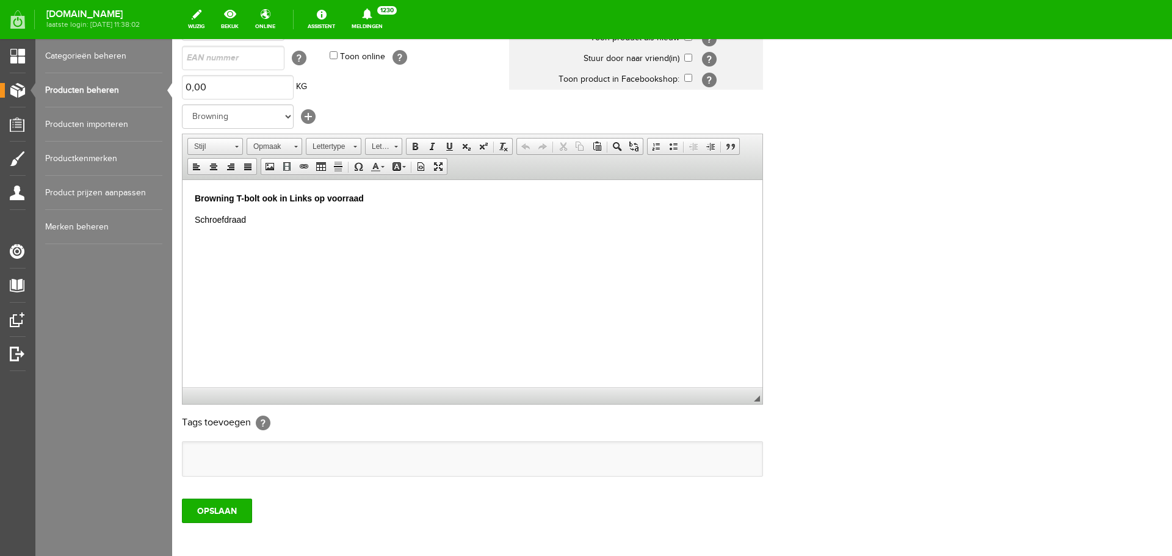
scroll to position [240, 0]
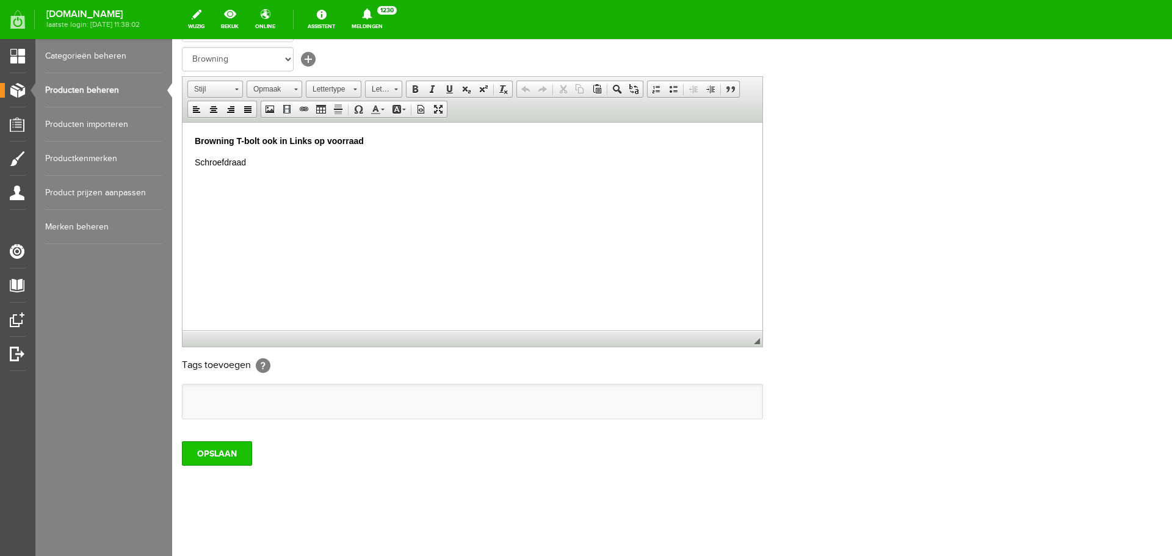
type input "Browning T-bolt en schroefdraad op voorraad/UITVERKOCHT"
click at [229, 445] on input "OPSLAAN" at bounding box center [217, 453] width 70 height 24
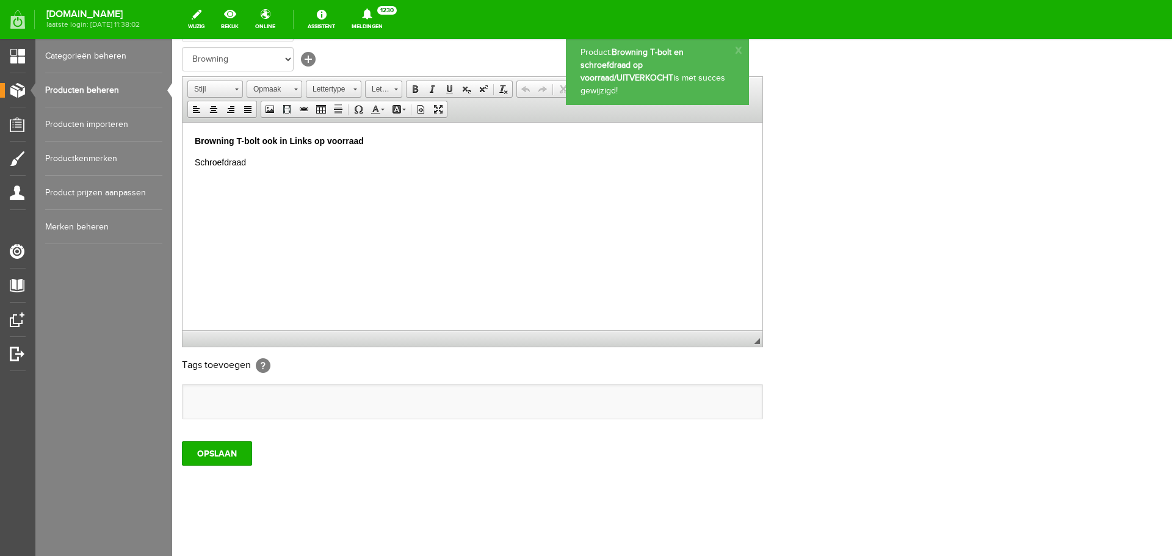
click at [112, 90] on link "Producten beheren" at bounding box center [103, 90] width 117 height 34
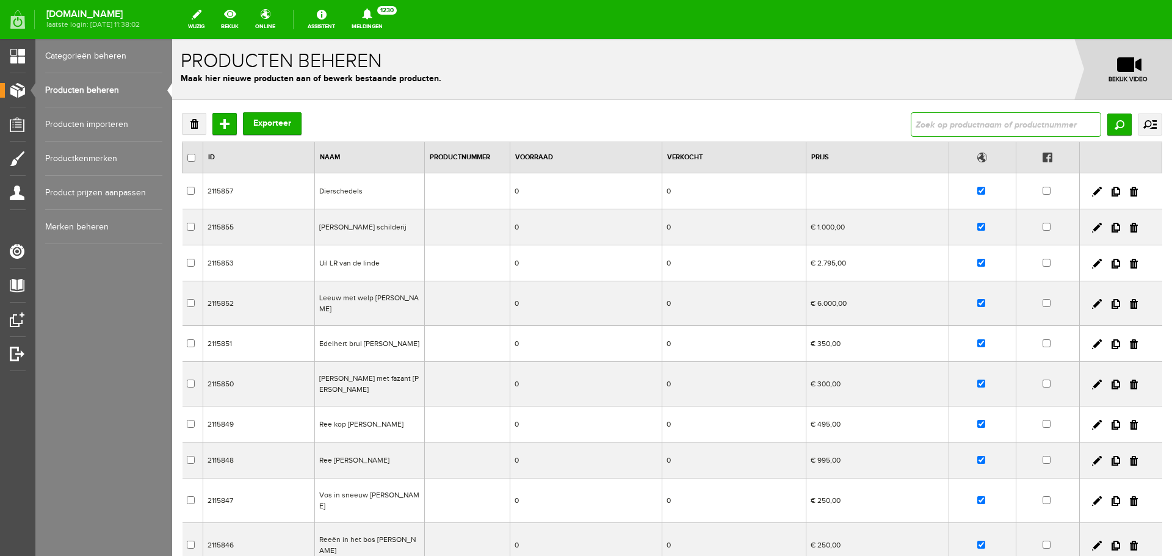
click at [945, 116] on input "text" at bounding box center [1006, 124] width 190 height 24
type input "BROWNING oryx"
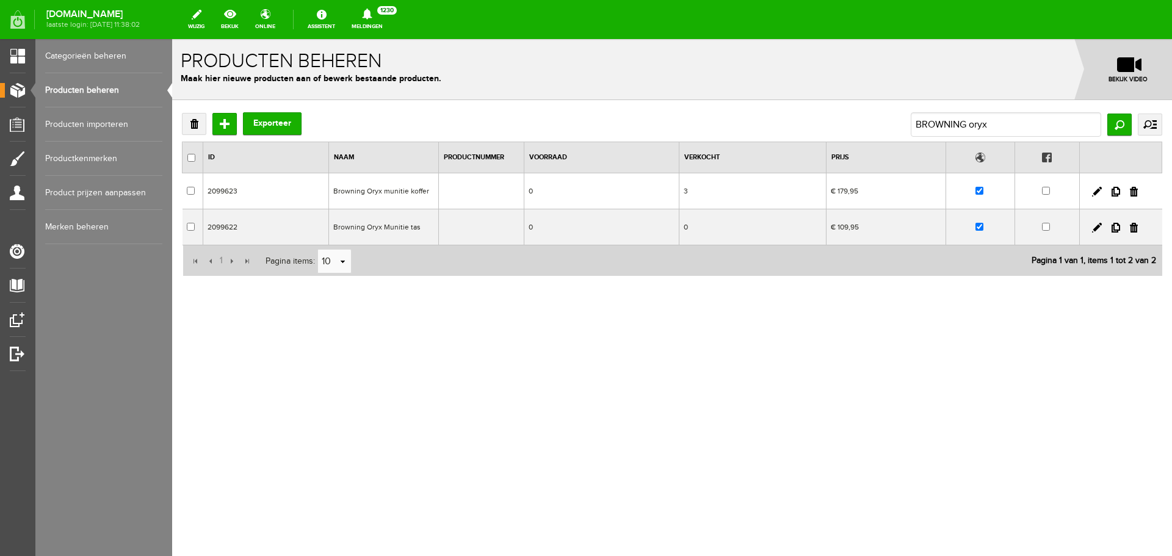
click at [496, 195] on td at bounding box center [480, 191] width 85 height 36
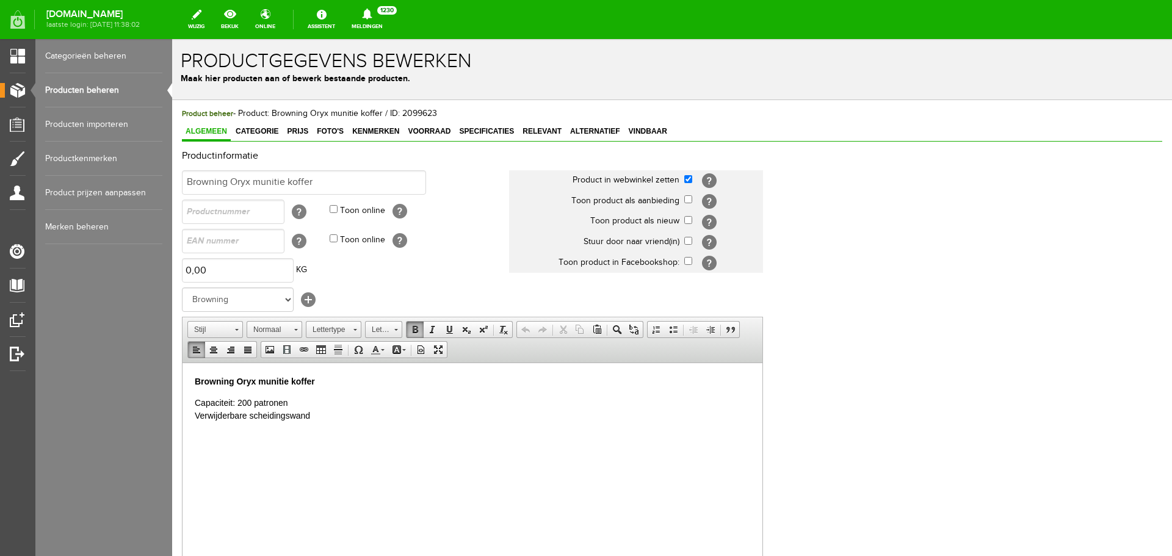
click at [334, 375] on p "Browning Oryx munitie koffer" at bounding box center [472, 381] width 555 height 13
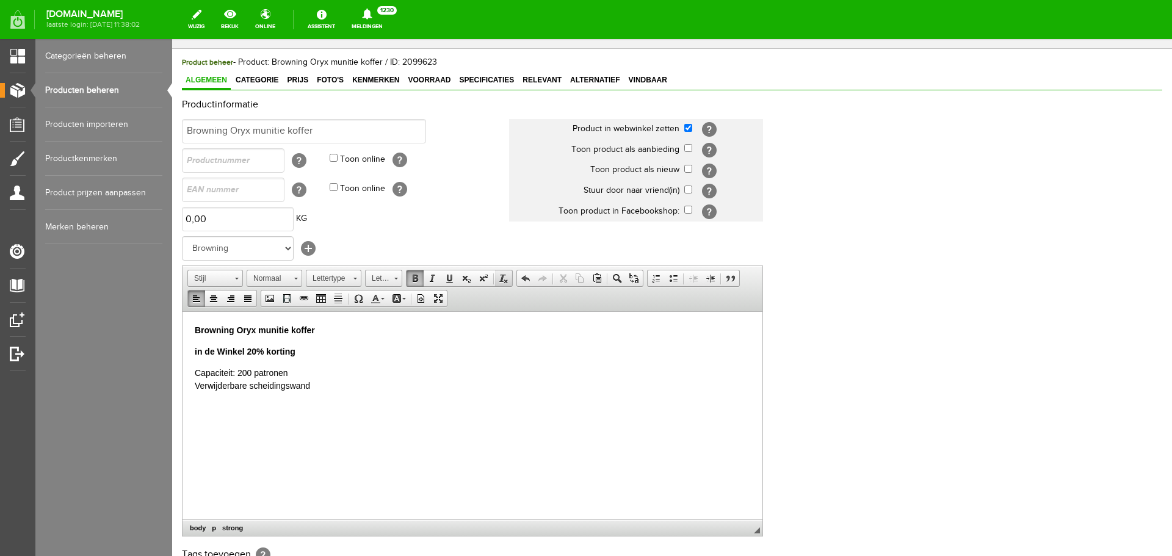
scroll to position [240, 0]
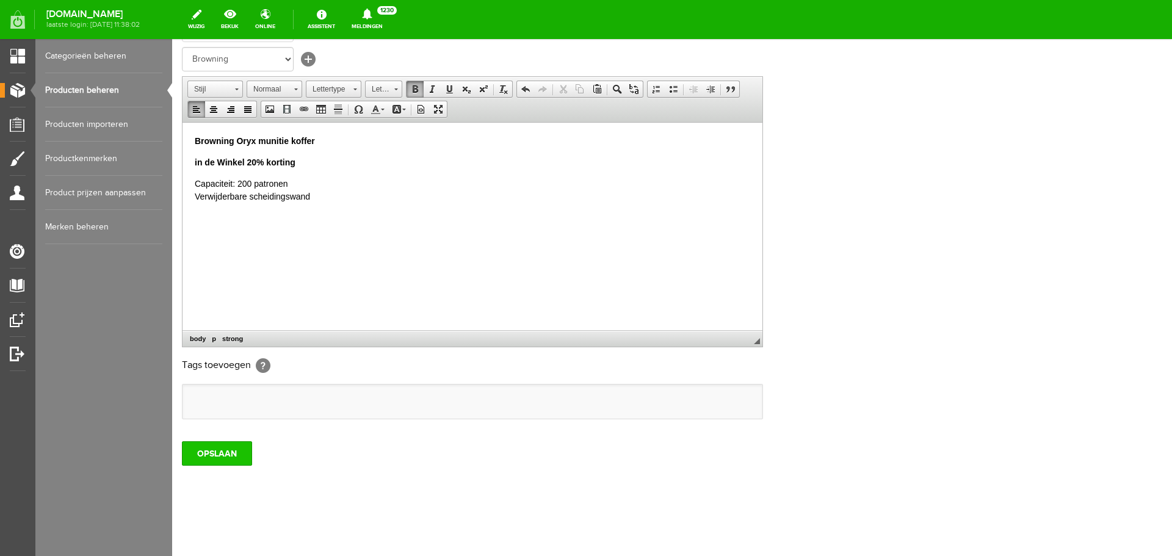
click at [214, 451] on input "OPSLAAN" at bounding box center [217, 453] width 70 height 24
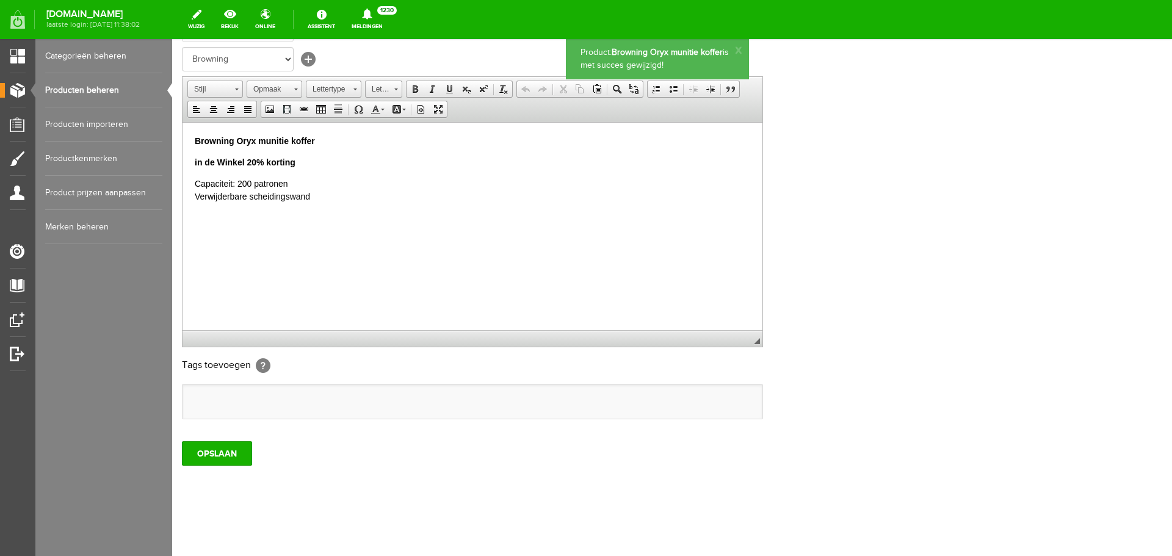
scroll to position [0, 0]
click at [115, 88] on link "Producten beheren" at bounding box center [103, 90] width 117 height 34
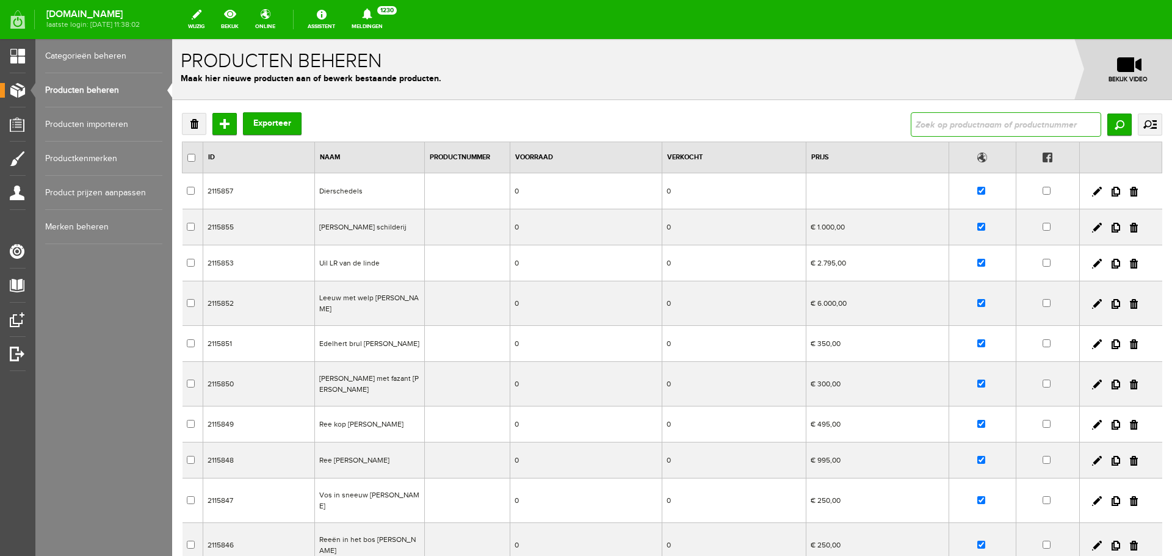
click at [986, 126] on input "text" at bounding box center [1006, 124] width 190 height 24
type input "koffer"
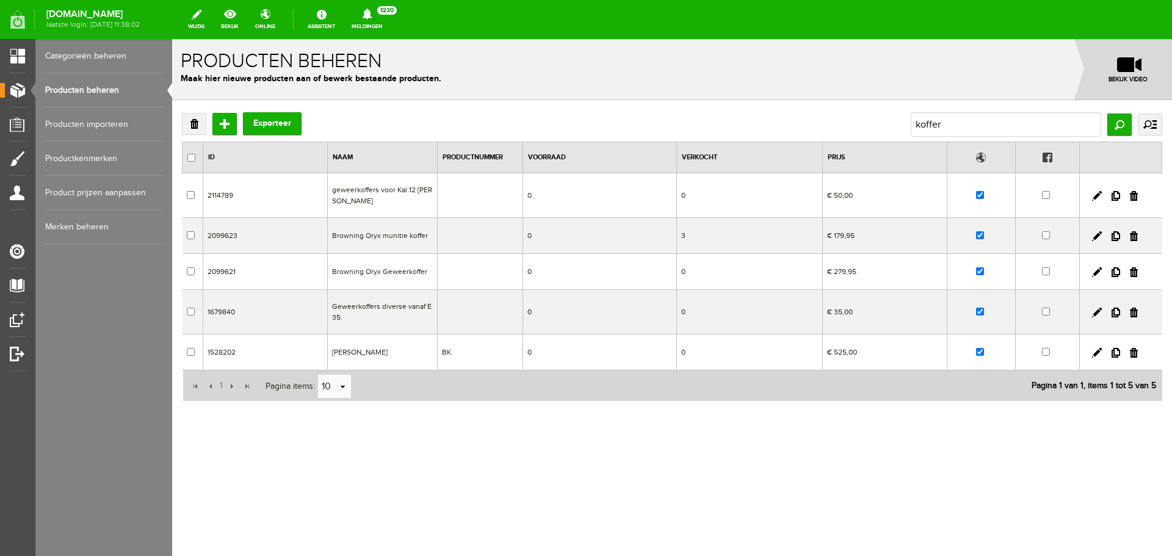
click at [399, 272] on td "Browning Oryx Geweerkoffer" at bounding box center [383, 272] width 110 height 36
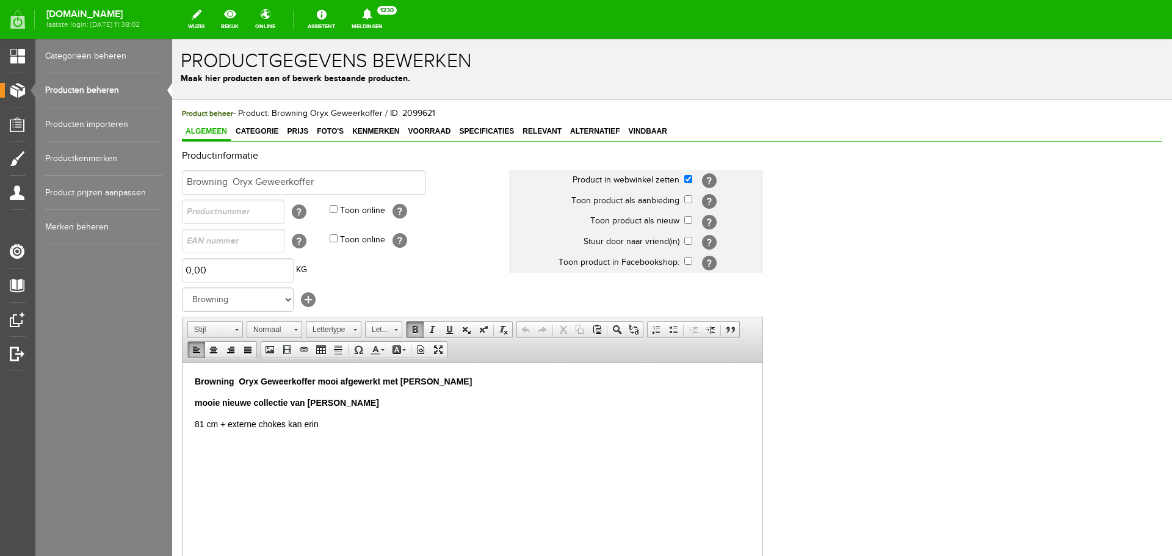
click at [341, 424] on p "81 cm + externe chokes kan erin" at bounding box center [472, 423] width 555 height 13
drag, startPoint x: 300, startPoint y: 446, endPoint x: 193, endPoint y: 436, distance: 107.2
click at [193, 436] on html "Browning Oryx Geweerkoffer mooi afgewerkt met lere hoeken mooie nieuwe collecti…" at bounding box center [472, 424] width 580 height 123
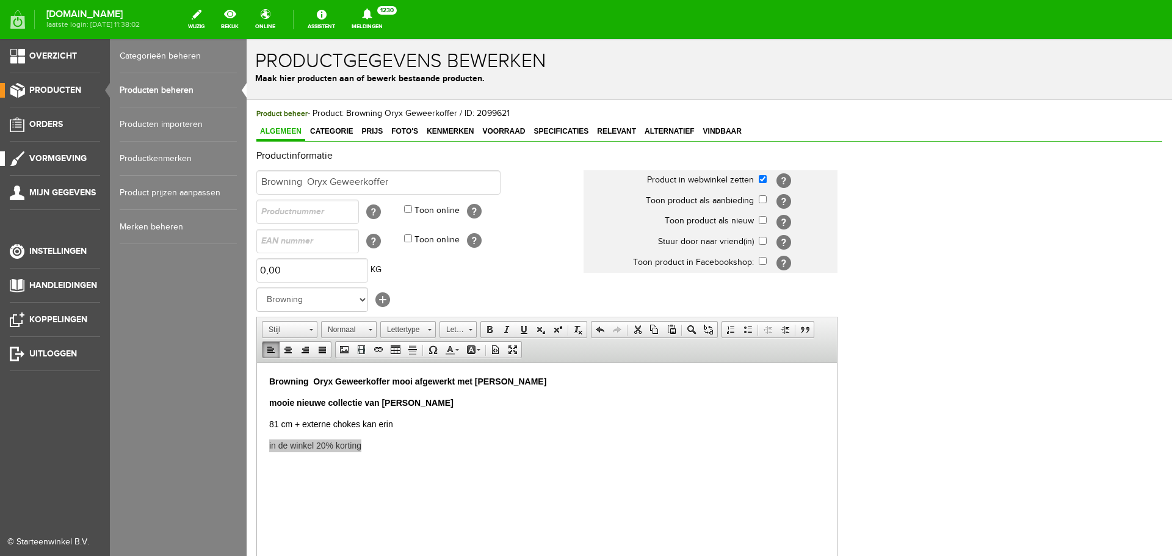
click at [57, 157] on span "Vormgeving" at bounding box center [57, 158] width 57 height 10
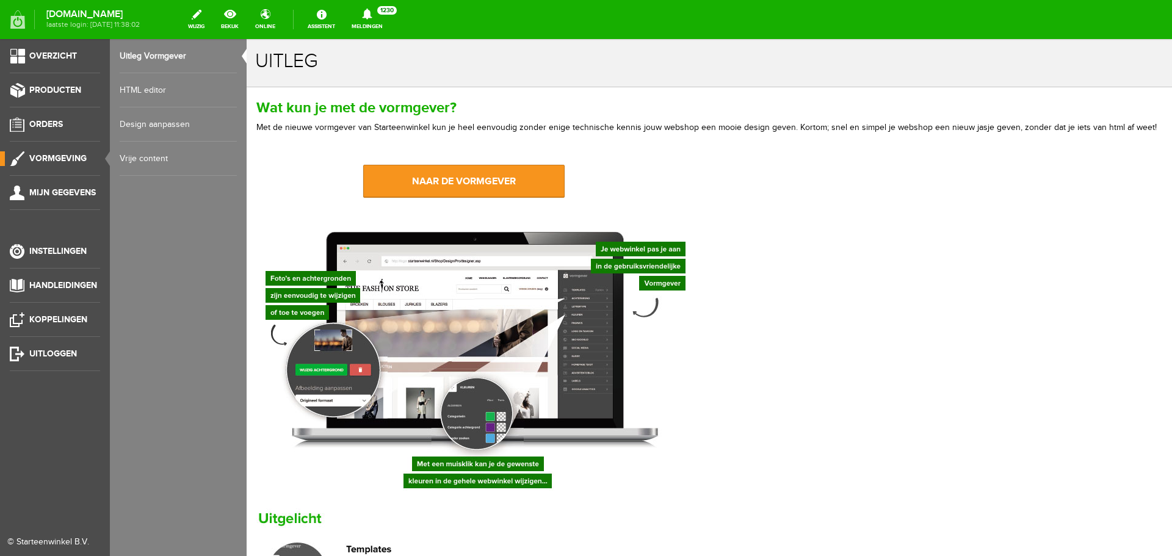
click at [59, 156] on span "Vormgeving" at bounding box center [57, 158] width 57 height 10
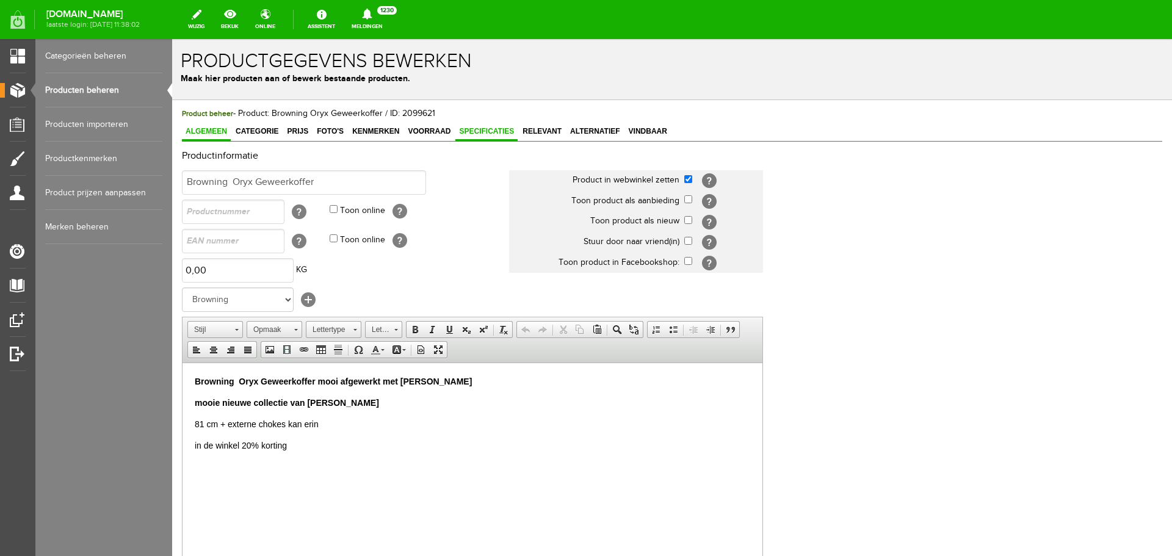
click at [471, 126] on link "Specificaties" at bounding box center [486, 132] width 62 height 18
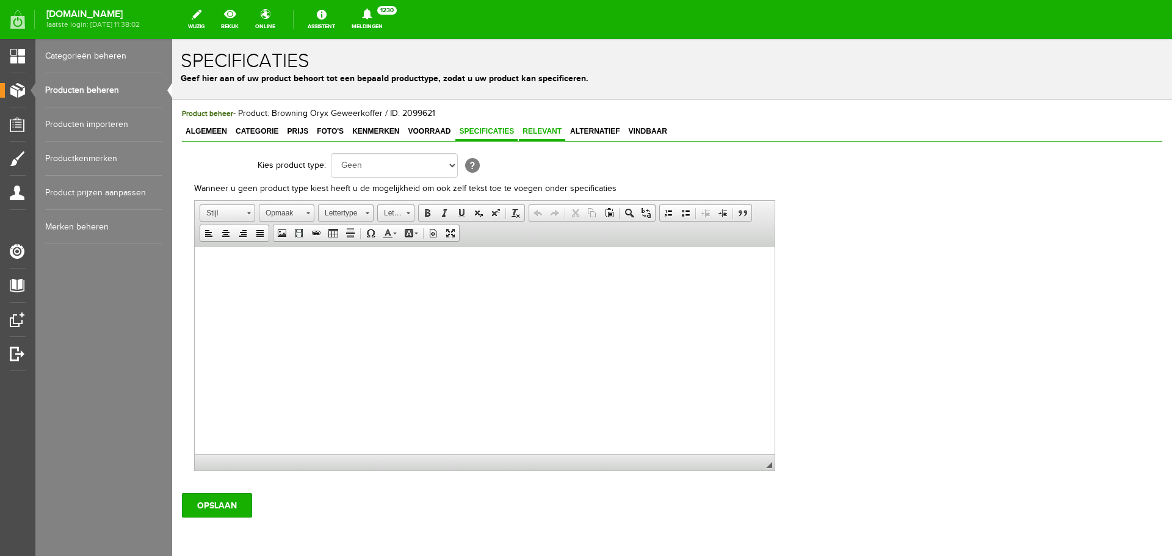
click at [533, 126] on link "Relevant" at bounding box center [542, 132] width 46 height 18
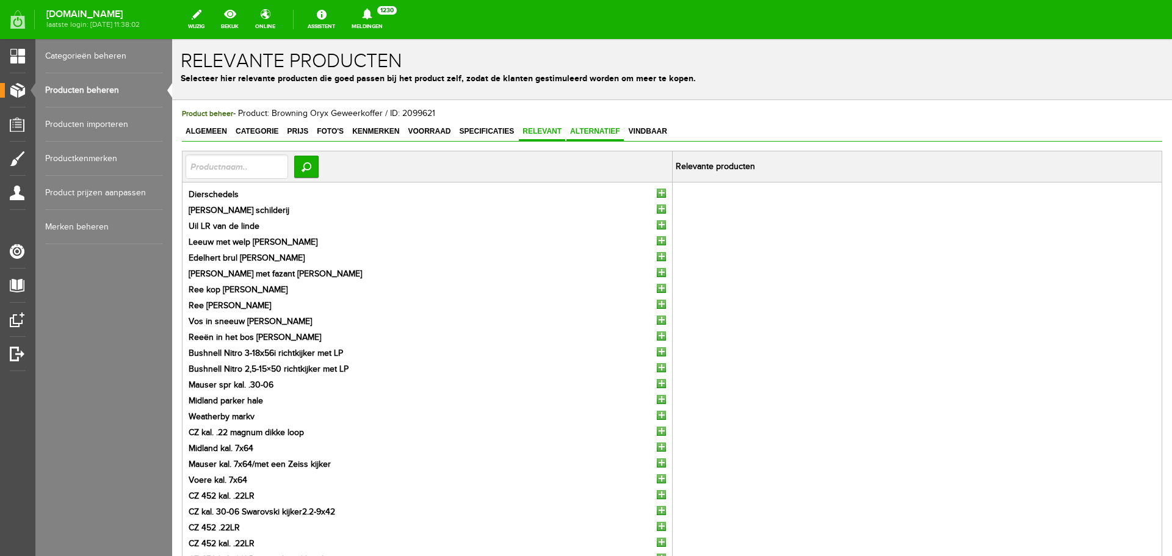
click at [587, 130] on span "Alternatief" at bounding box center [594, 131] width 57 height 9
click at [220, 128] on span "Algemeen" at bounding box center [206, 131] width 49 height 9
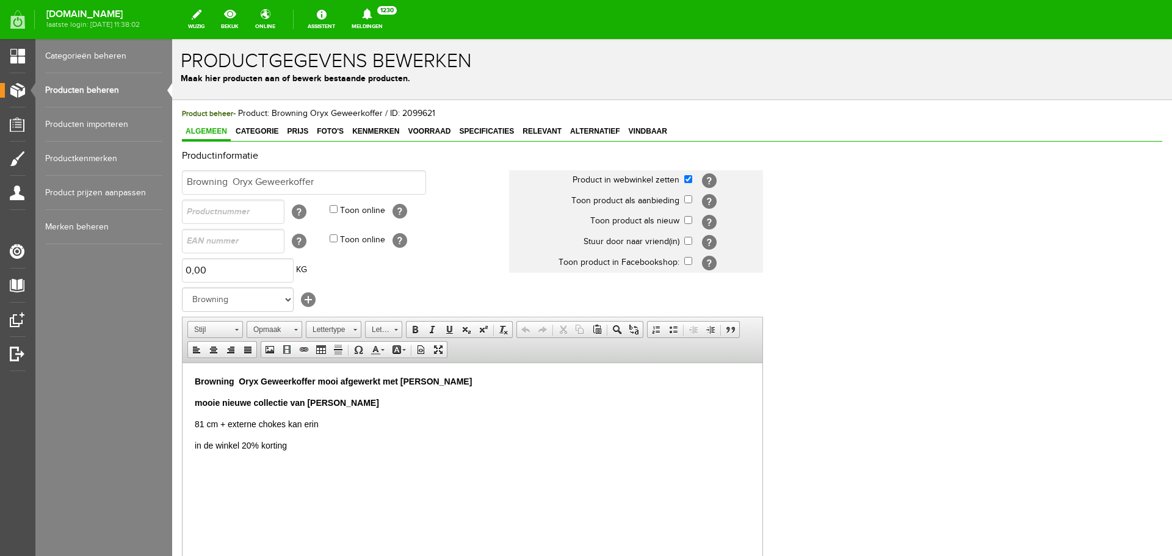
click at [295, 446] on p "in de winkel 20% korting" at bounding box center [472, 445] width 555 height 13
drag, startPoint x: 291, startPoint y: 446, endPoint x: 184, endPoint y: 433, distance: 107.6
click at [184, 433] on html "Browning Oryx Geweerkoffer mooi afgewerkt met lere hoeken mooie nieuwe collecti…" at bounding box center [472, 424] width 580 height 123
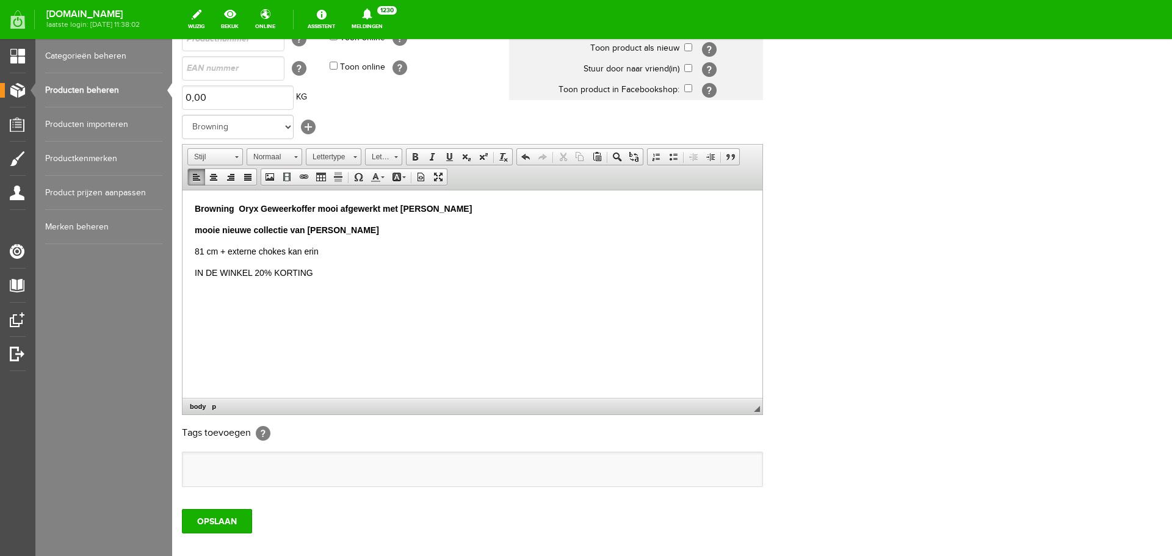
scroll to position [240, 0]
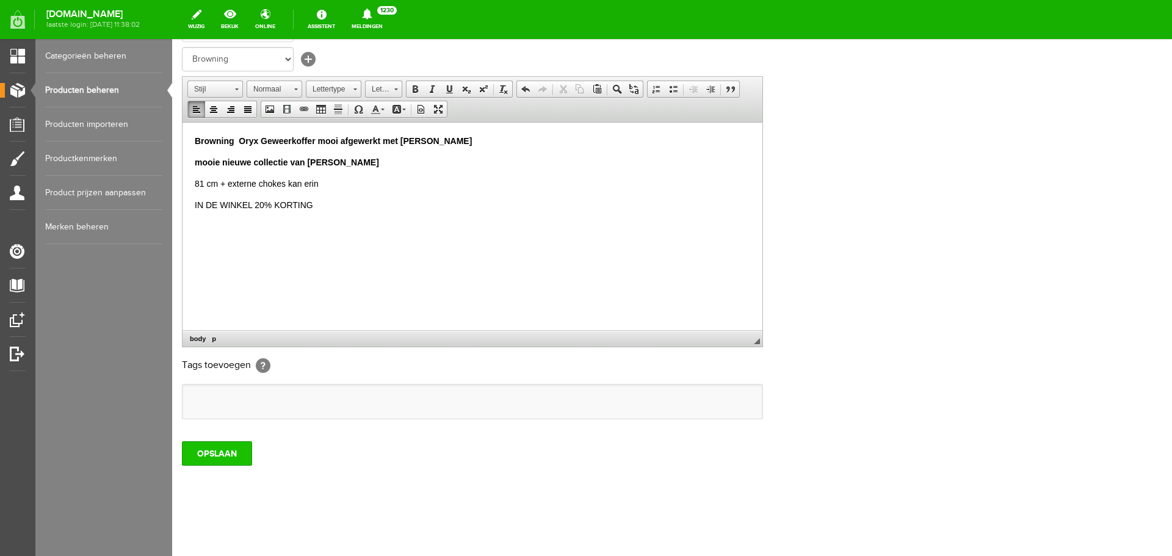
click at [230, 458] on input "OPSLAAN" at bounding box center [217, 453] width 70 height 24
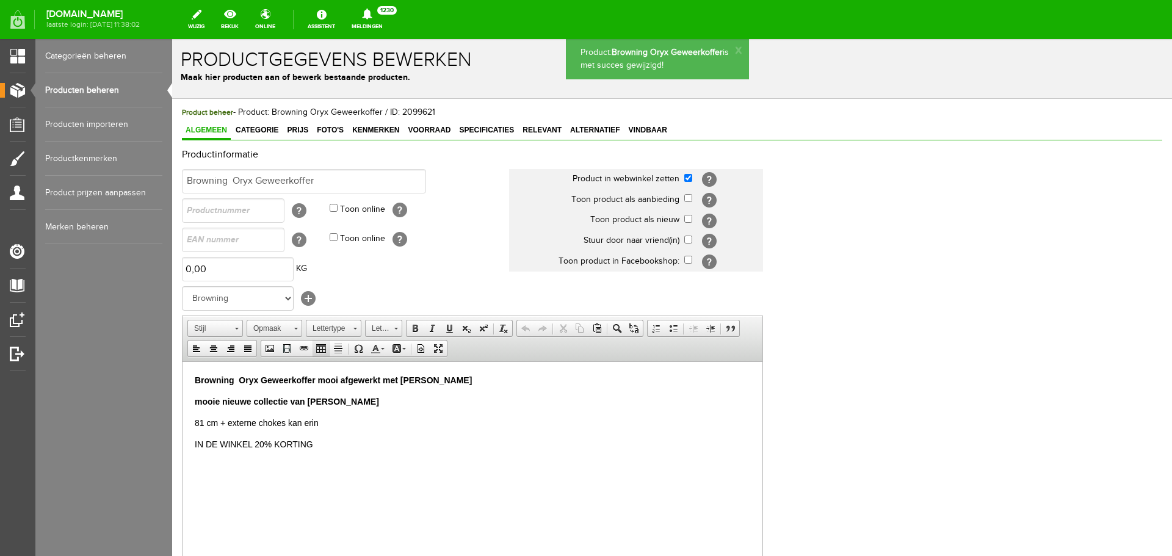
scroll to position [0, 0]
click at [258, 131] on span "Categorie" at bounding box center [257, 131] width 50 height 9
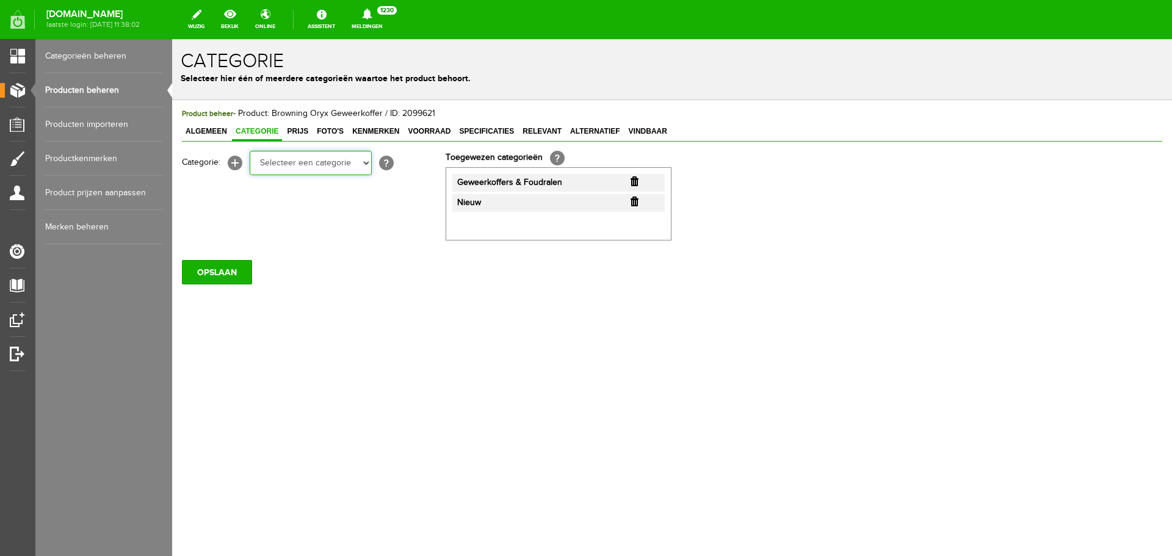
click at [367, 164] on select "Selecteer een categorie Occasions Occasions Choke's Occasions alarmpistolen Occ…" at bounding box center [311, 163] width 122 height 24
select select "282213"
click at [250, 151] on select "Selecteer een categorie Occasions Occasions Choke's Occasions alarmpistolen Occ…" at bounding box center [311, 163] width 122 height 24
click at [220, 267] on input "OPSLAAN" at bounding box center [217, 273] width 70 height 24
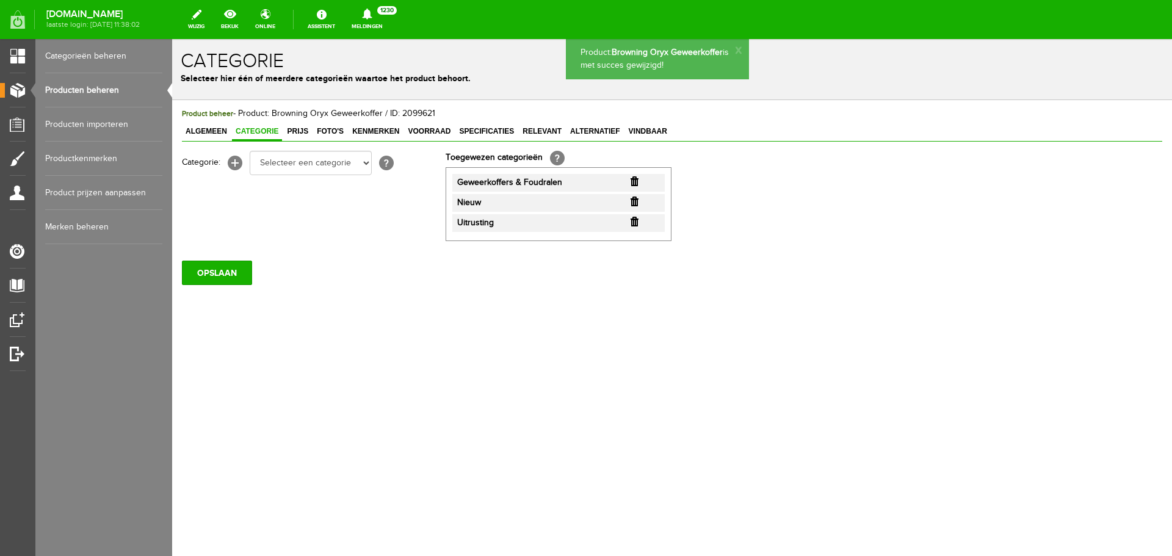
click at [101, 90] on link "Producten beheren" at bounding box center [103, 90] width 117 height 34
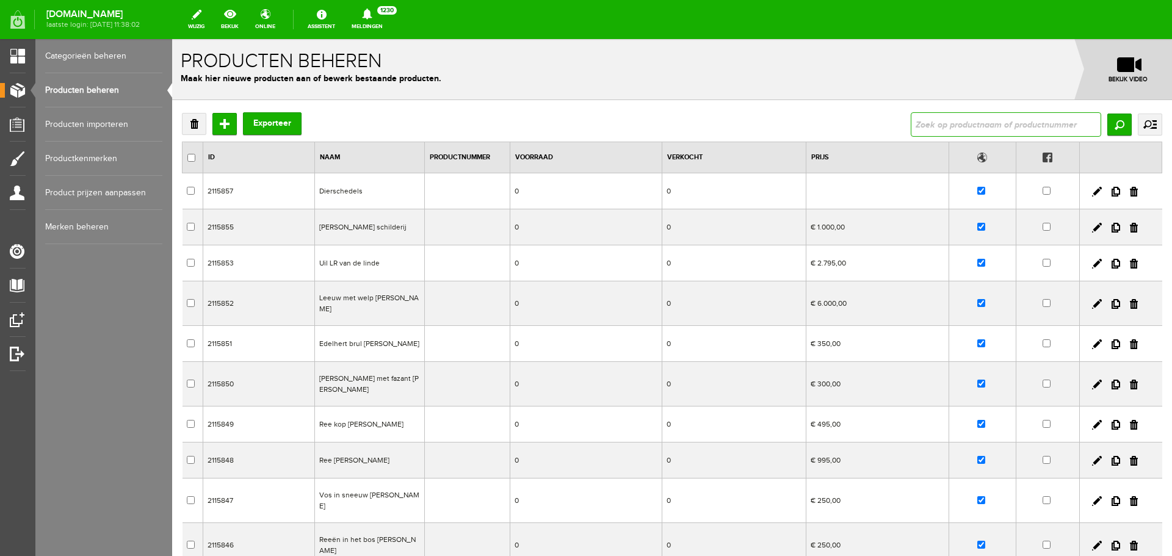
click at [911, 125] on input "text" at bounding box center [1006, 124] width 190 height 24
type input "oryx"
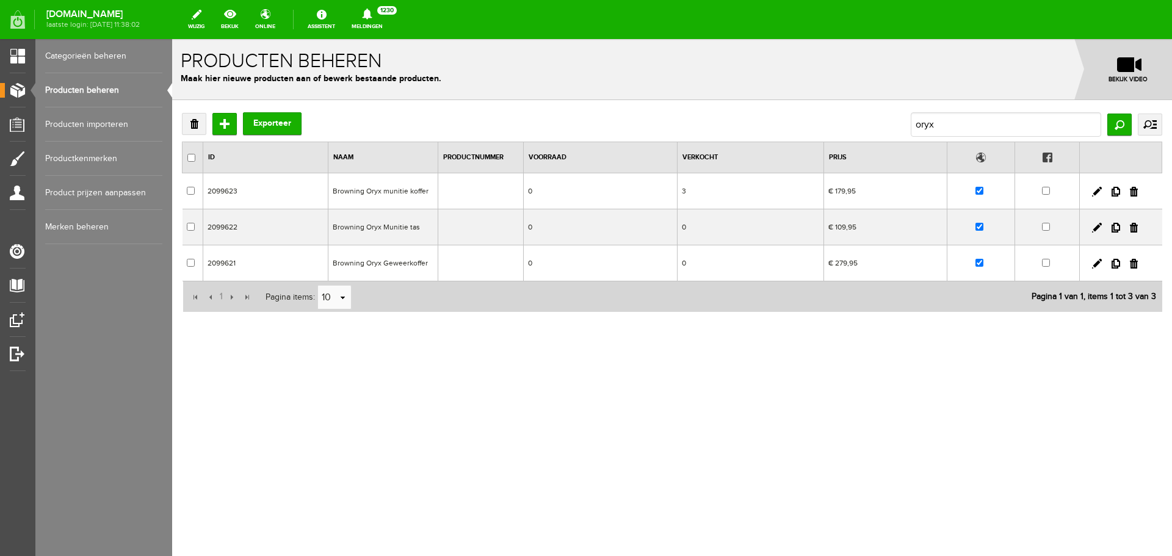
click at [612, 230] on td "0" at bounding box center [600, 227] width 154 height 36
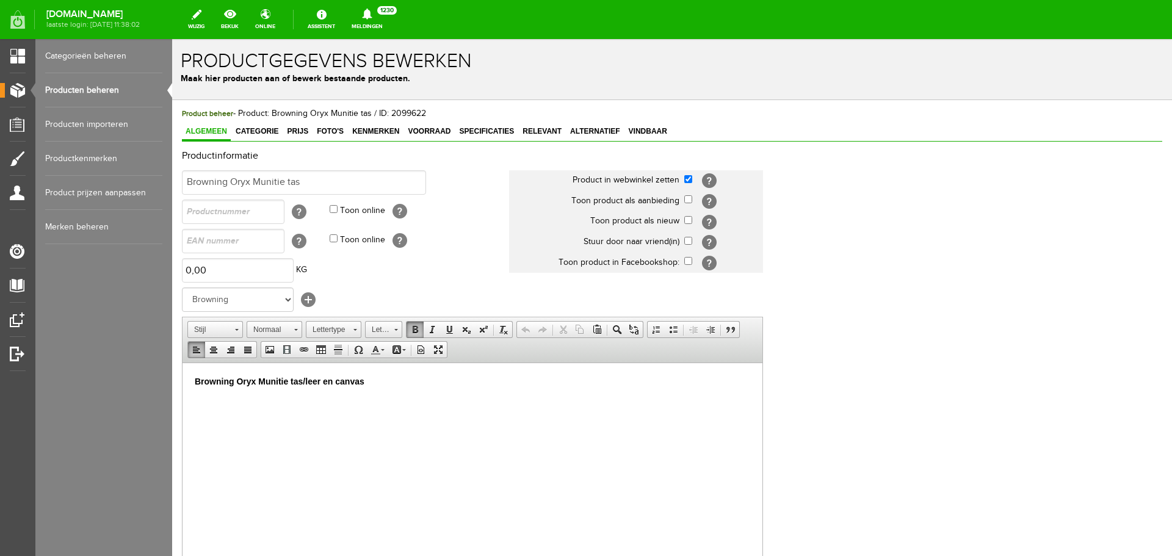
click at [373, 381] on p "Browning Oryx Munitie tas/leer en canvas" at bounding box center [472, 381] width 555 height 13
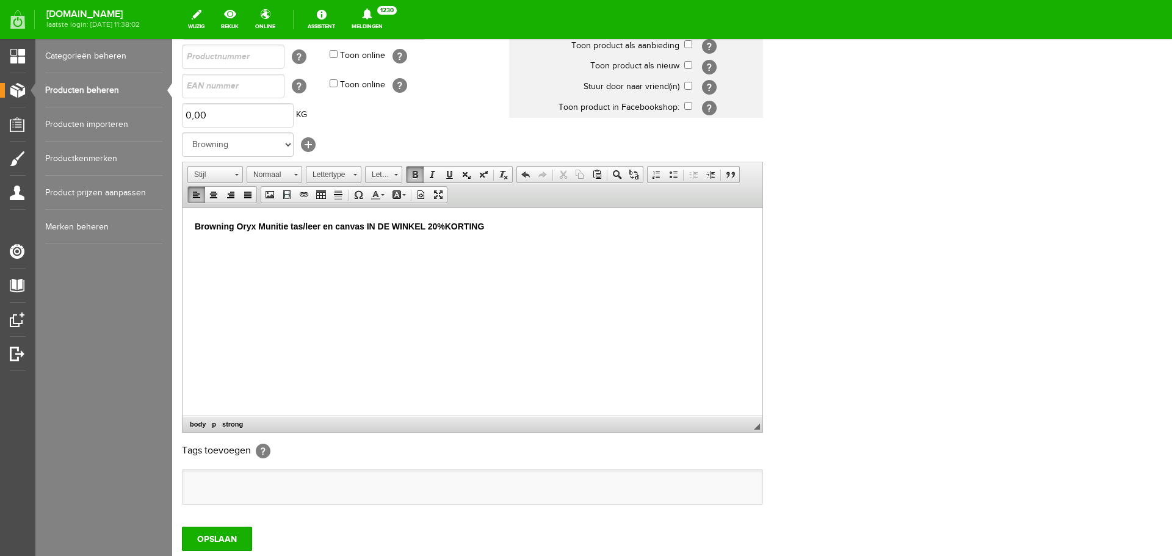
scroll to position [183, 0]
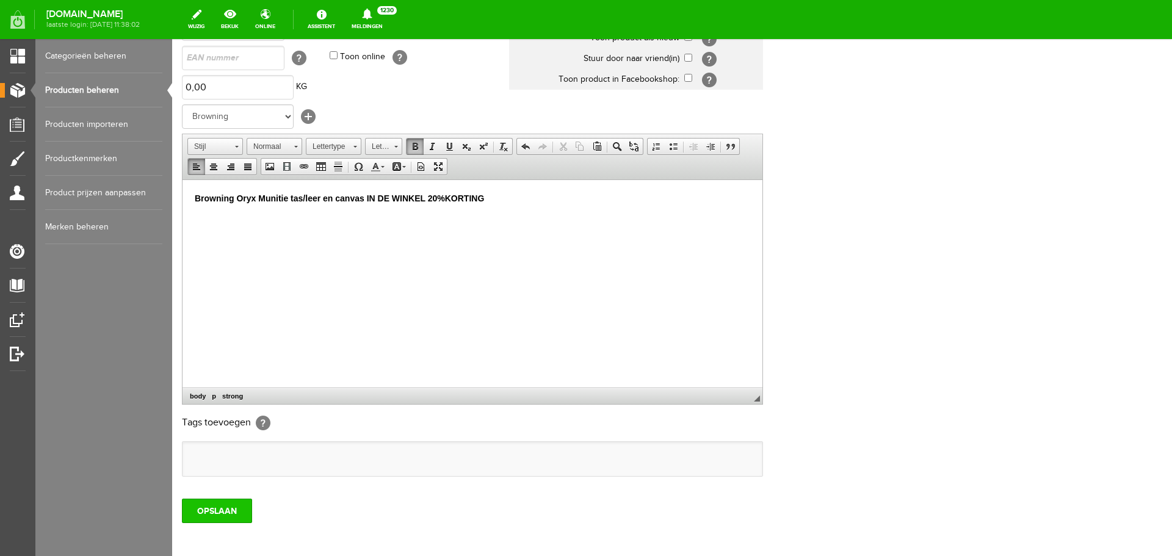
click at [239, 504] on input "OPSLAAN" at bounding box center [217, 511] width 70 height 24
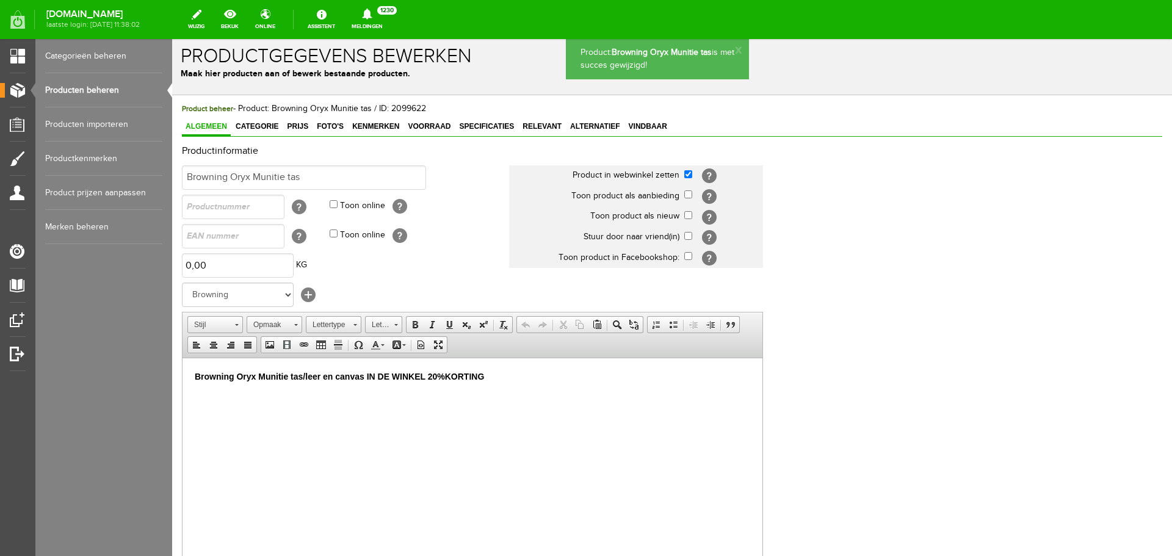
scroll to position [0, 0]
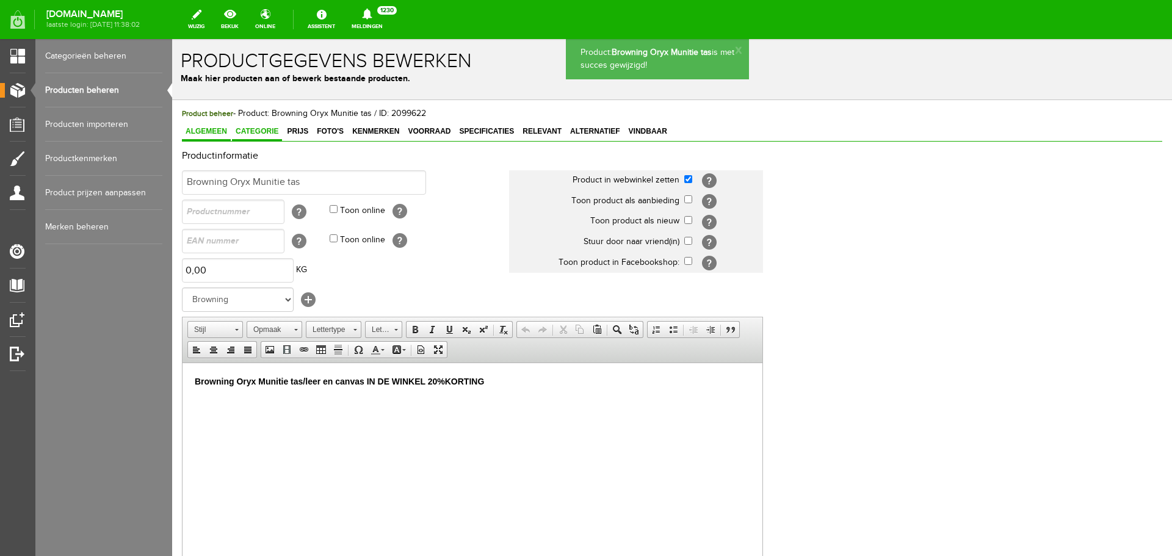
click at [248, 130] on span "Categorie" at bounding box center [257, 131] width 50 height 9
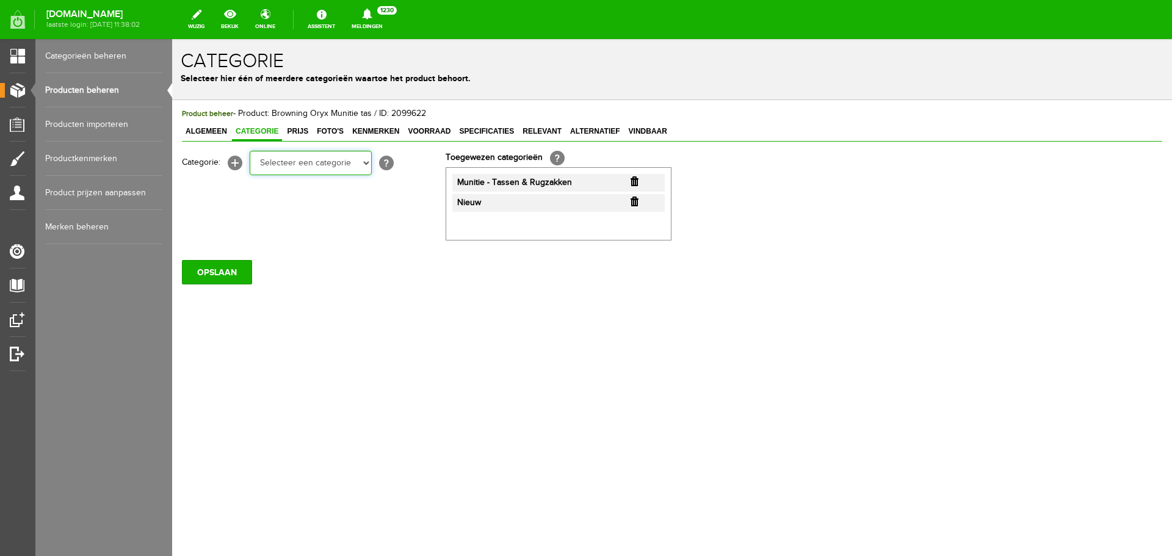
click at [361, 161] on select "Selecteer een categorie Occasions Occasions Choke's Occasions alarmpistolen Occ…" at bounding box center [311, 163] width 122 height 24
select select "282213"
click at [250, 151] on select "Selecteer een categorie Occasions Occasions Choke's Occasions alarmpistolen Occ…" at bounding box center [311, 163] width 122 height 24
click at [222, 271] on input "OPSLAAN" at bounding box center [217, 273] width 70 height 24
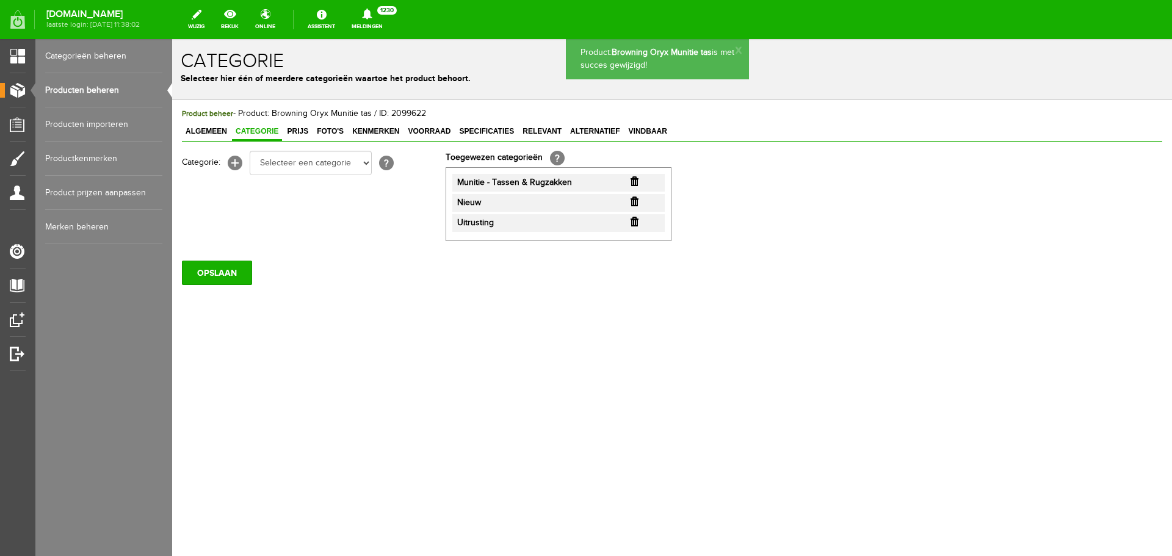
click at [104, 90] on link "Producten beheren" at bounding box center [103, 90] width 117 height 34
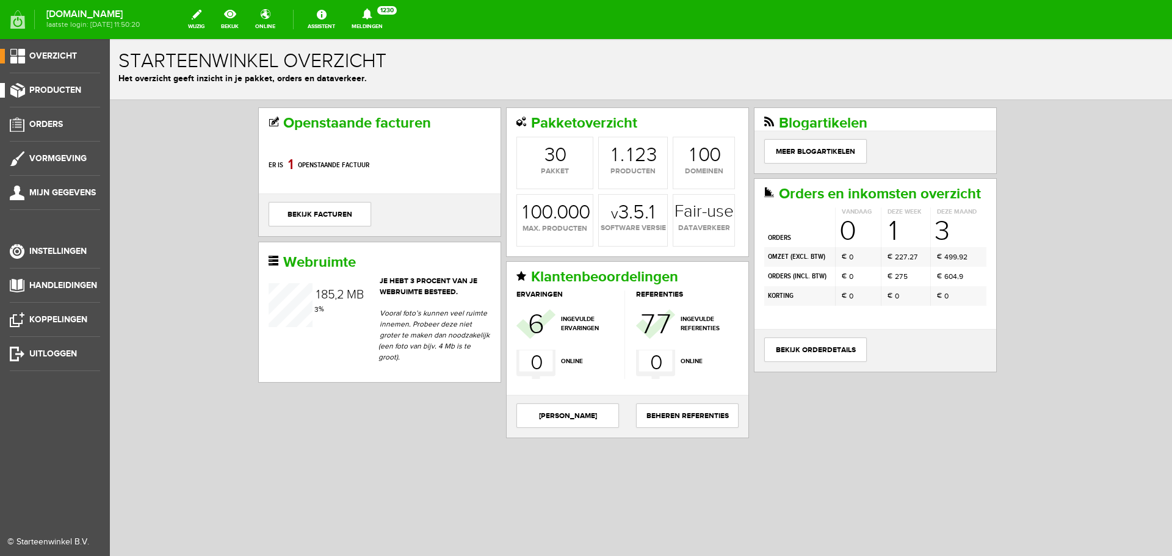
click at [68, 92] on span "Producten" at bounding box center [55, 90] width 52 height 10
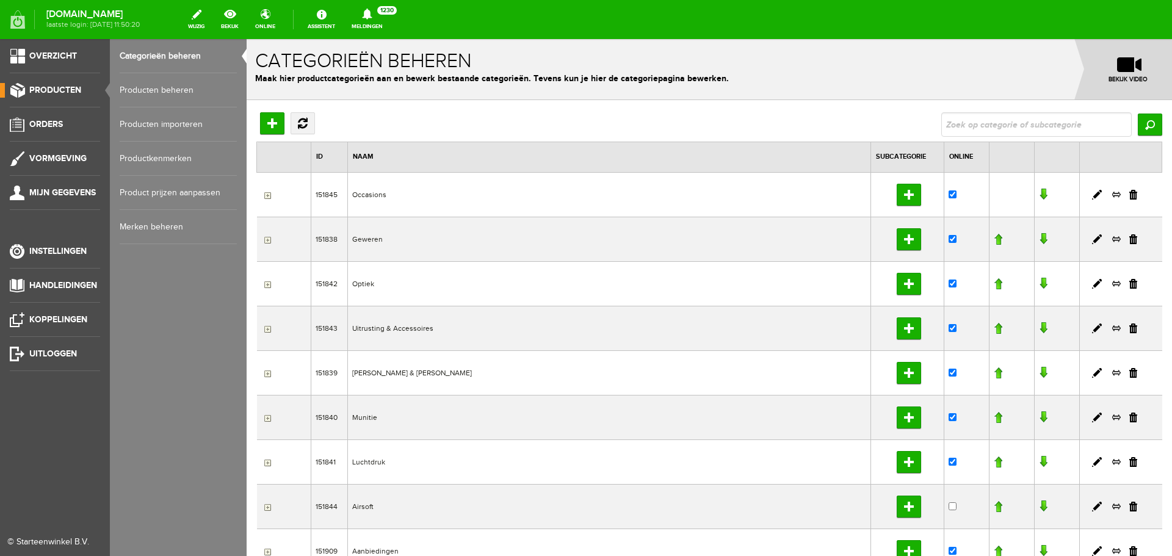
click at [143, 95] on link "Producten beheren" at bounding box center [178, 90] width 117 height 34
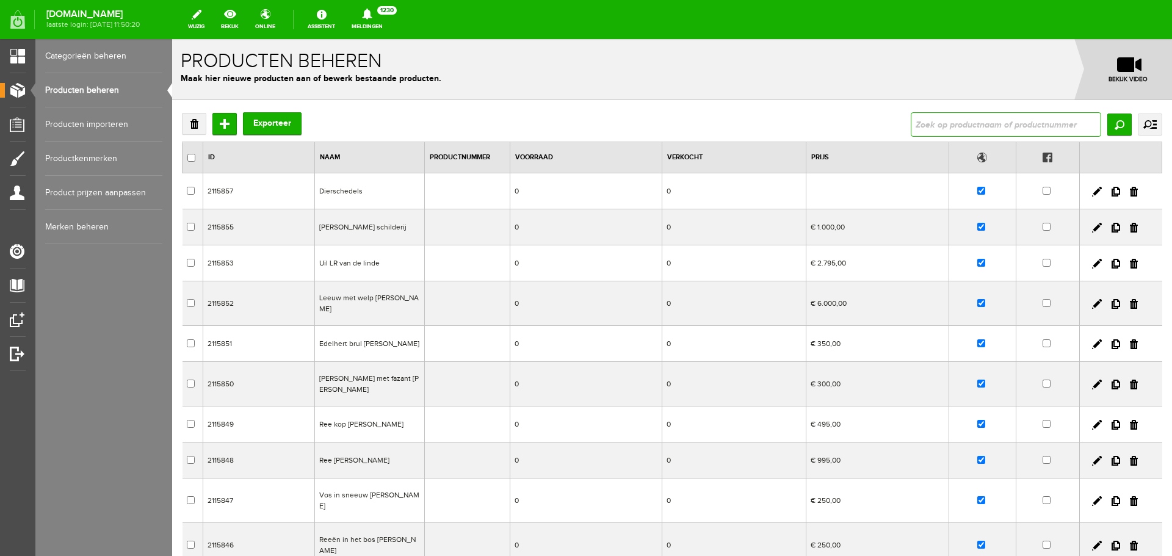
click at [950, 128] on input "text" at bounding box center [1006, 124] width 190 height 24
type input "camo"
click at [1107, 125] on input "Zoeken" at bounding box center [1119, 125] width 24 height 22
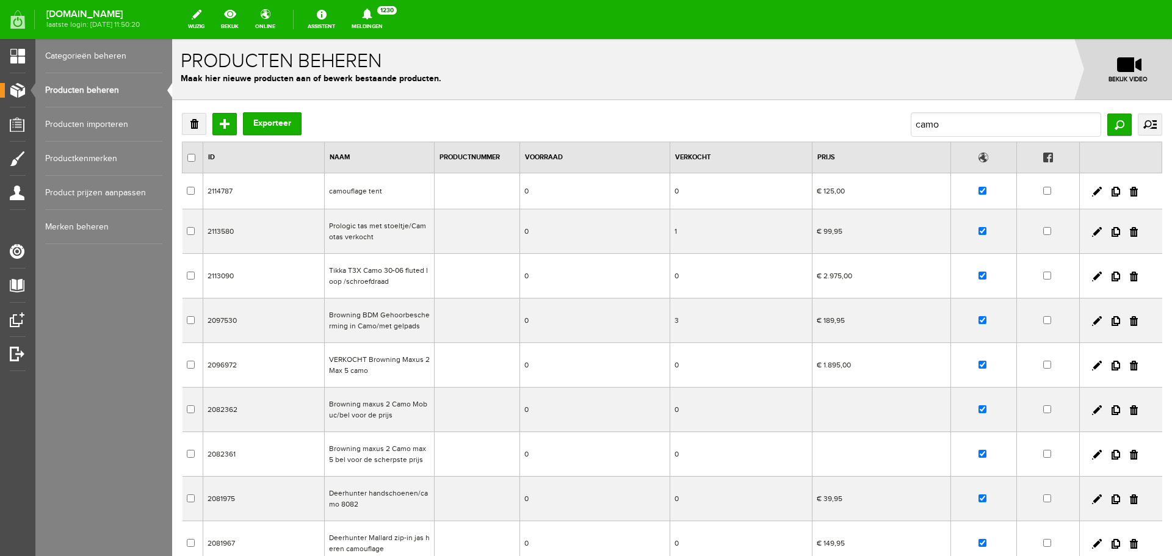
click at [673, 189] on td "0" at bounding box center [741, 191] width 142 height 36
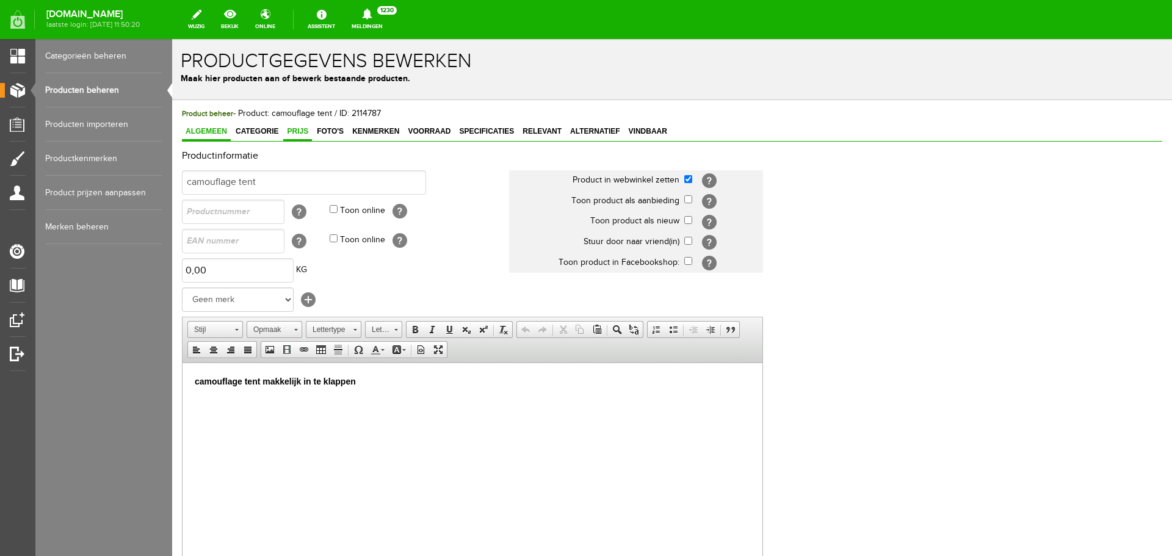
click at [299, 131] on span "Prijs" at bounding box center [297, 131] width 29 height 9
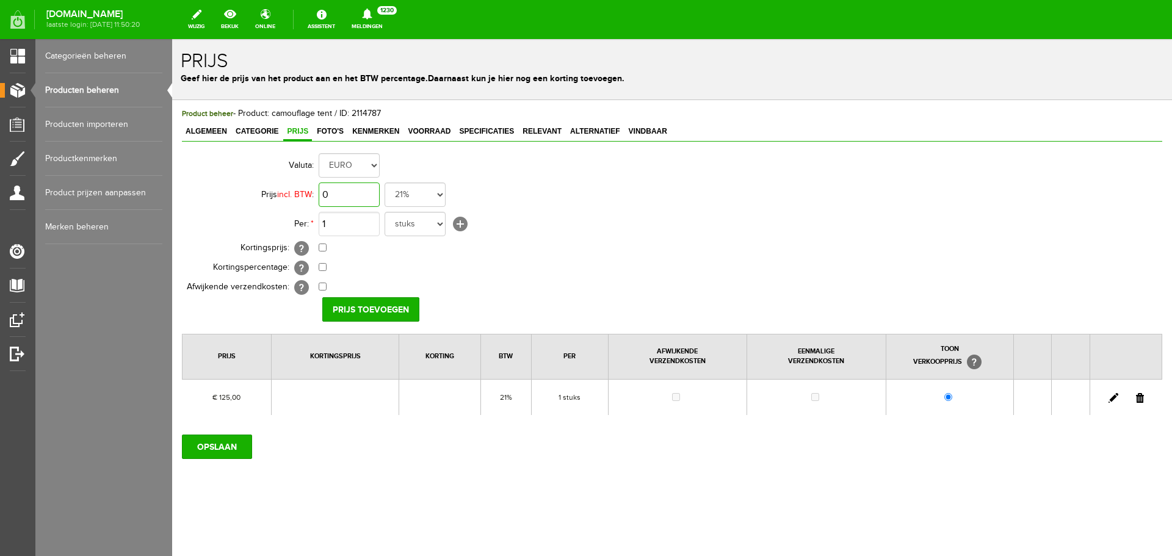
click at [356, 188] on input "0" at bounding box center [349, 194] width 61 height 24
type input "€ 125,00"
click at [322, 247] on input "checkbox" at bounding box center [323, 248] width 8 height 8
checkbox input "true"
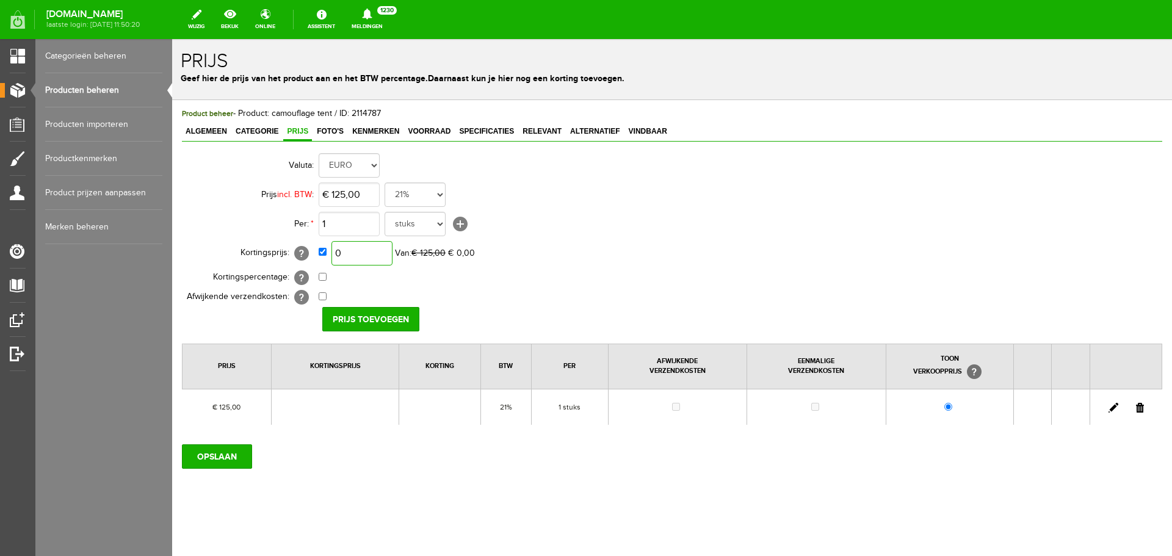
click at [377, 255] on input "0" at bounding box center [361, 253] width 61 height 24
type input "€ 100,00"
click at [386, 314] on input "Prijs toevoegen" at bounding box center [370, 319] width 97 height 24
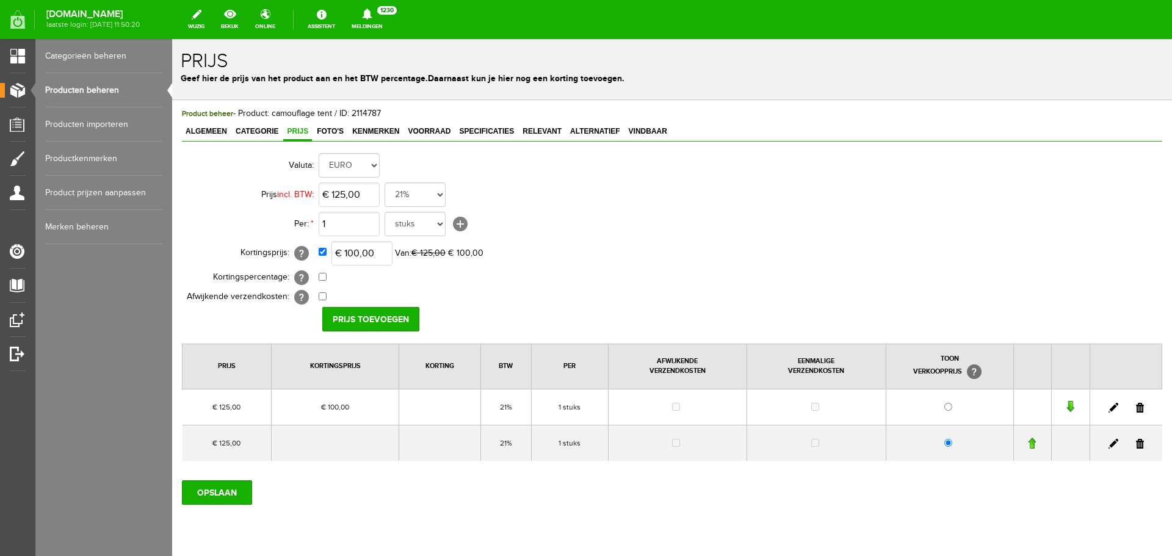
click at [1136, 444] on link at bounding box center [1140, 444] width 8 height 10
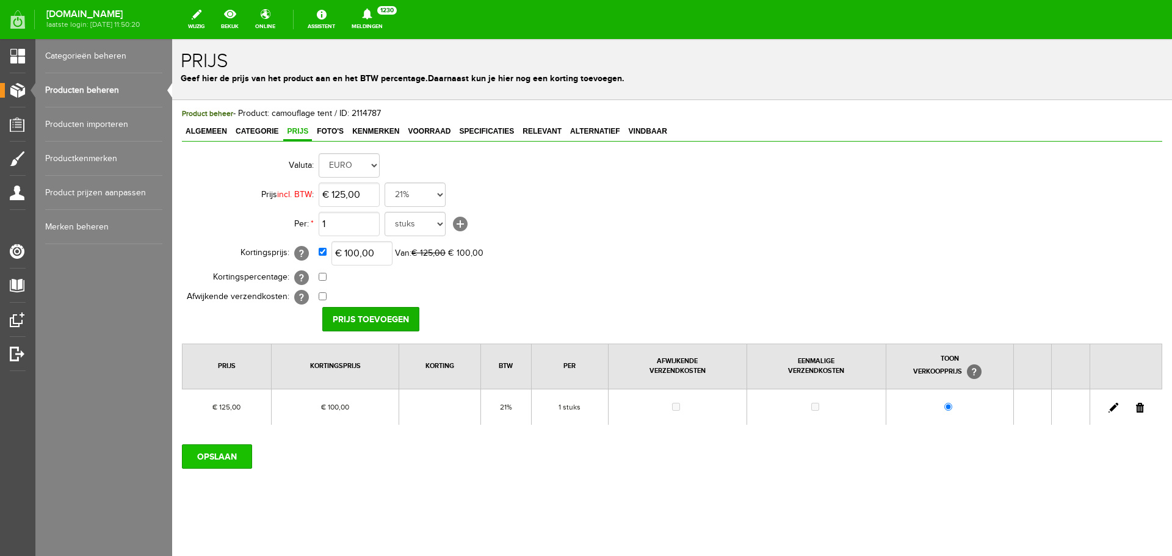
click at [225, 453] on input "OPSLAAN" at bounding box center [217, 456] width 70 height 24
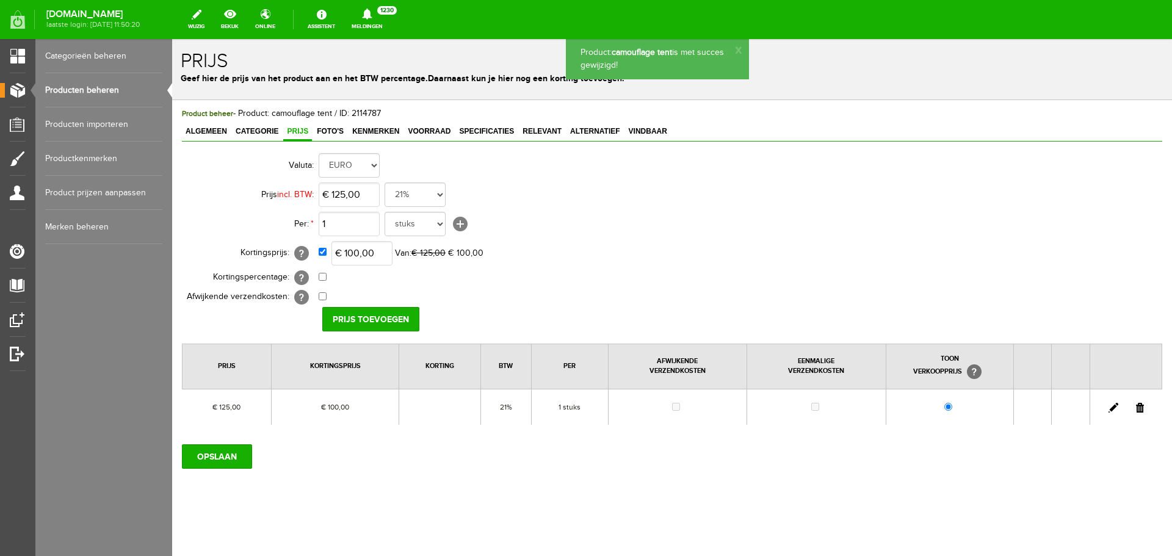
click at [103, 88] on link "Producten beheren" at bounding box center [103, 90] width 117 height 34
